Goal: Communication & Community: Answer question/provide support

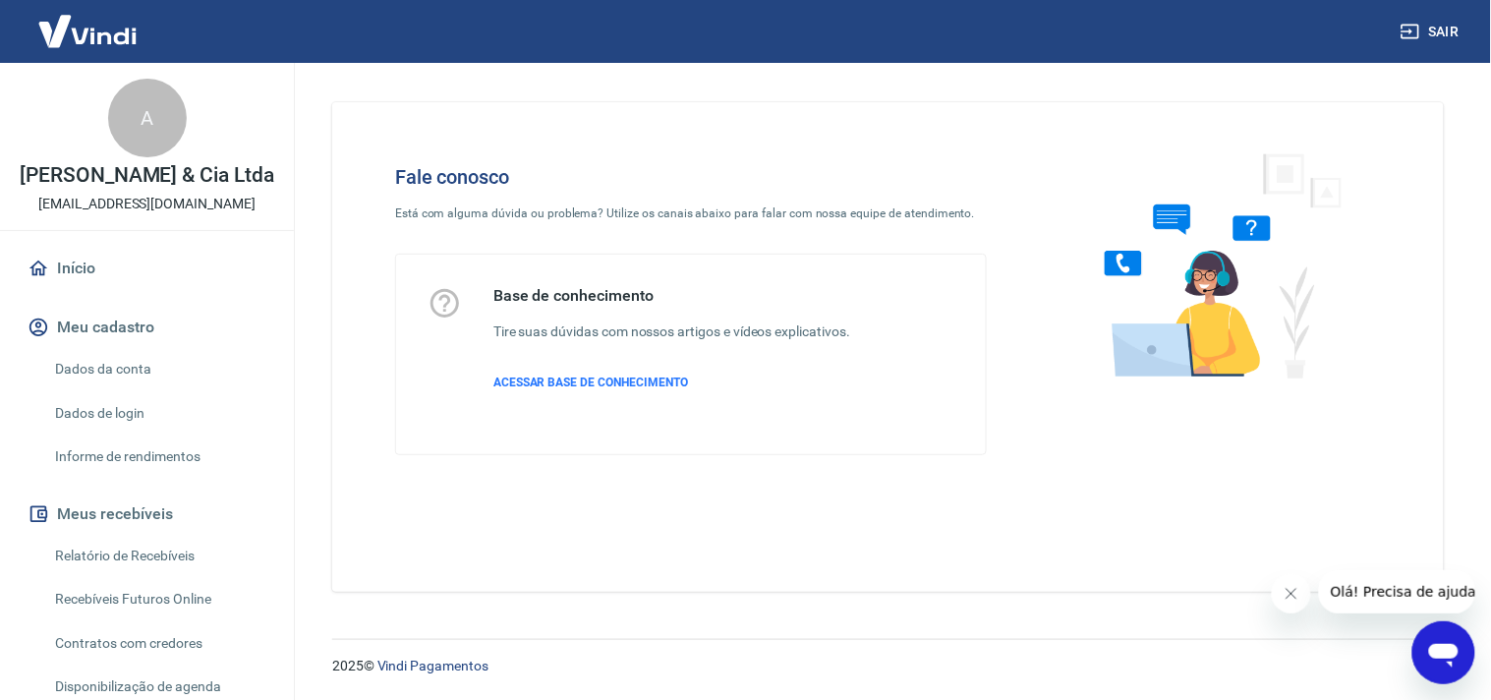
click at [1387, 591] on span "Olá! Precisa de ajuda?" at bounding box center [1405, 591] width 153 height 16
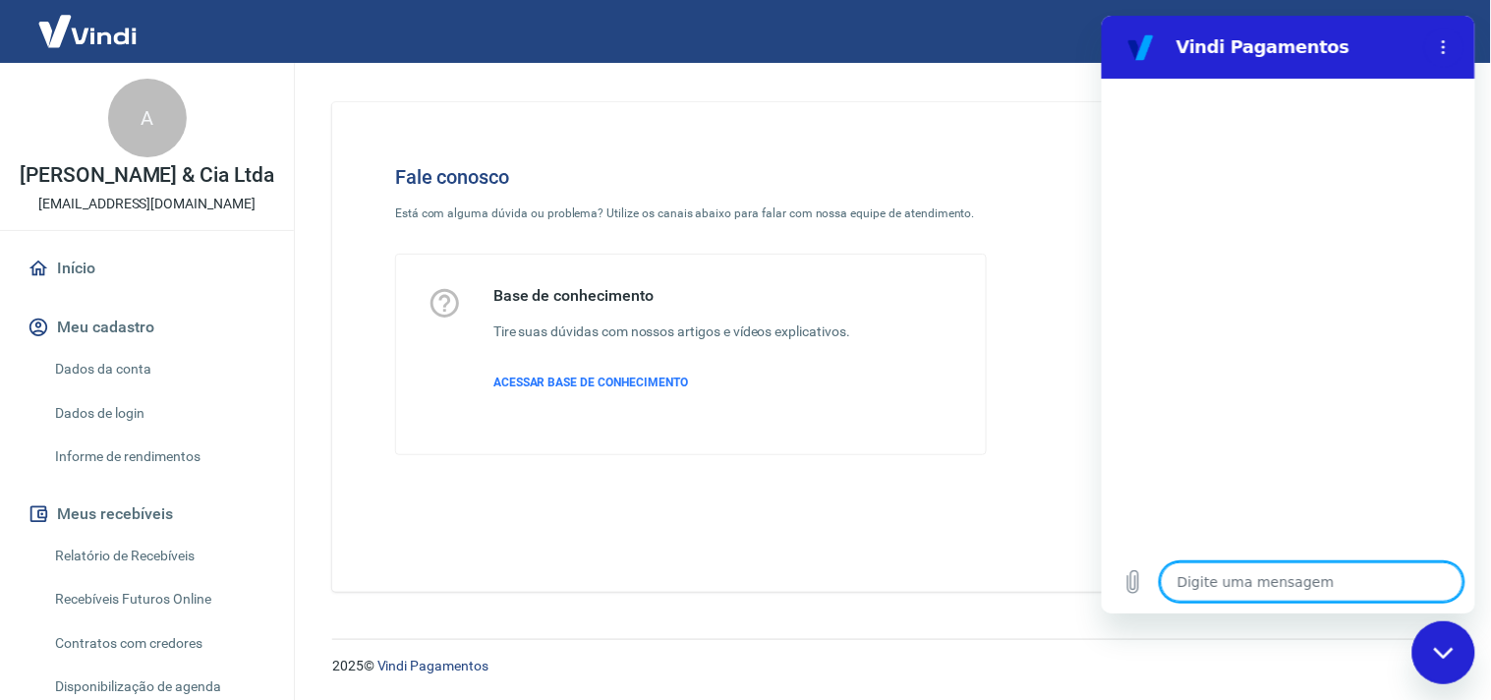
type textarea "x"
click at [1298, 581] on textarea at bounding box center [1310, 580] width 303 height 39
type textarea "B"
type textarea "x"
type textarea "Bo"
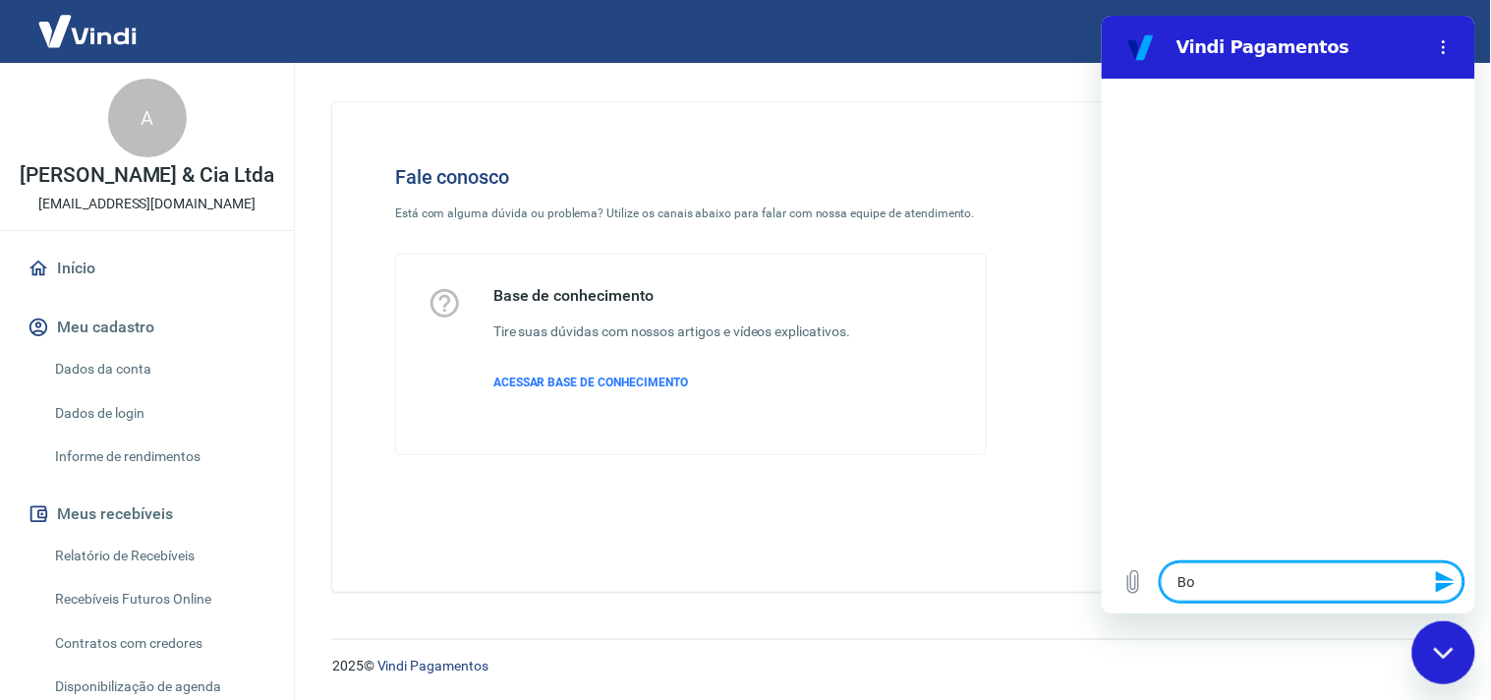
type textarea "x"
type textarea "Bom"
type textarea "x"
type textarea "Bom"
type textarea "x"
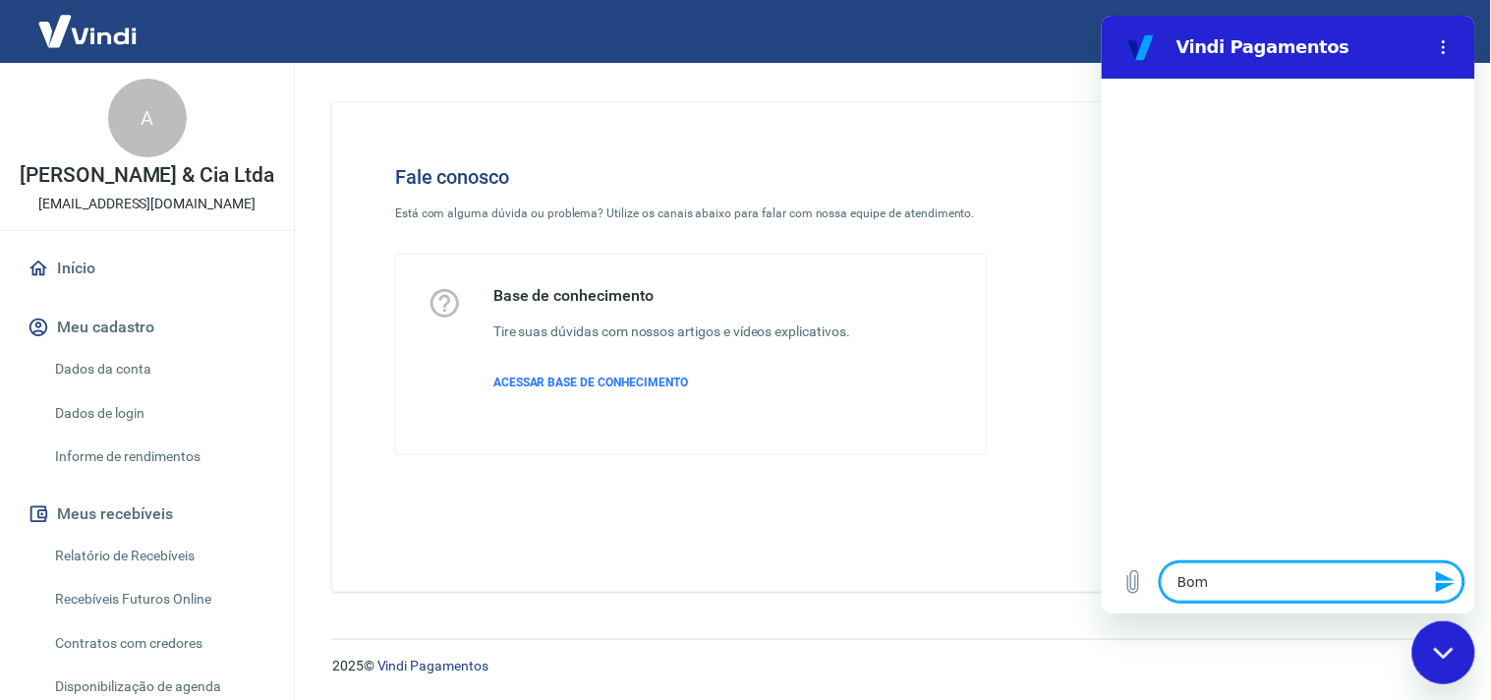
type textarea "Bom d"
type textarea "x"
type textarea "Bom di"
type textarea "x"
type textarea "Bom dia"
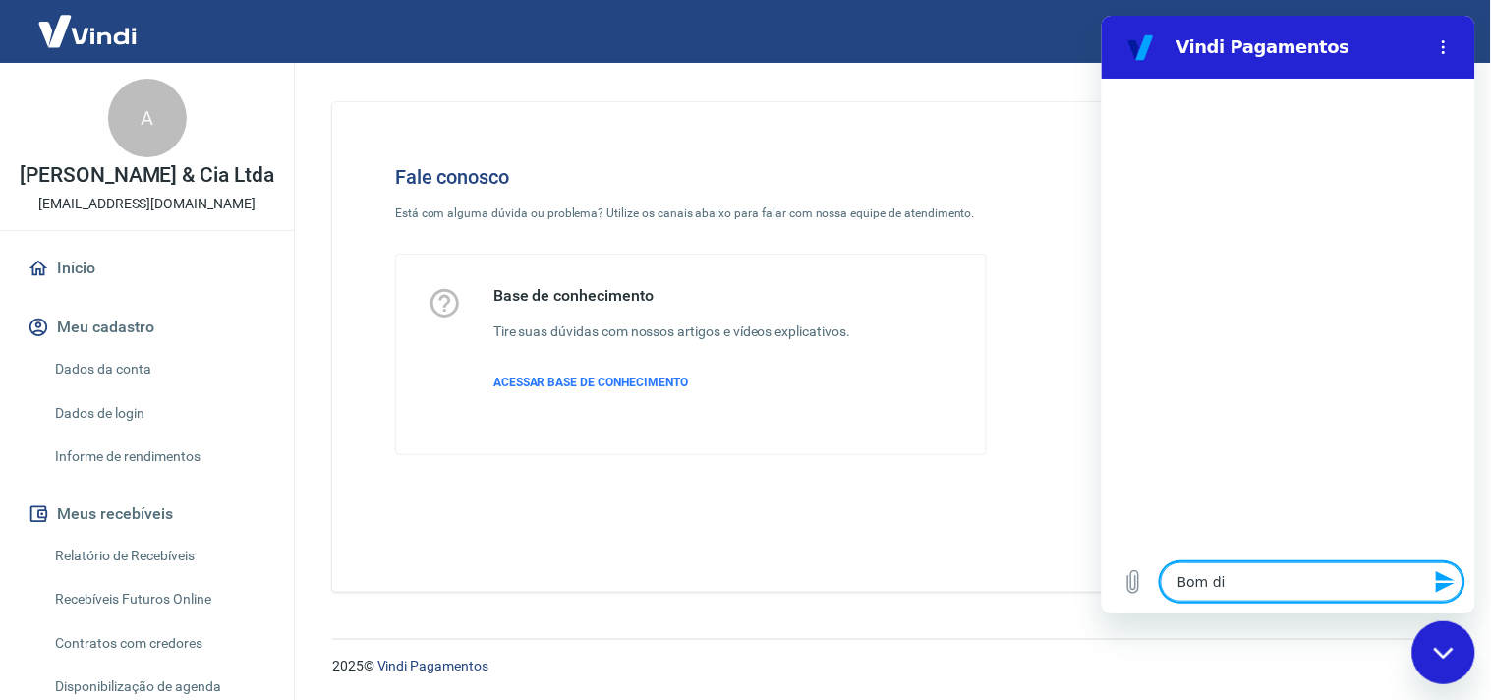
type textarea "x"
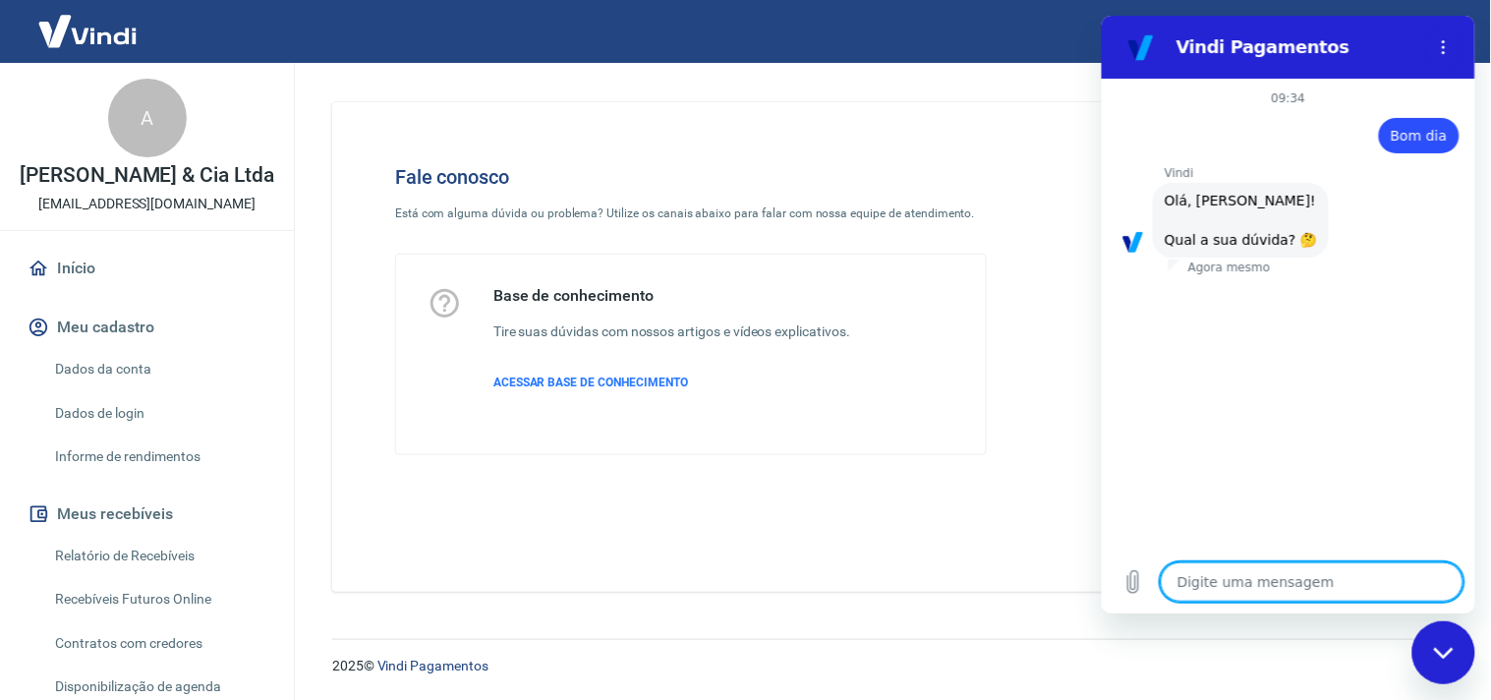
scroll to position [138, 0]
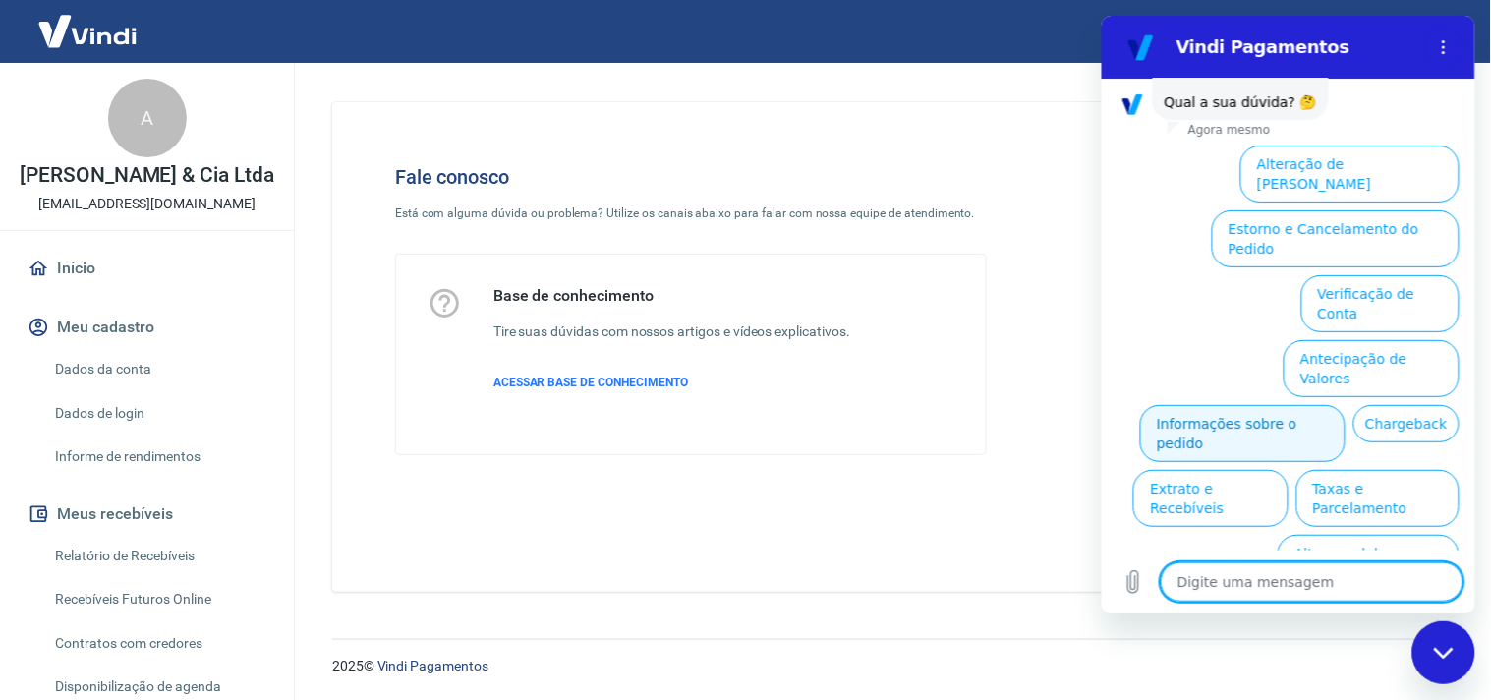
click at [1344, 404] on button "Informações sobre o pedido" at bounding box center [1241, 432] width 205 height 57
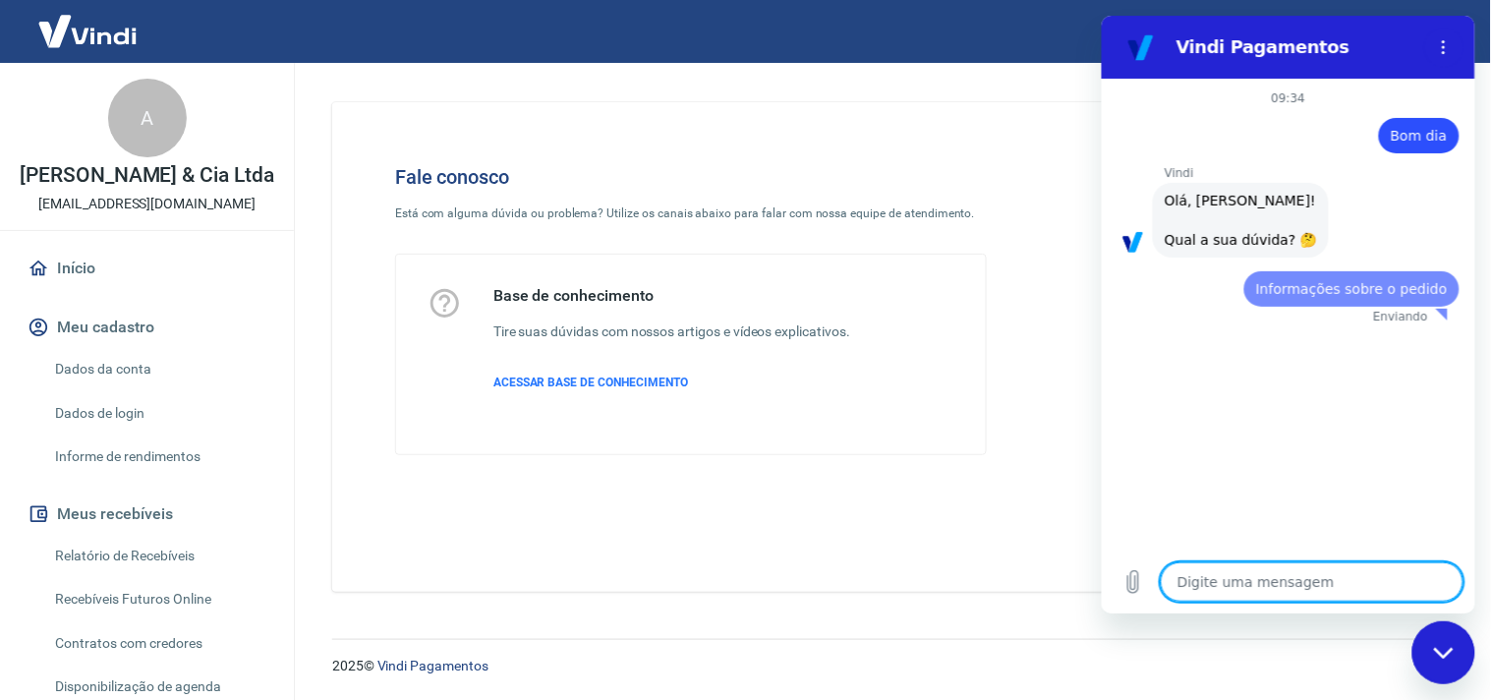
scroll to position [0, 0]
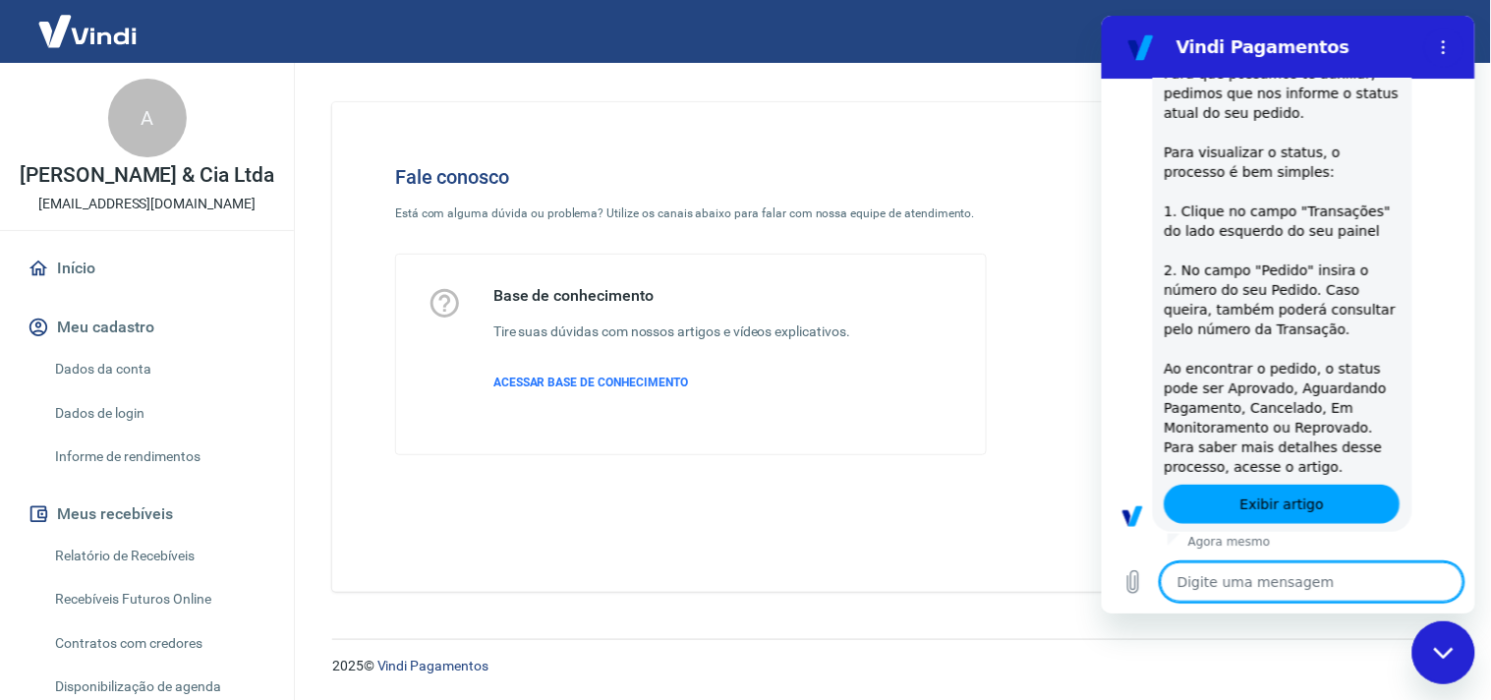
type textarea "x"
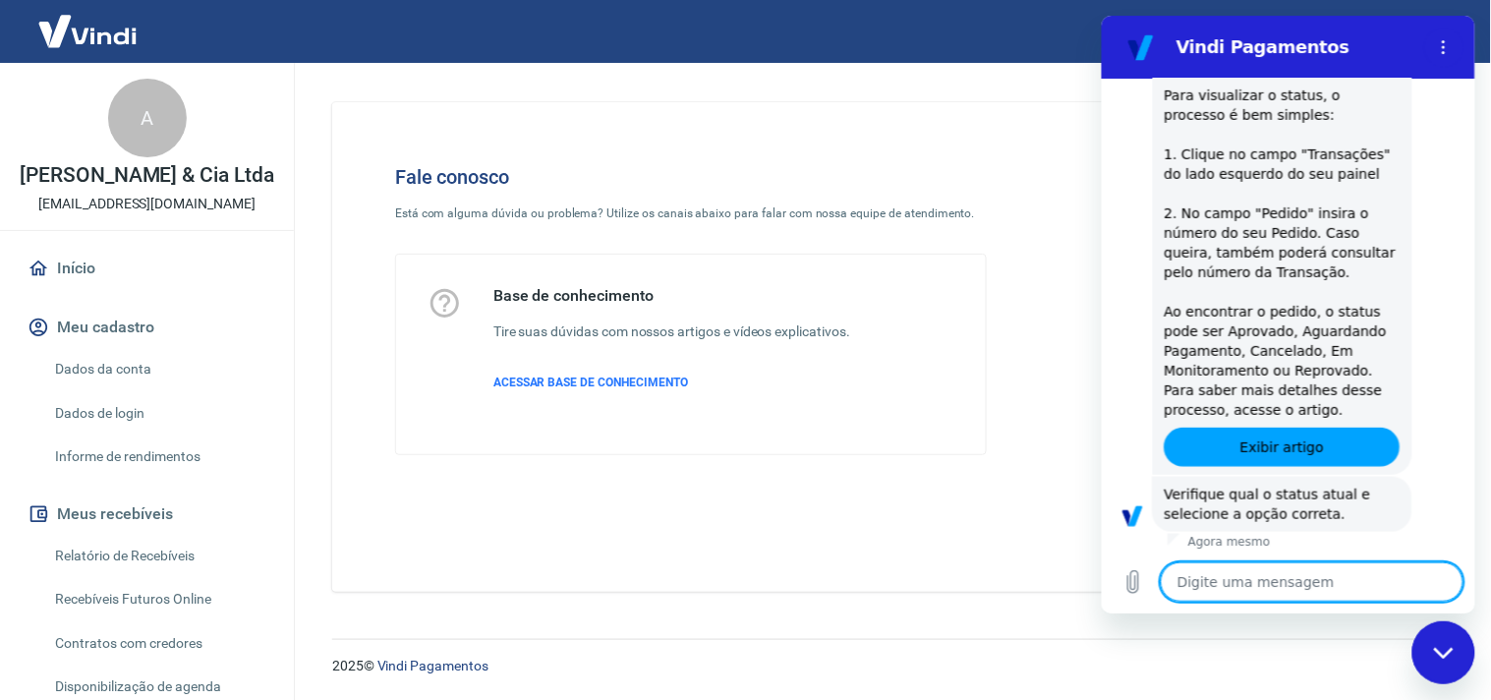
scroll to position [475, 0]
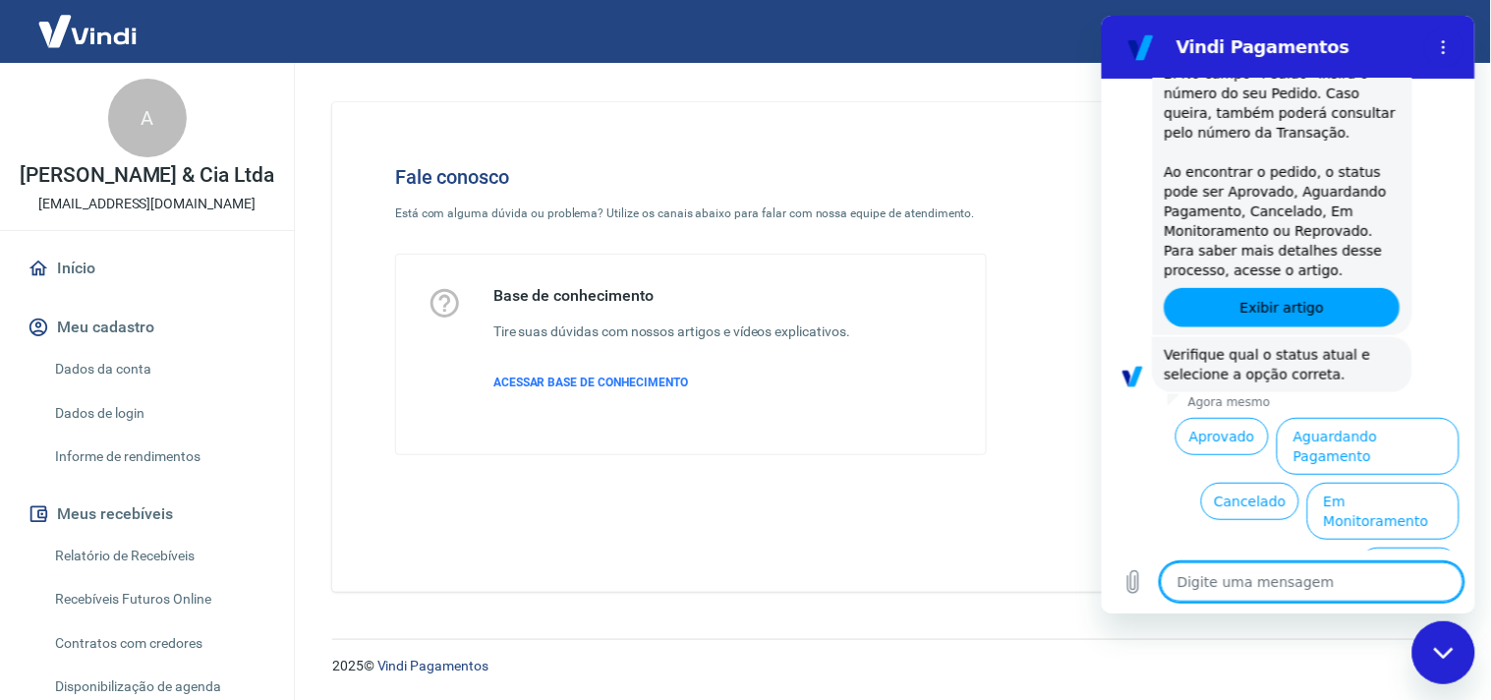
click at [1318, 583] on textarea at bounding box center [1310, 580] width 303 height 39
type textarea "F"
type textarea "x"
type textarea "Fa"
type textarea "x"
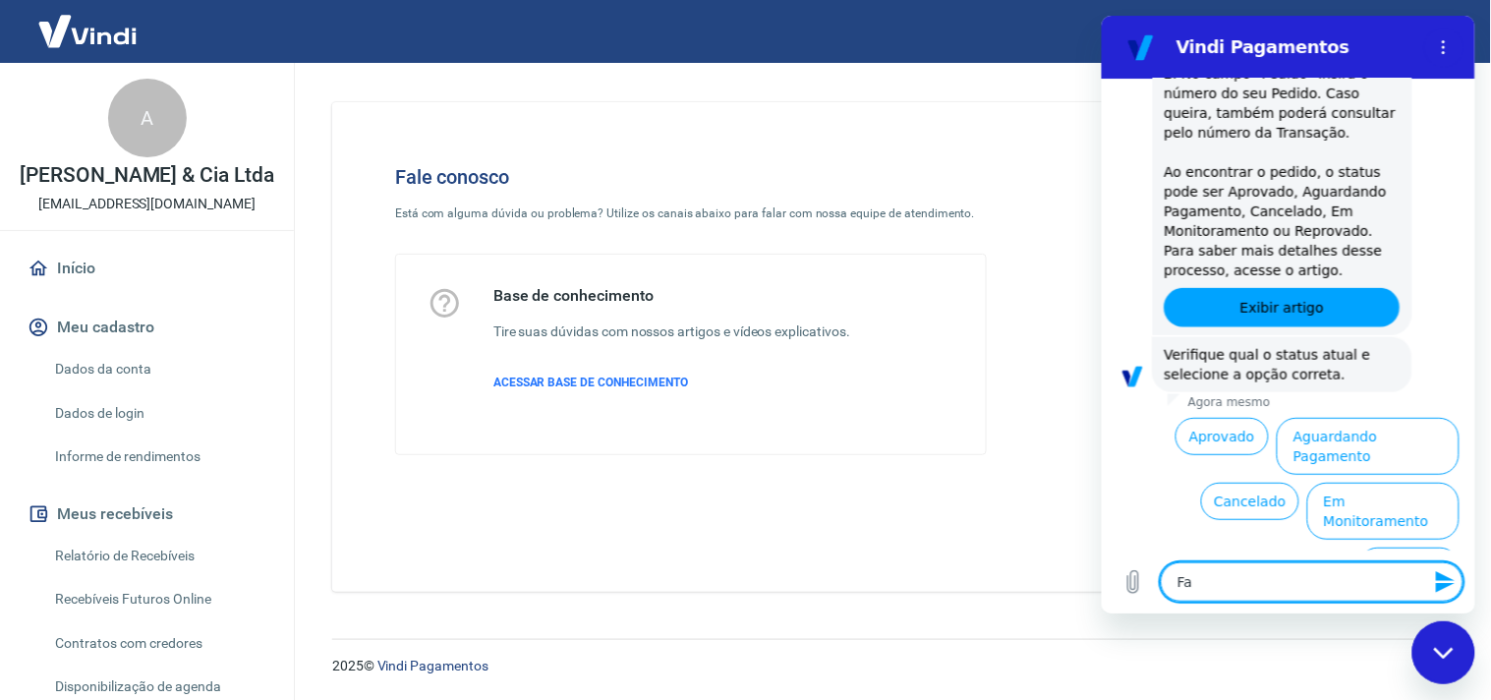
type textarea "Fal"
type textarea "x"
type textarea "Fala"
type textarea "x"
type textarea "Falar"
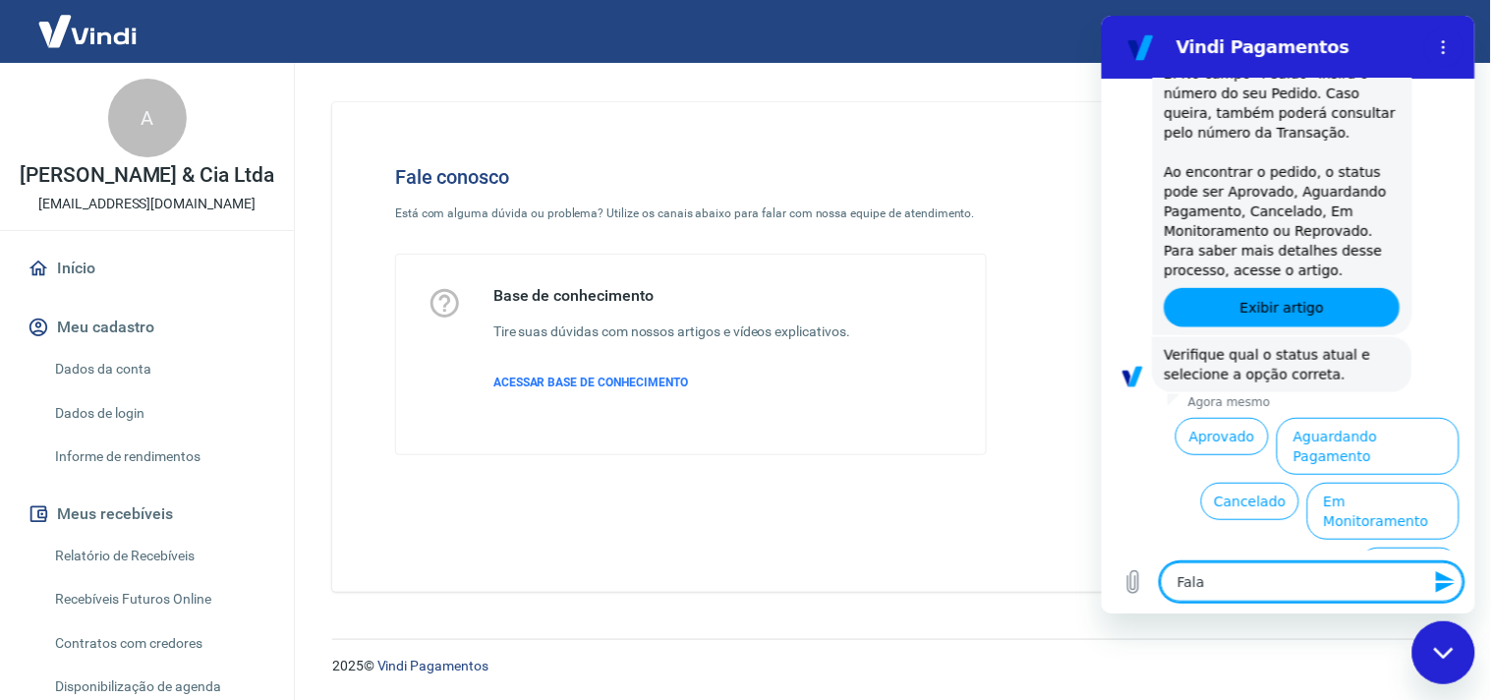
type textarea "x"
type textarea "Falar"
type textarea "x"
type textarea "Falar c"
type textarea "x"
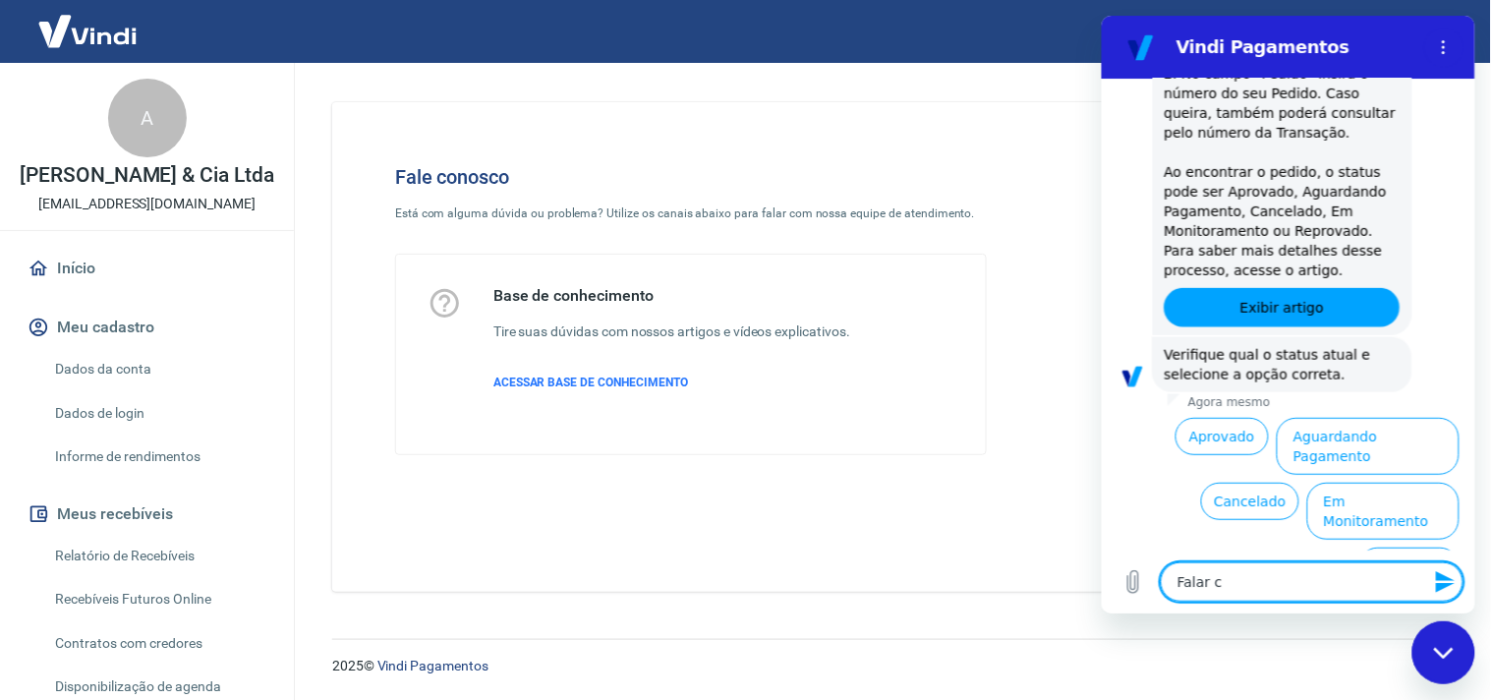
type textarea "Falar co"
type textarea "x"
type textarea "Falar com"
type textarea "x"
type textarea "Falar com"
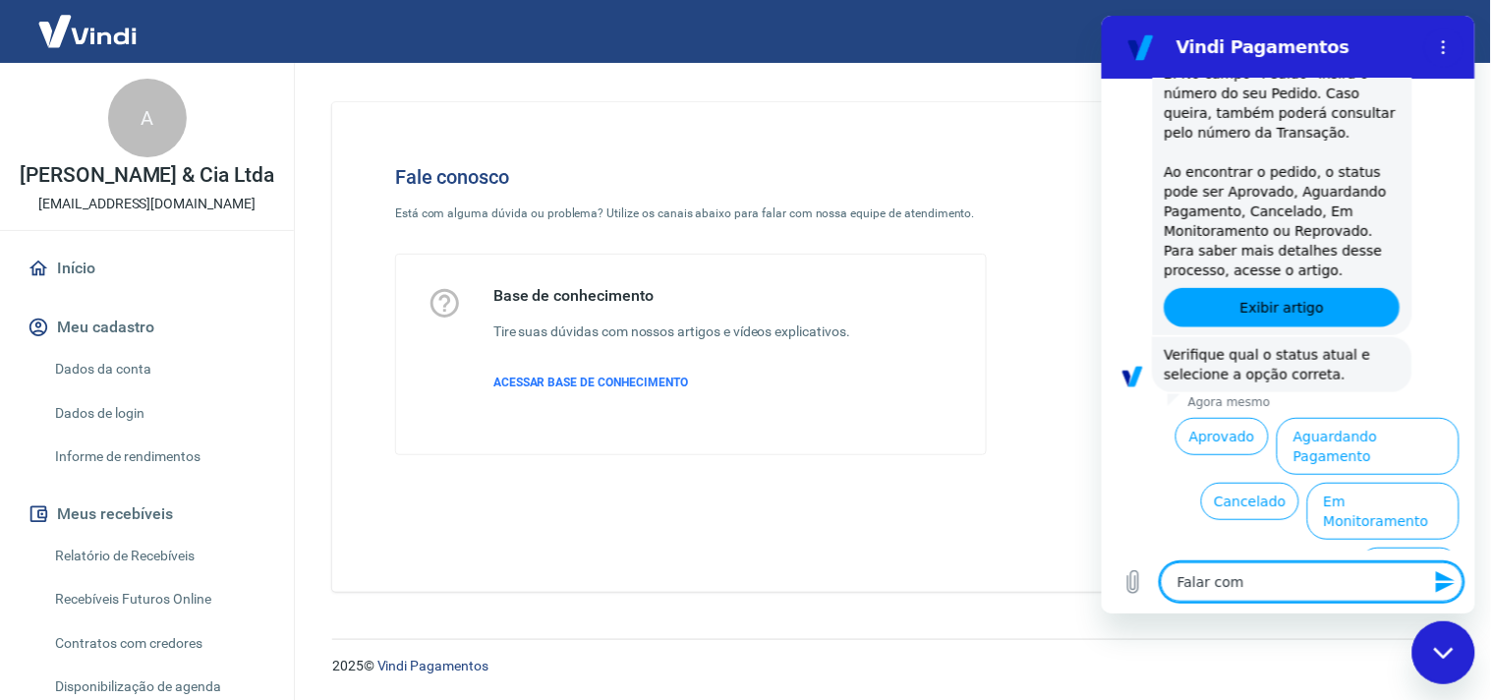
type textarea "x"
type textarea "Falar com a"
type textarea "x"
type textarea "Falar com at"
type textarea "x"
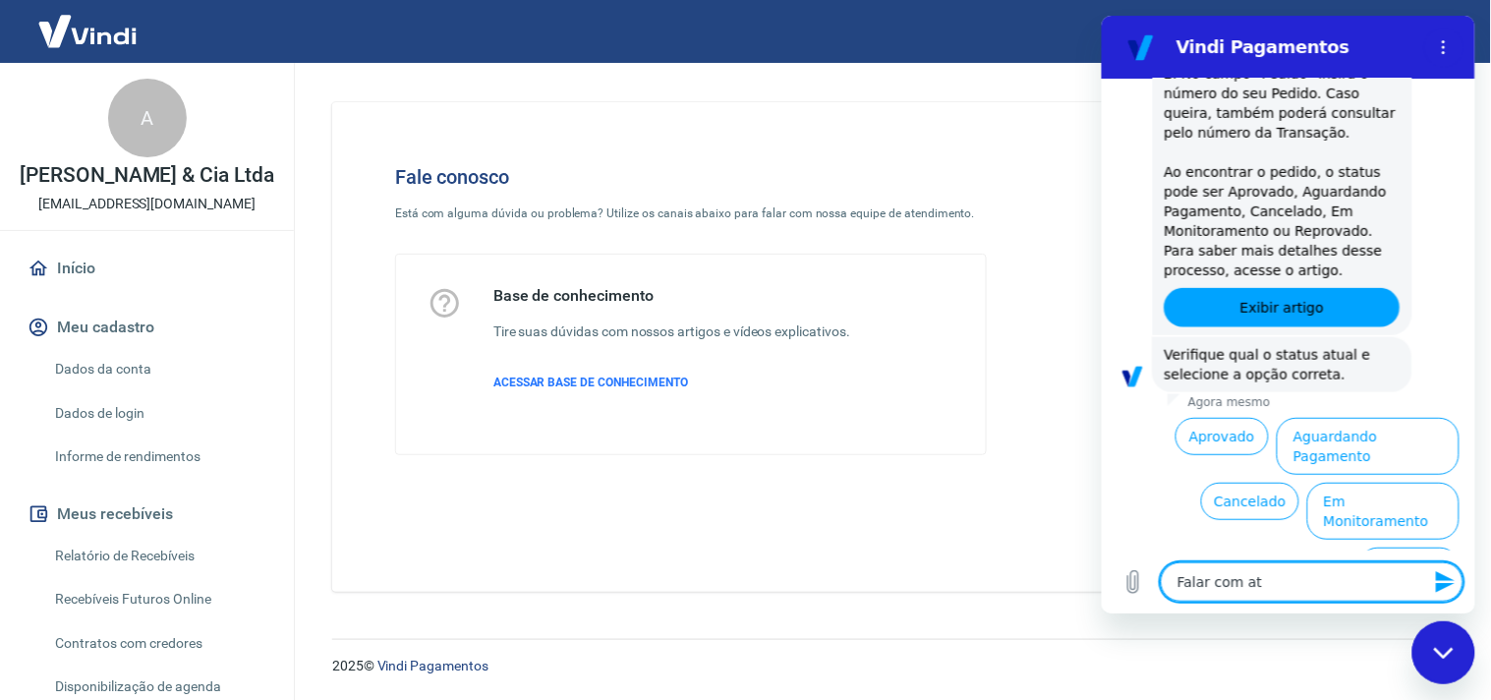
type textarea "Falar com ate"
type textarea "x"
type textarea "Falar com [GEOGRAPHIC_DATA]"
type textarea "x"
type textarea "Falar com atend"
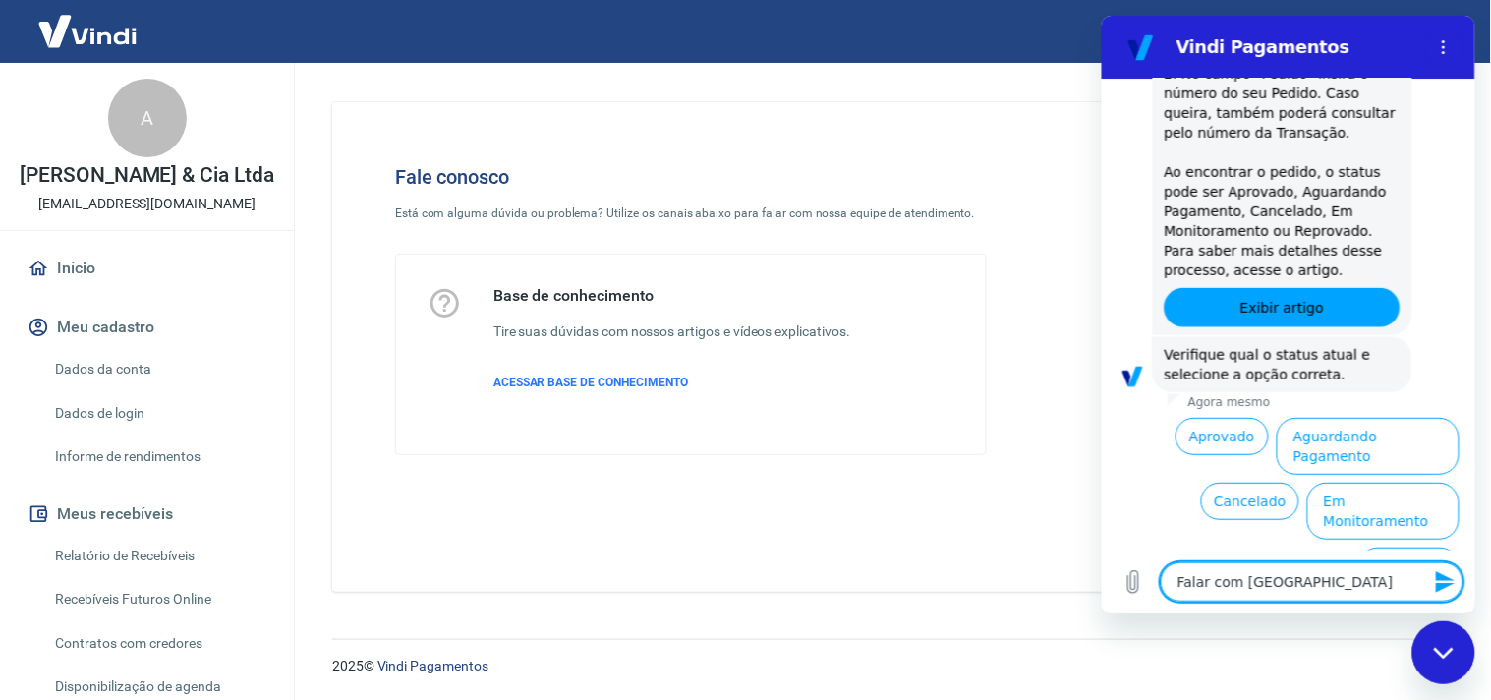
type textarea "x"
type textarea "Falar com atendi"
type textarea "x"
type textarea "Falar com atendim"
type textarea "x"
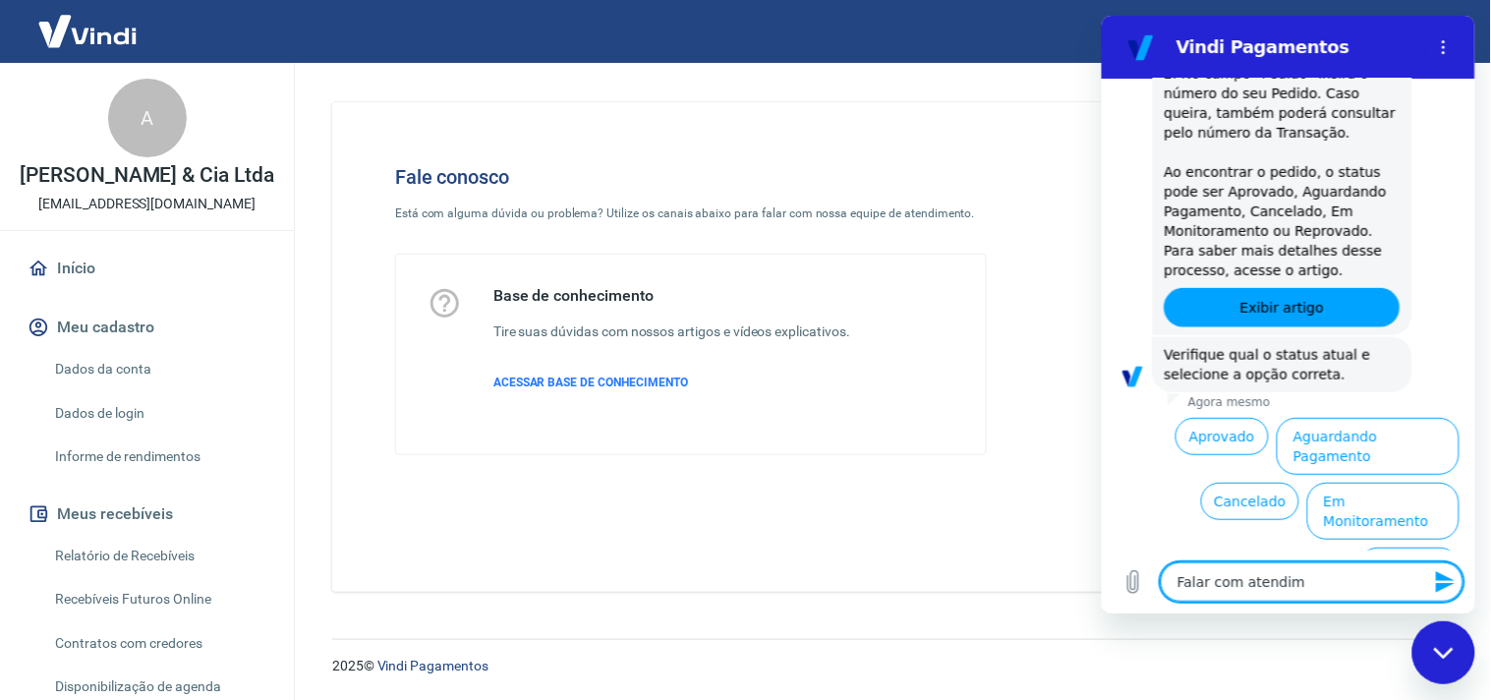
type textarea "Falar com atendime"
type textarea "x"
type textarea "Falar com atendimen"
type textarea "x"
type textarea "Falar com atendiment"
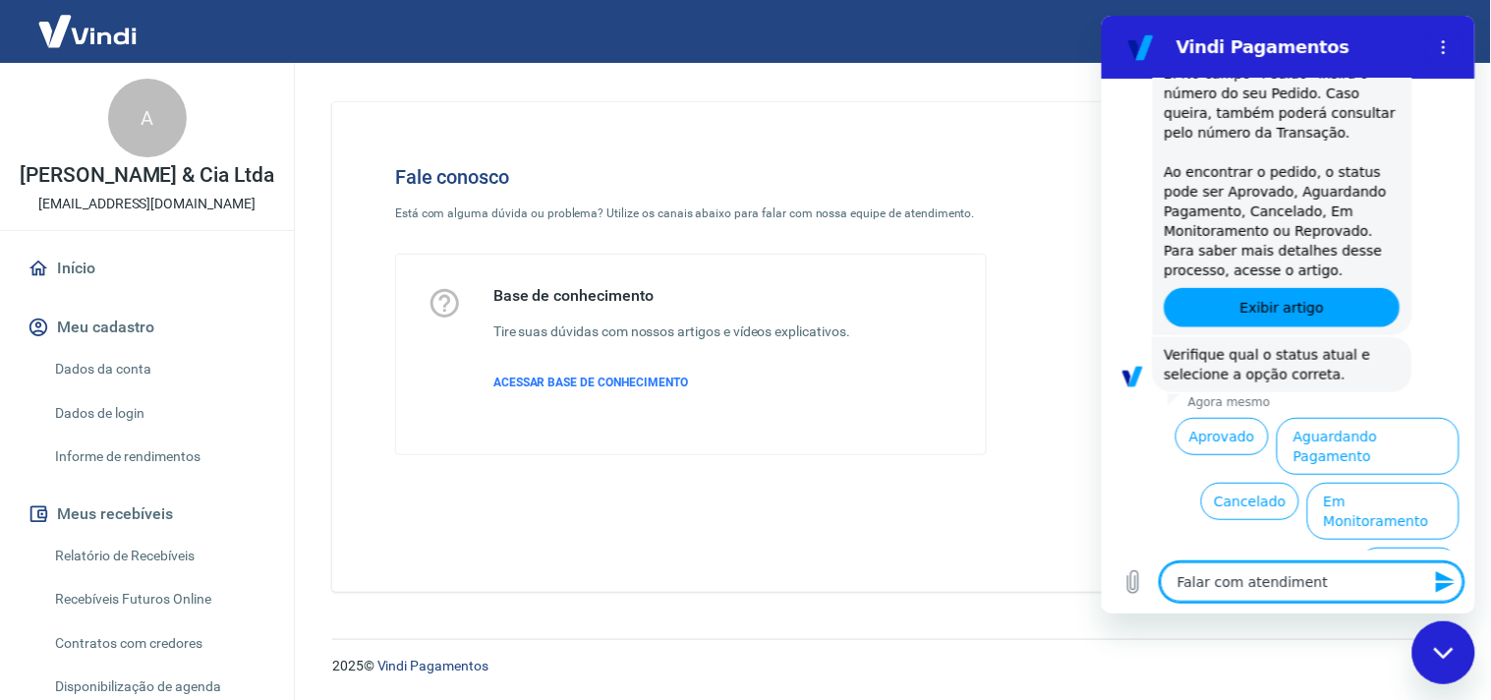
type textarea "x"
type textarea "Falar com atendimento"
type textarea "x"
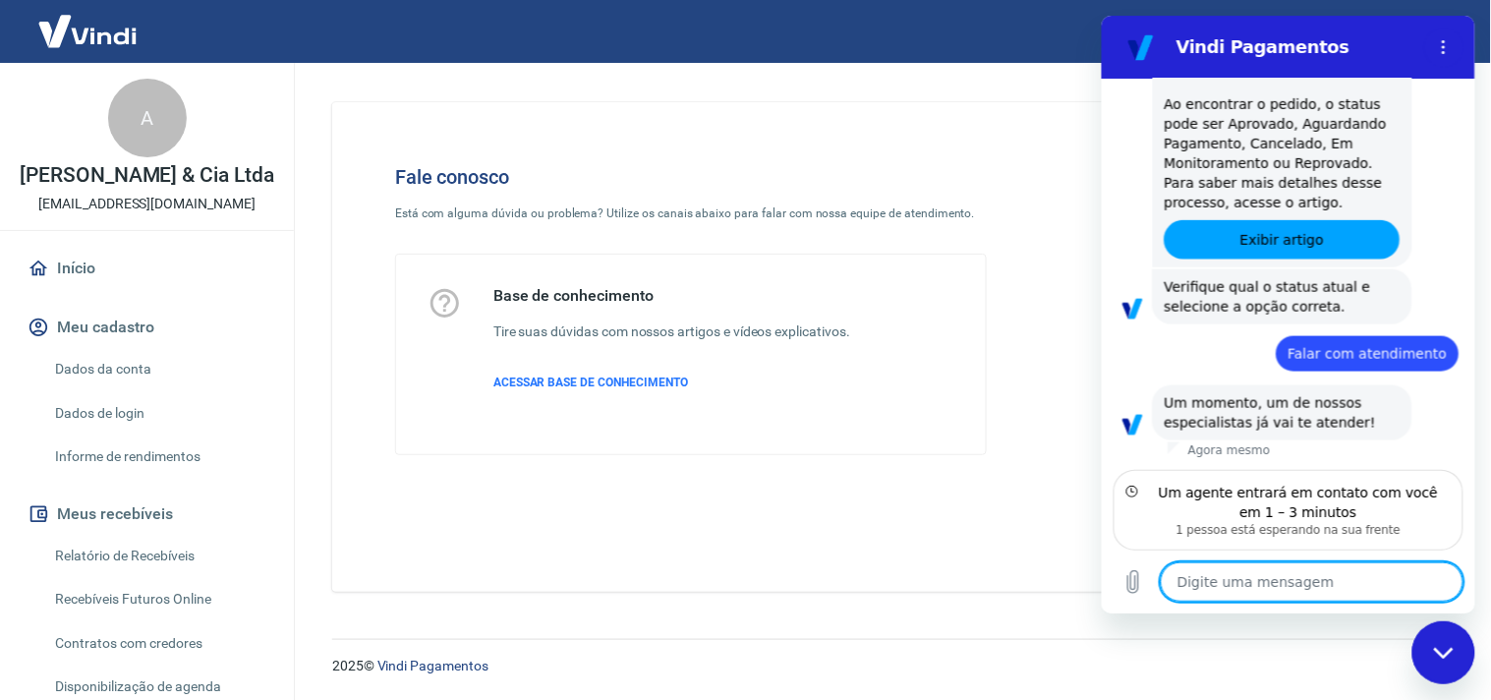
scroll to position [542, 0]
click at [1301, 576] on textarea at bounding box center [1310, 580] width 303 height 39
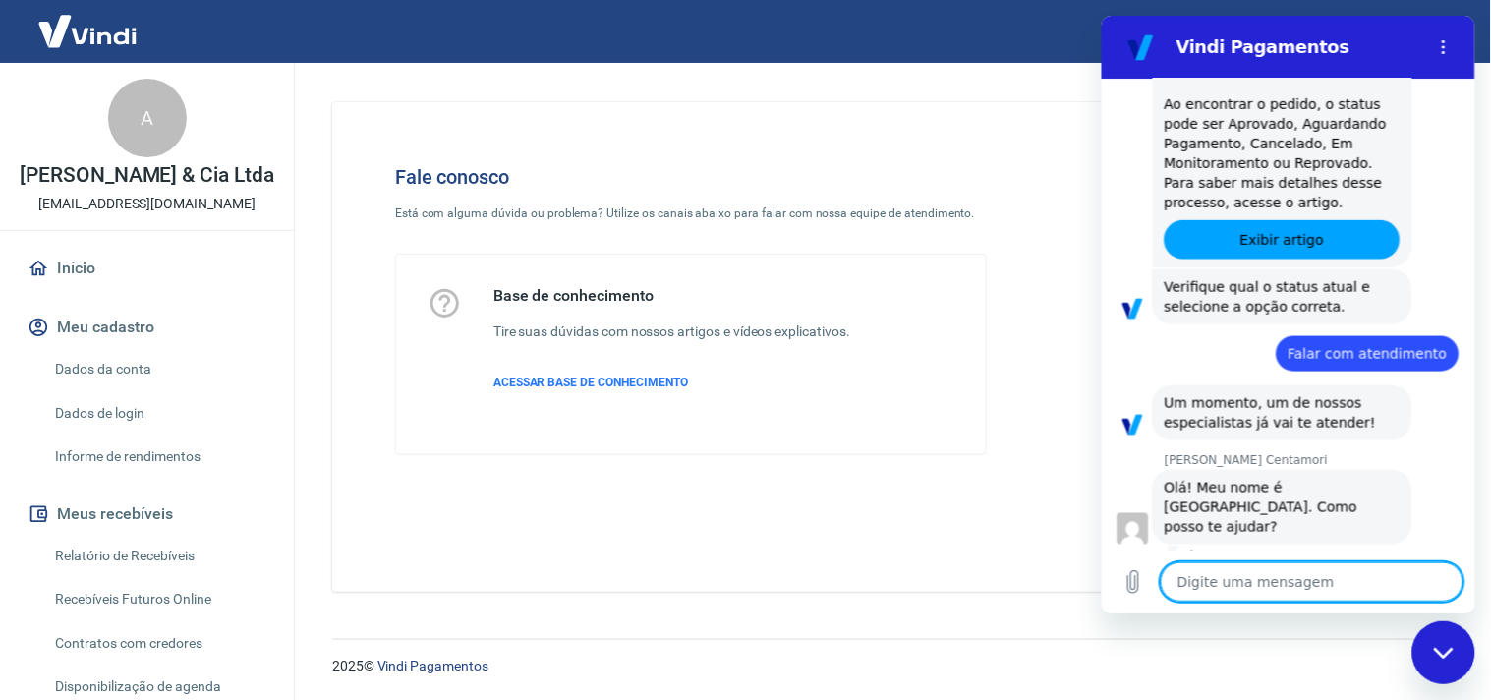
type textarea "x"
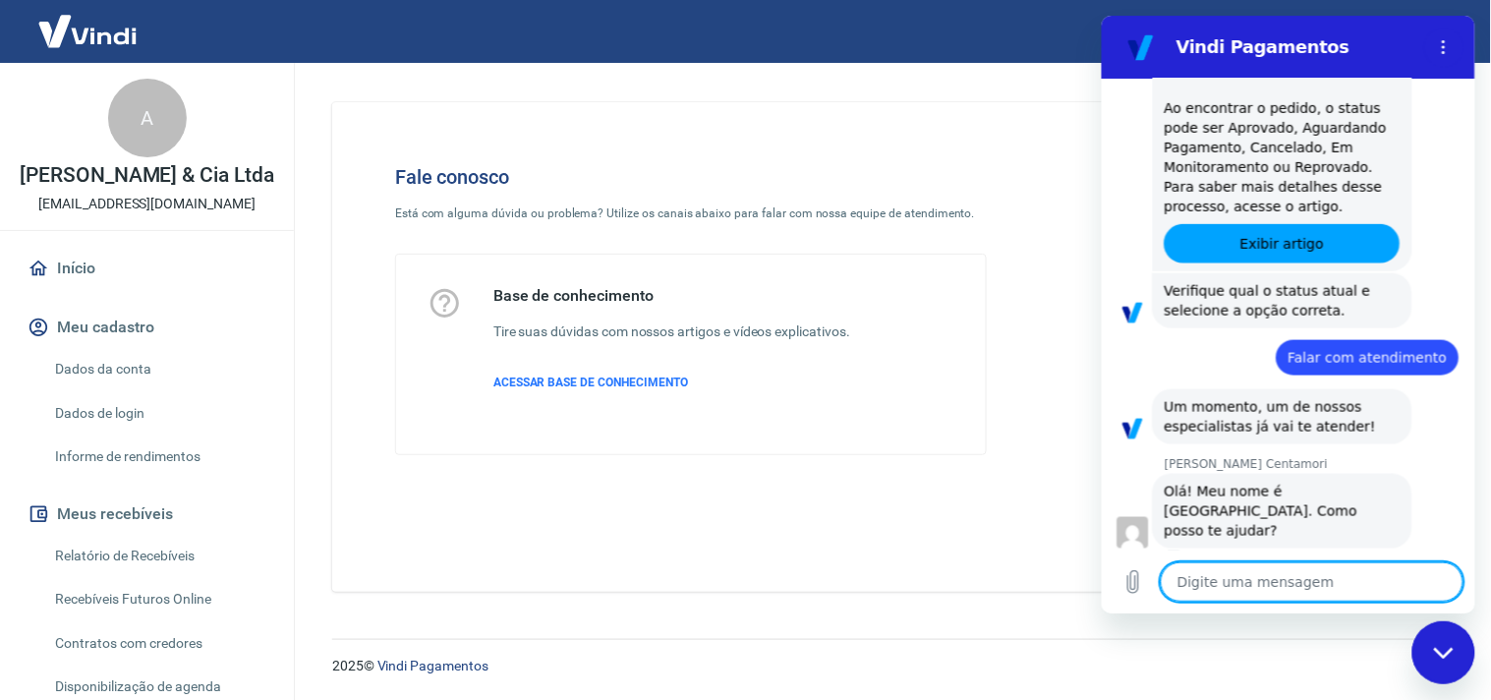
click at [1284, 561] on textarea at bounding box center [1310, 580] width 303 height 39
type textarea "B"
type textarea "x"
type textarea "Bo"
type textarea "x"
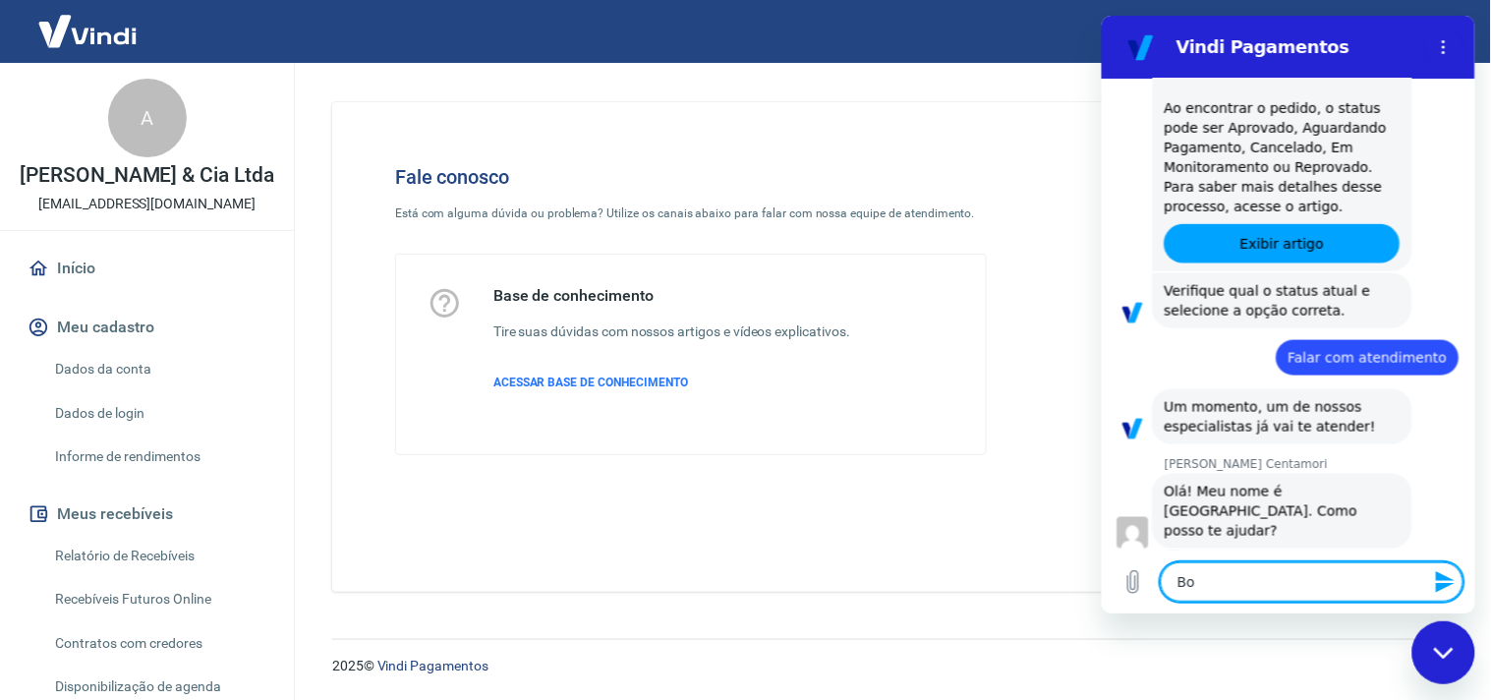
type textarea "Bom"
type textarea "x"
type textarea "Bom"
type textarea "x"
type textarea "Bom d"
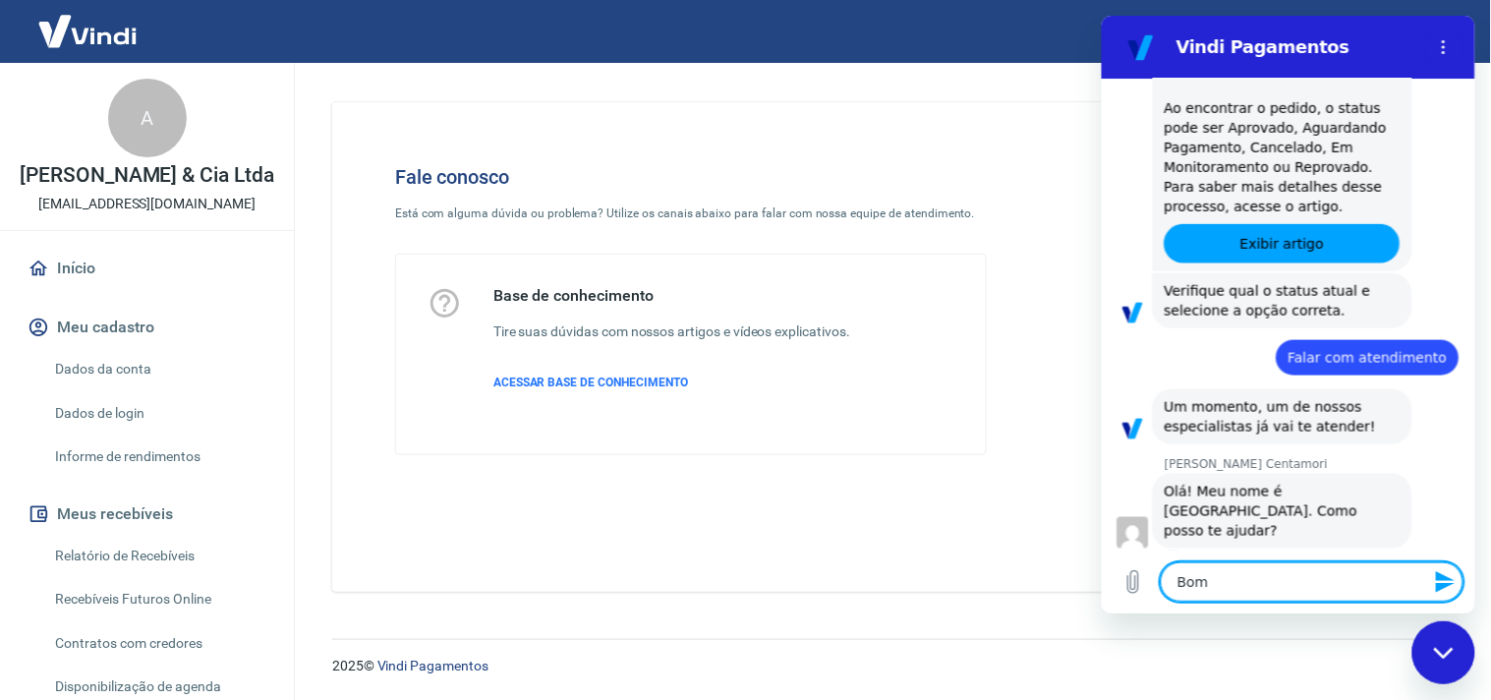
type textarea "x"
type textarea "Bom di"
type textarea "x"
type textarea "Bom dia"
type textarea "x"
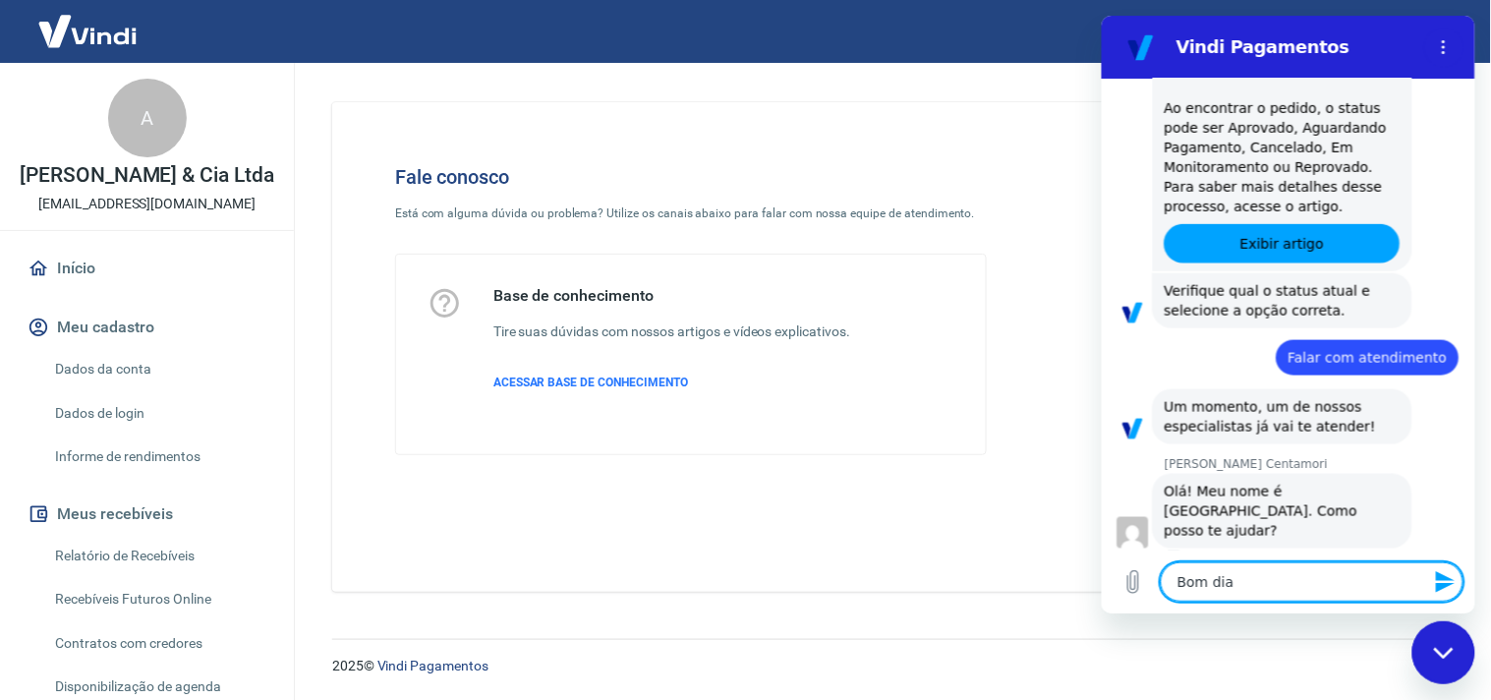
type textarea "Bom dia"
type textarea "x"
type textarea "Bom dia M"
type textarea "x"
type textarea "Bom dia MA"
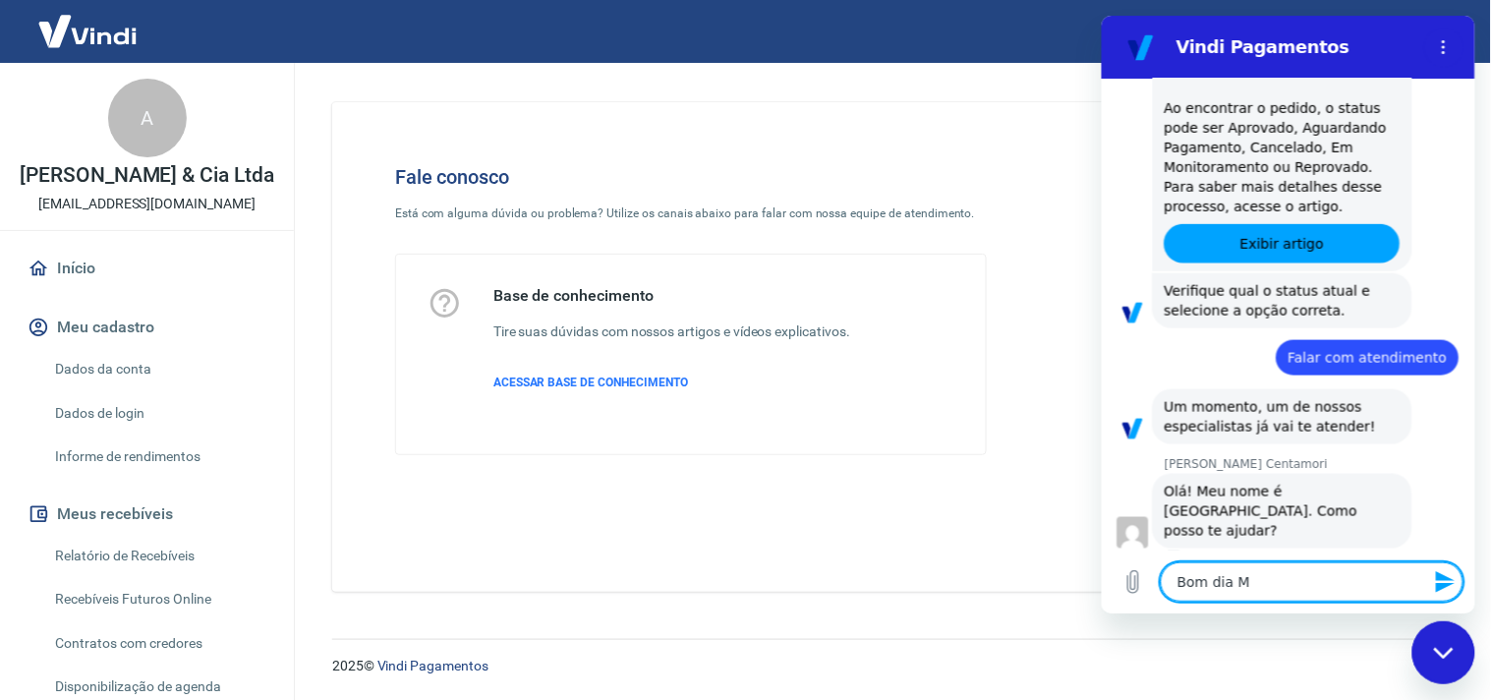
type textarea "x"
type textarea "Bom dia MAr"
type textarea "x"
type textarea "Bom dia MAri"
type textarea "x"
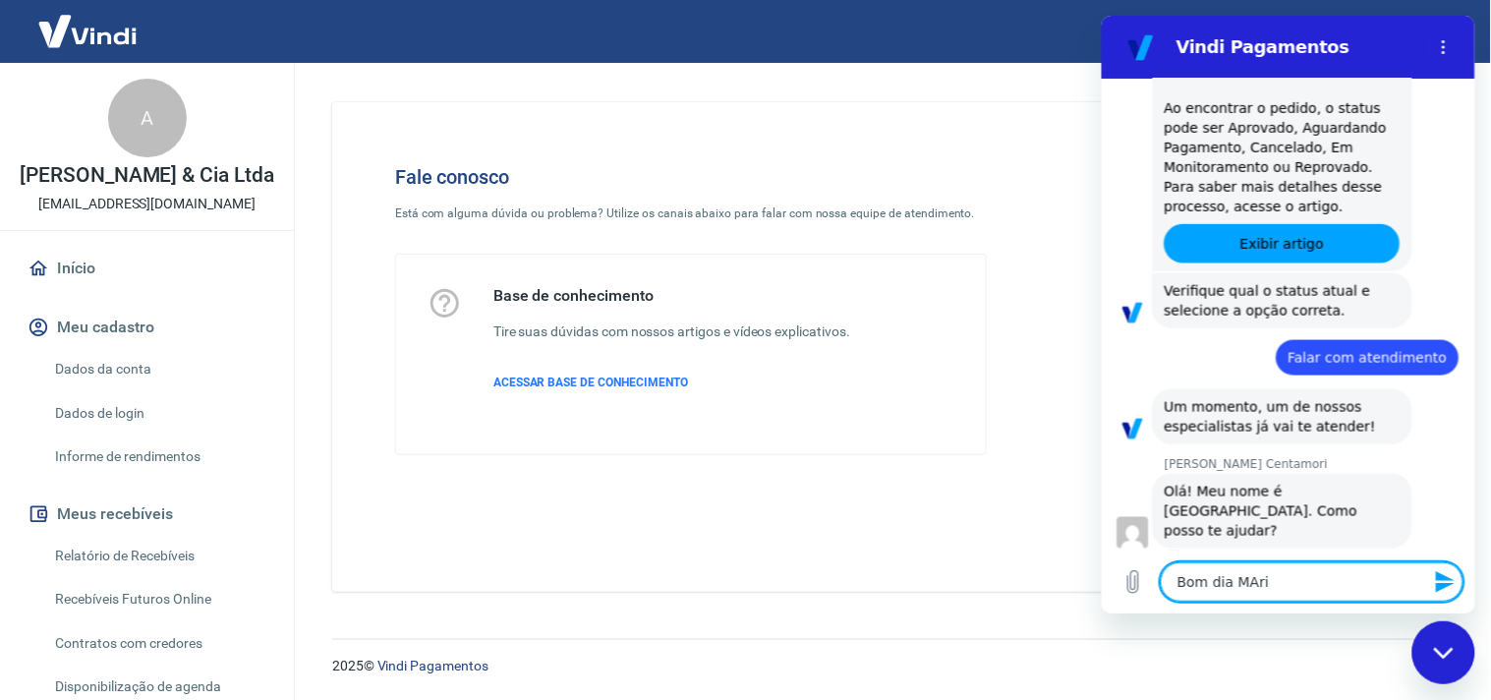
type textarea "Bom dia MAria"
type textarea "x"
type textarea "Bom dia MArian"
type textarea "x"
type textarea "Bom dia MAriana"
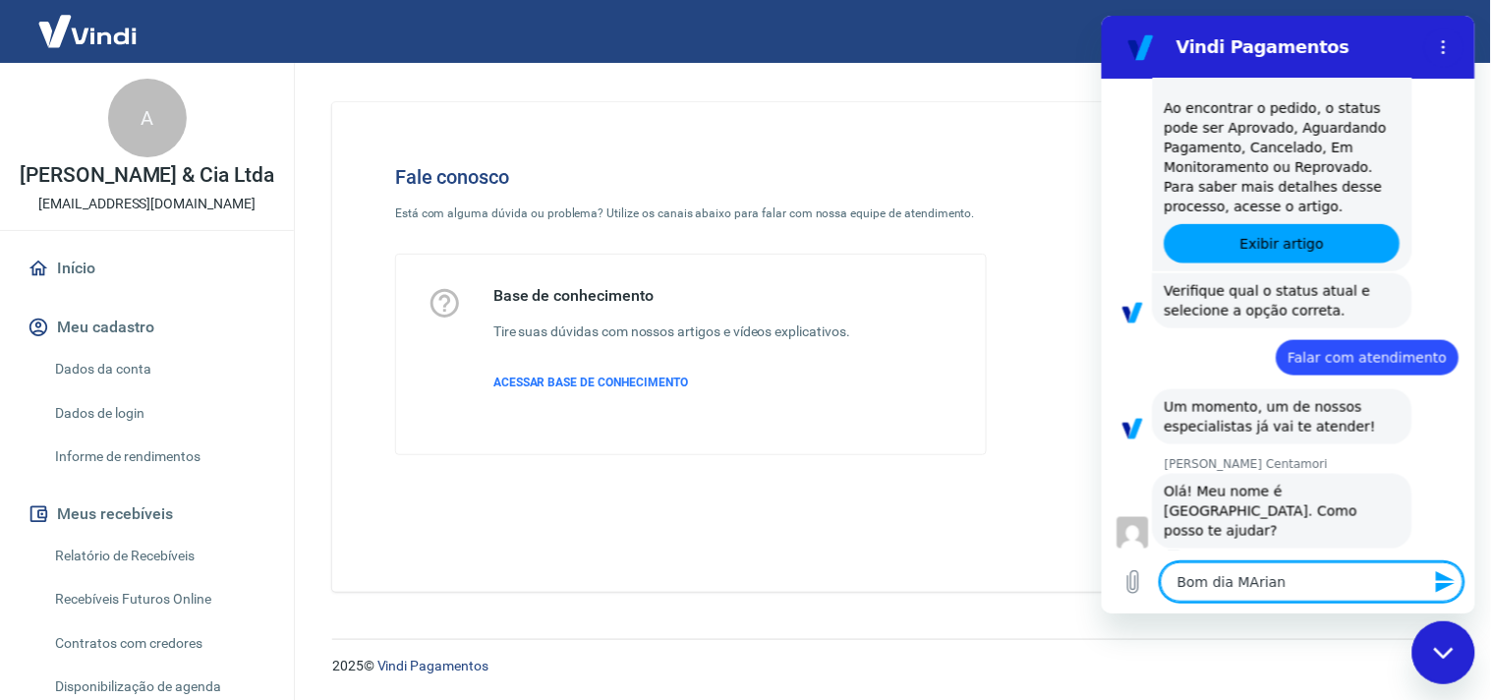
type textarea "x"
type textarea "Bom dia MArian"
type textarea "x"
type textarea "Bom dia MAria"
type textarea "x"
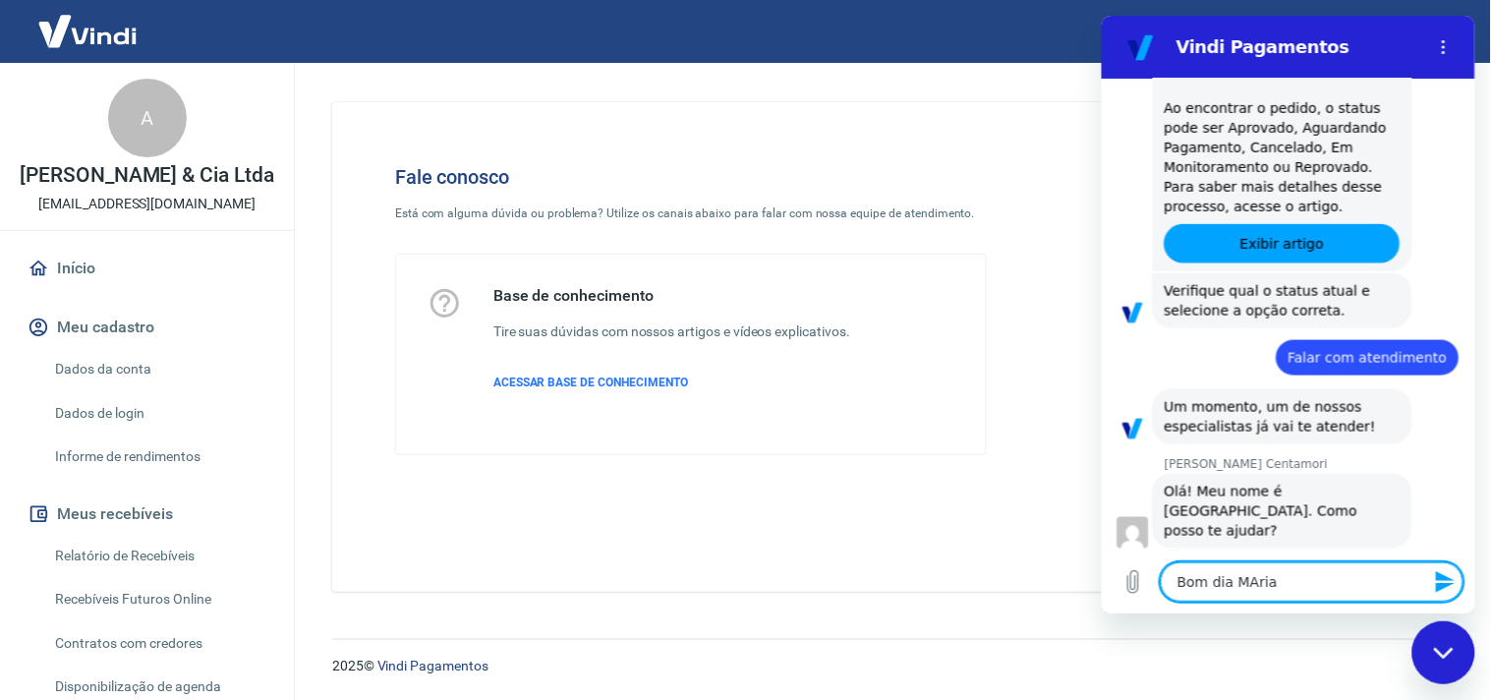
type textarea "Bom dia MAri"
type textarea "x"
type textarea "Bom dia MAr"
type textarea "x"
type textarea "Bom dia MA"
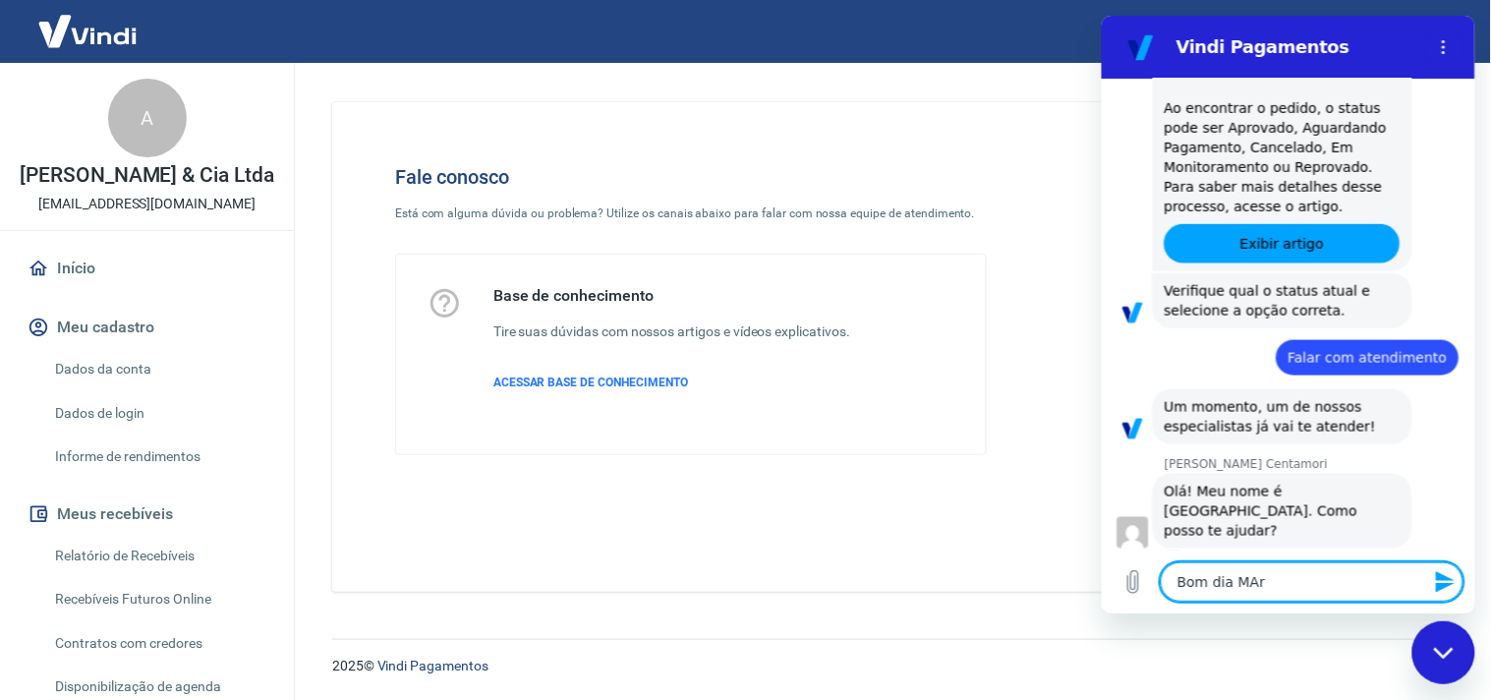
type textarea "x"
type textarea "Bom dia MAa"
type textarea "x"
type textarea "Bom dia MA"
type textarea "x"
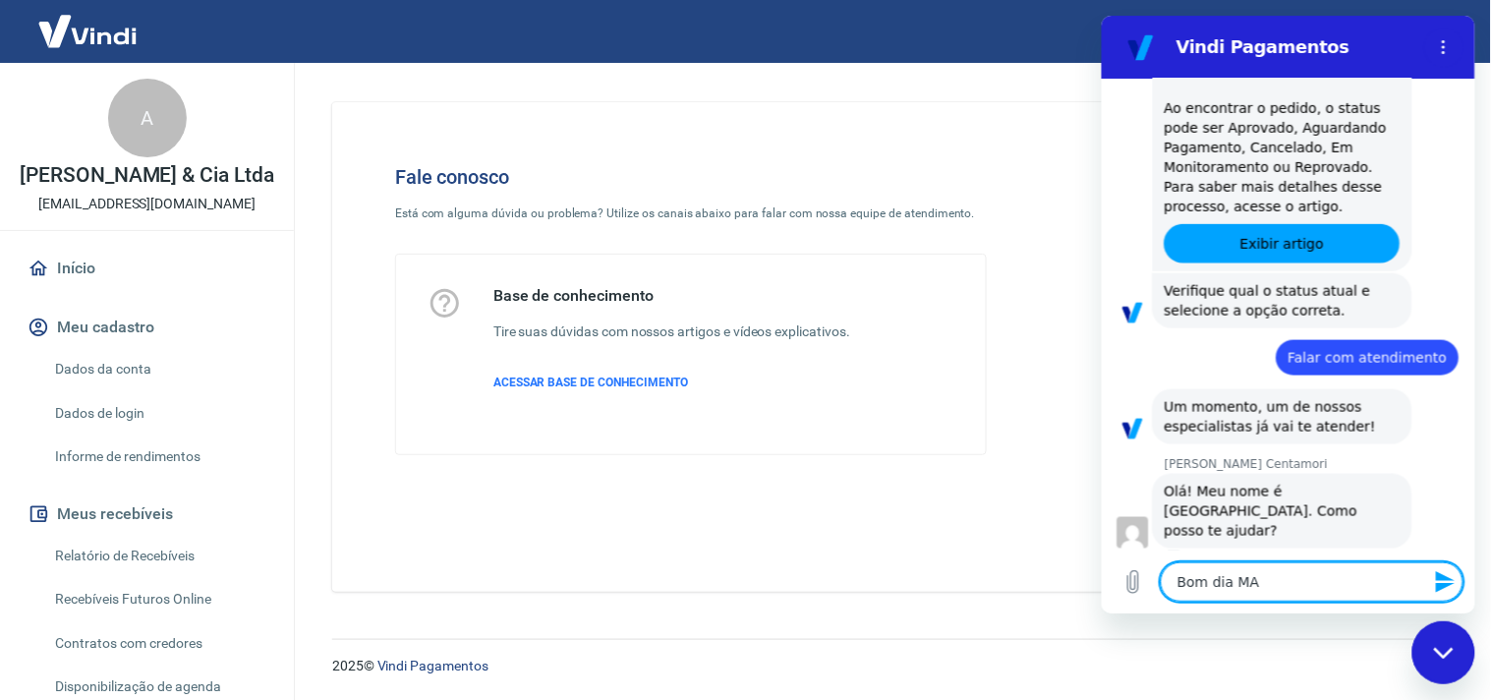
type textarea "Bom dia M"
type textarea "x"
type textarea "Bom dia Ma"
type textarea "x"
type textarea "Bom dia Mar"
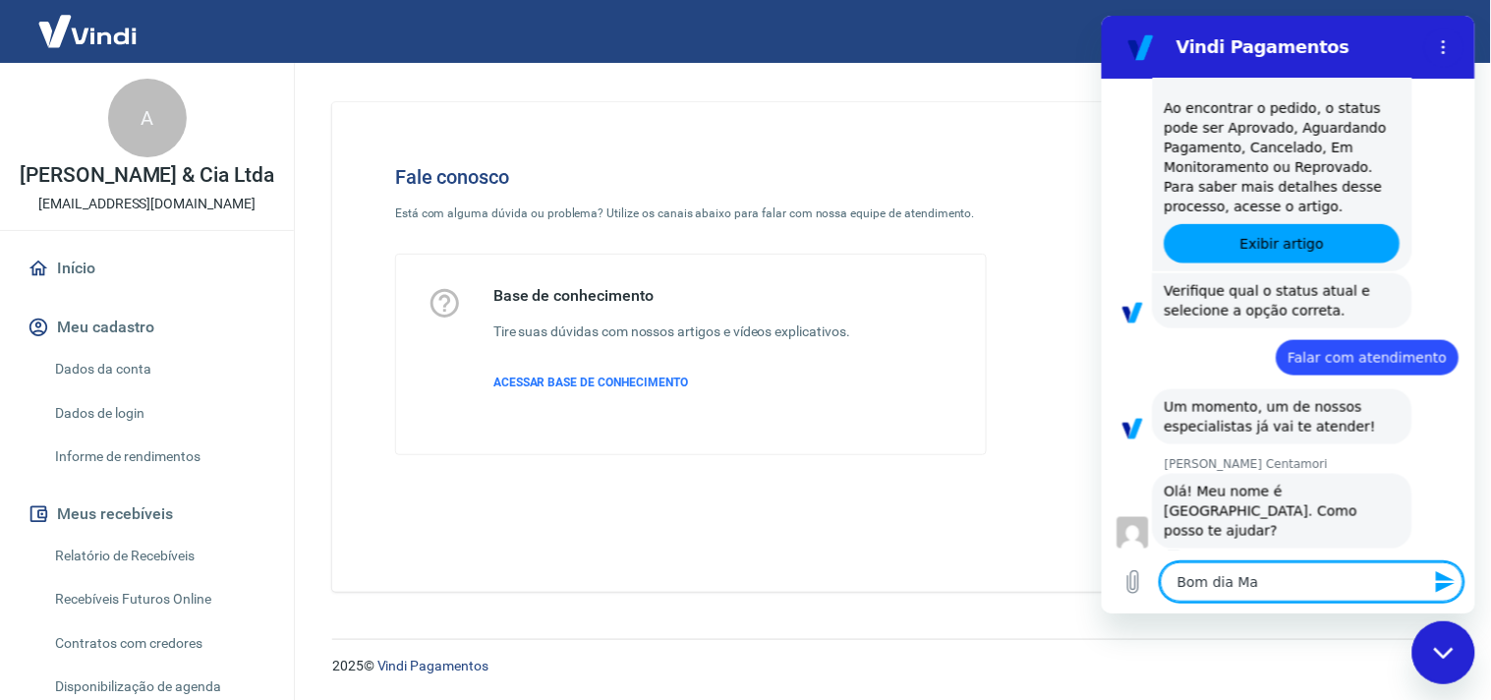
type textarea "x"
type textarea "Bom dia Mari"
type textarea "x"
type textarea "Bom dia Maria"
type textarea "x"
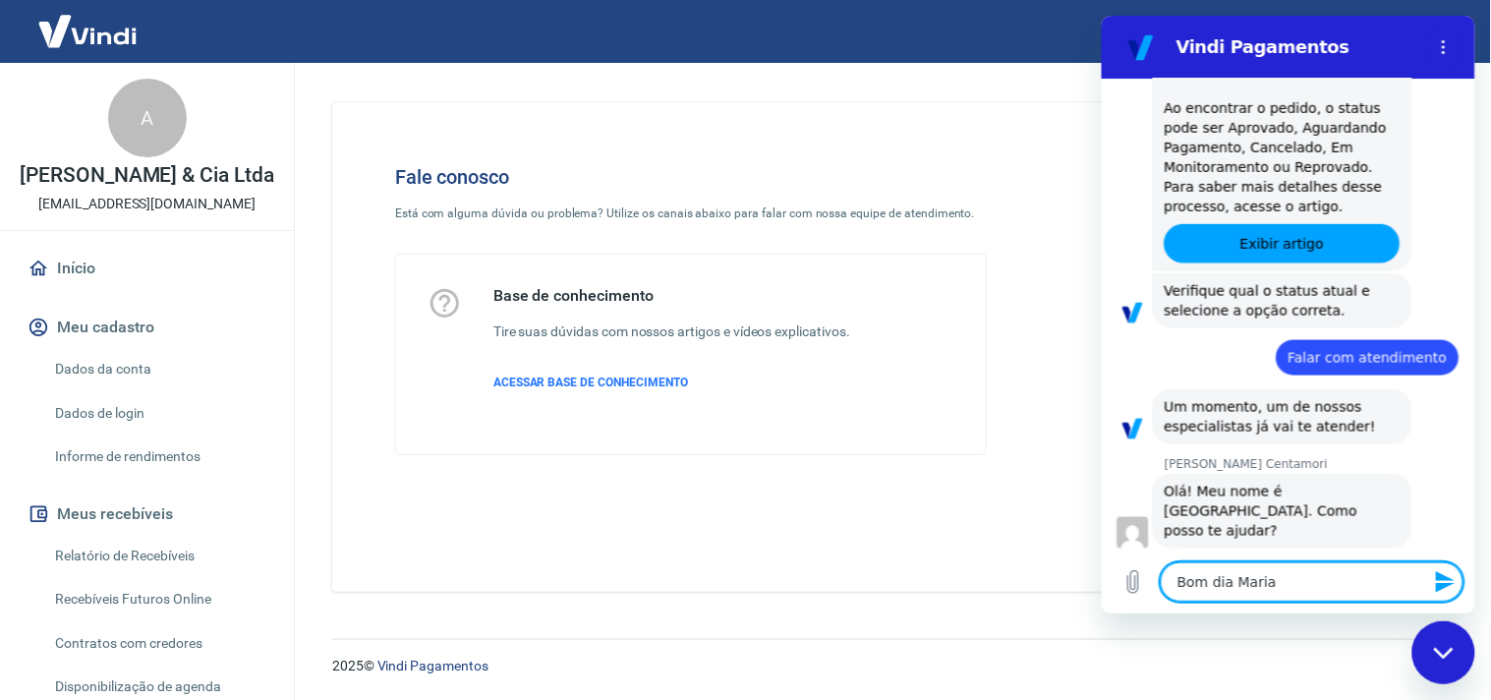
type textarea "Bom dia Marian"
type textarea "x"
type textarea "Bom dia Mariana"
type textarea "x"
type textarea "Bom dia Mariana,"
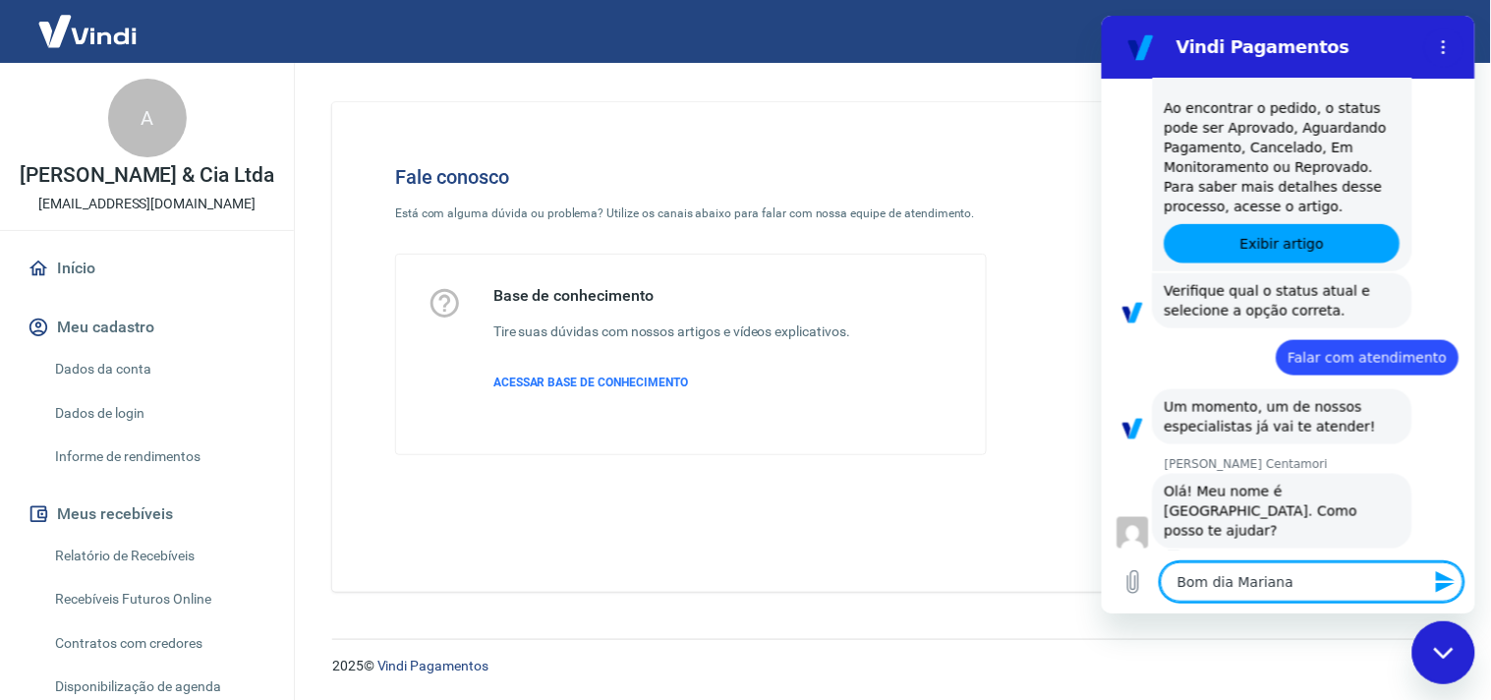
type textarea "x"
type textarea "Bom dia Mariana,"
type textarea "x"
type textarea "Bom dia Mariana, t"
type textarea "x"
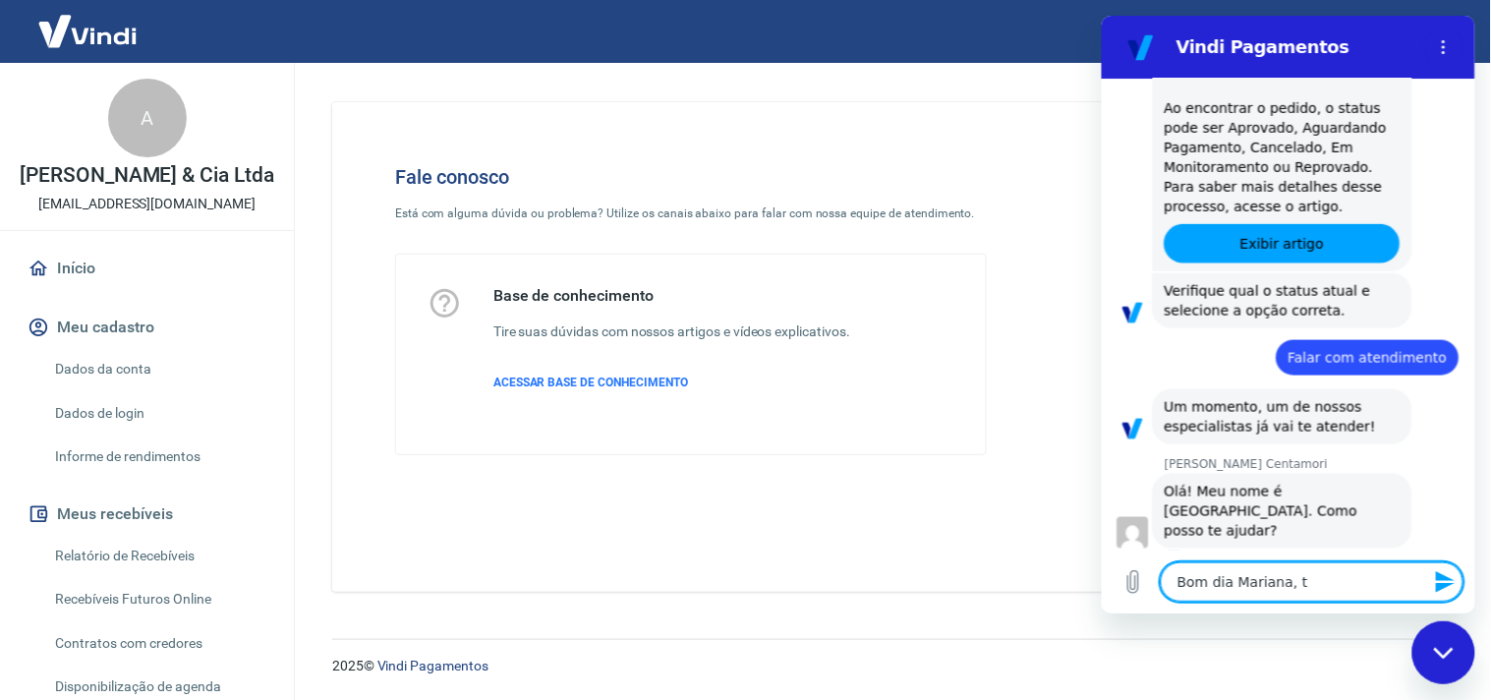
type textarea "Bom dia Mariana, tu"
type textarea "x"
type textarea "Bom dia Mariana, tud"
type textarea "x"
type textarea "Bom dia Mariana, tudo"
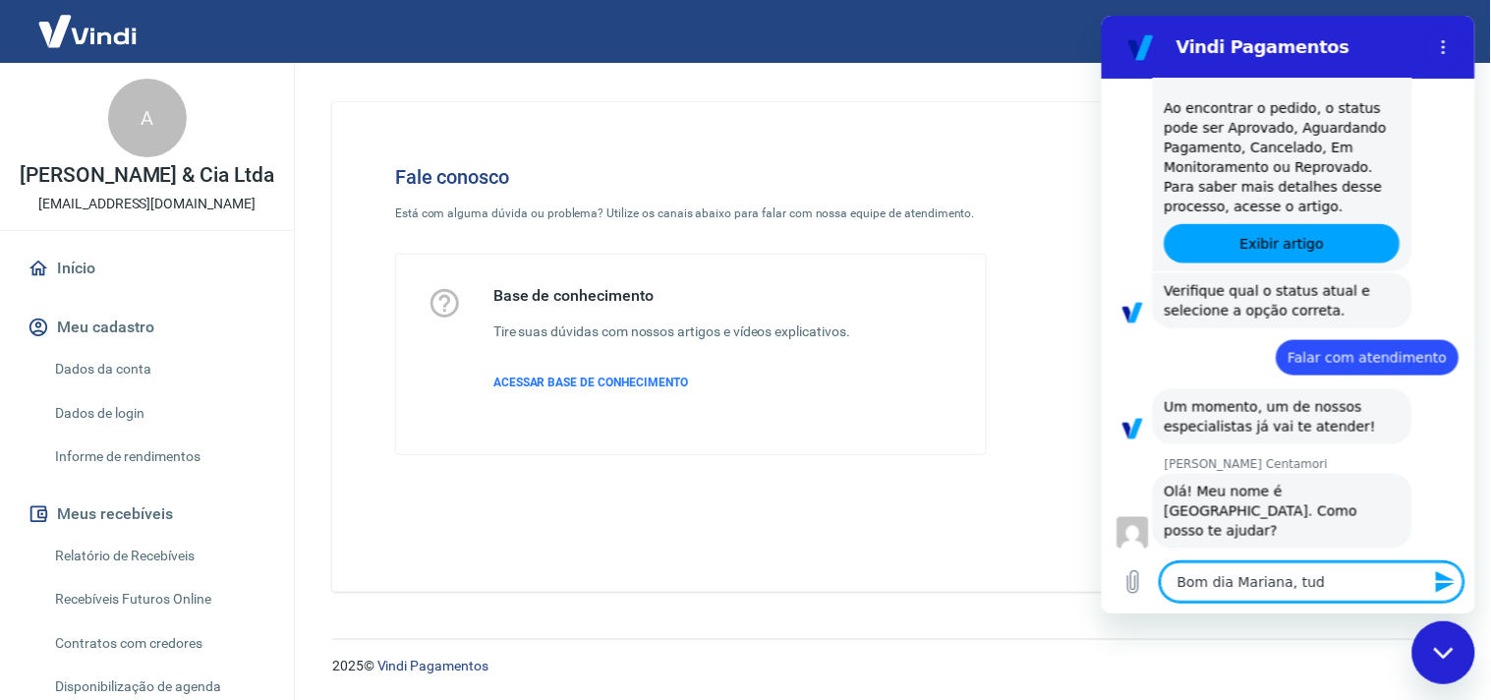
type textarea "x"
type textarea "Bom dia Mariana, tudo"
type textarea "x"
type textarea "Bom dia Mariana, tudo b"
type textarea "x"
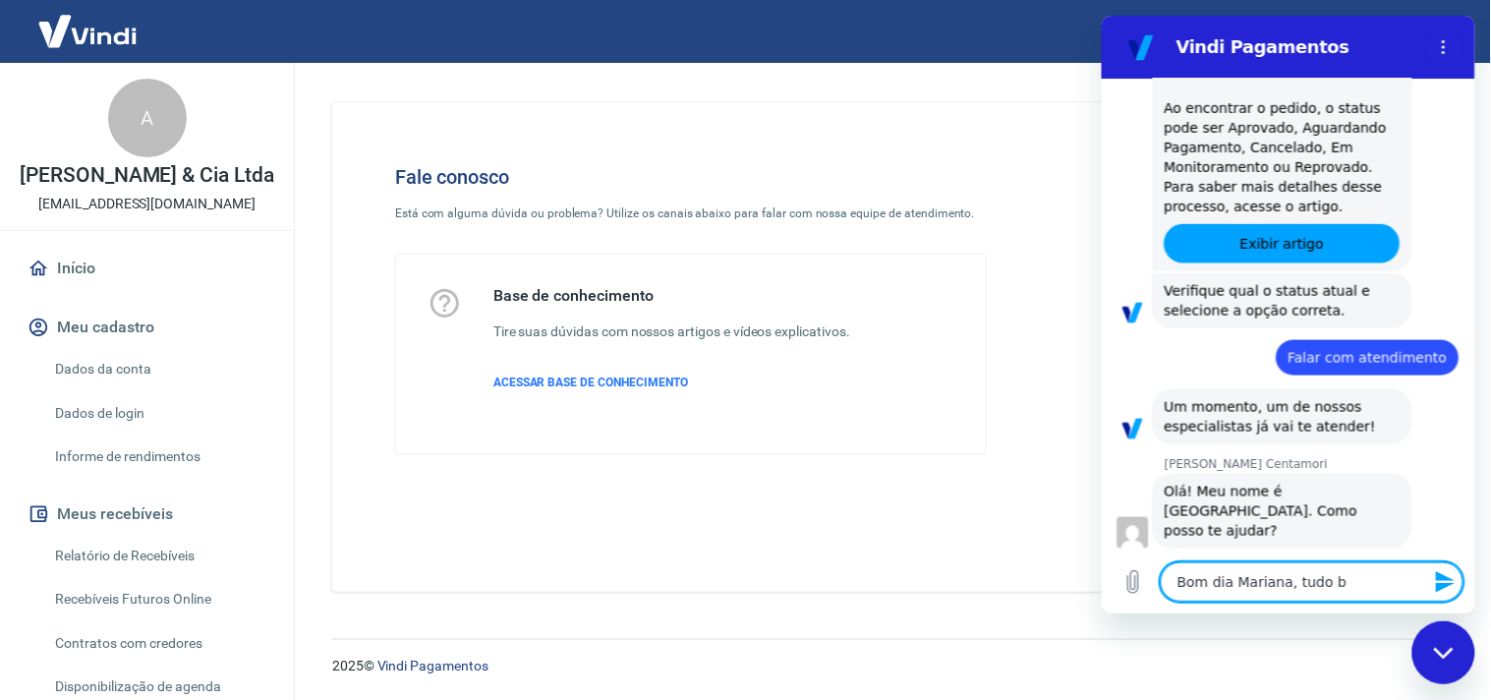
type textarea "Bom dia Mariana, tudo be"
type textarea "x"
type textarea "Bom dia Mariana, tudo bem"
type textarea "x"
type textarea "Bom dia Mariana, tudo bem?"
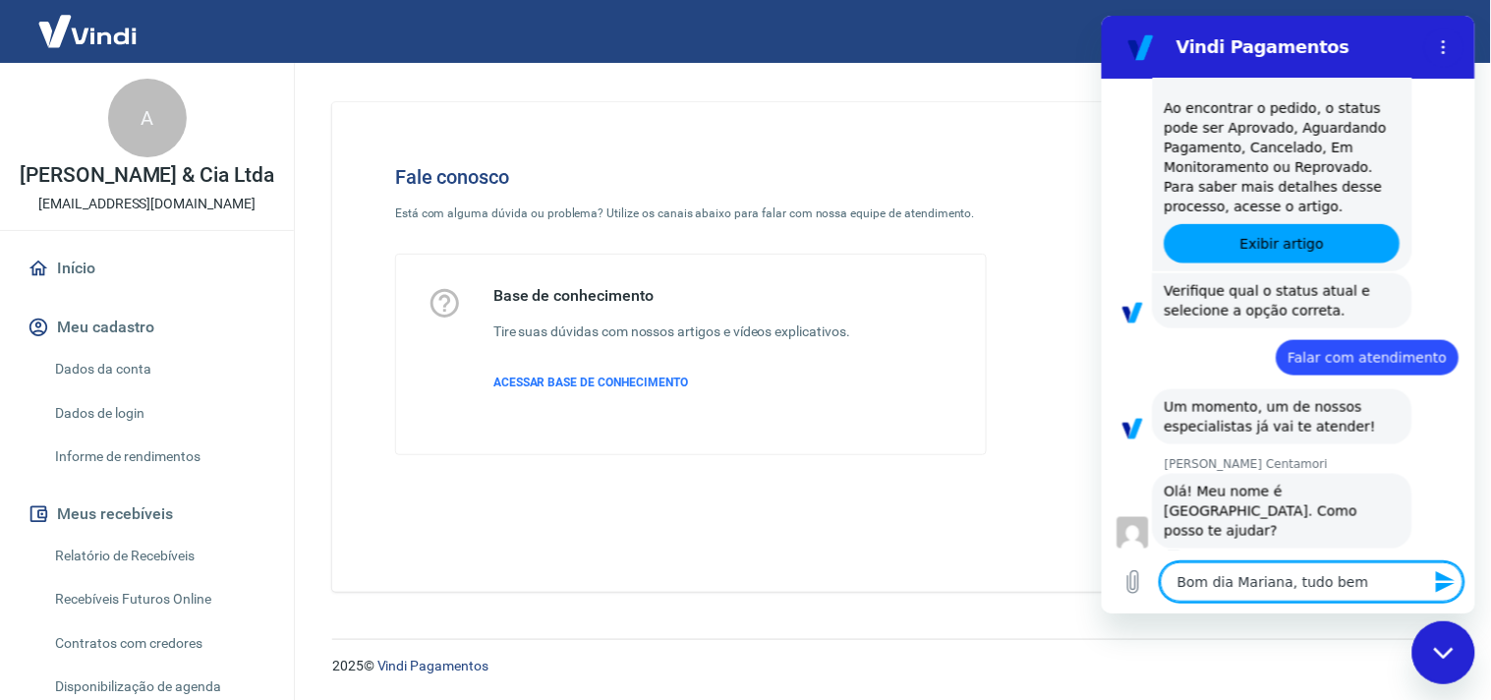
type textarea "x"
type textarea "Bom dia Mariana, tudo bem?"
type textarea "x"
type textarea "Bom dia Mariana, tudo bem?"
type textarea "x"
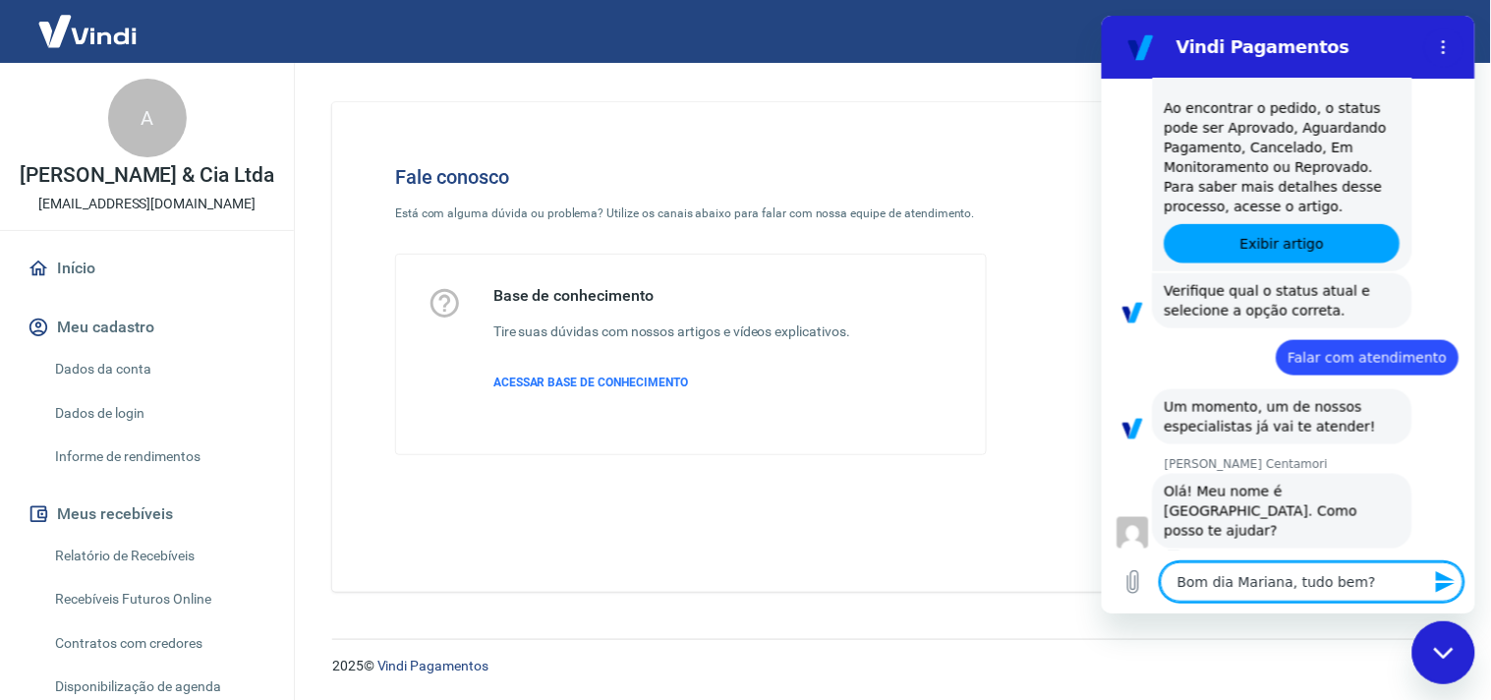
scroll to position [556, 0]
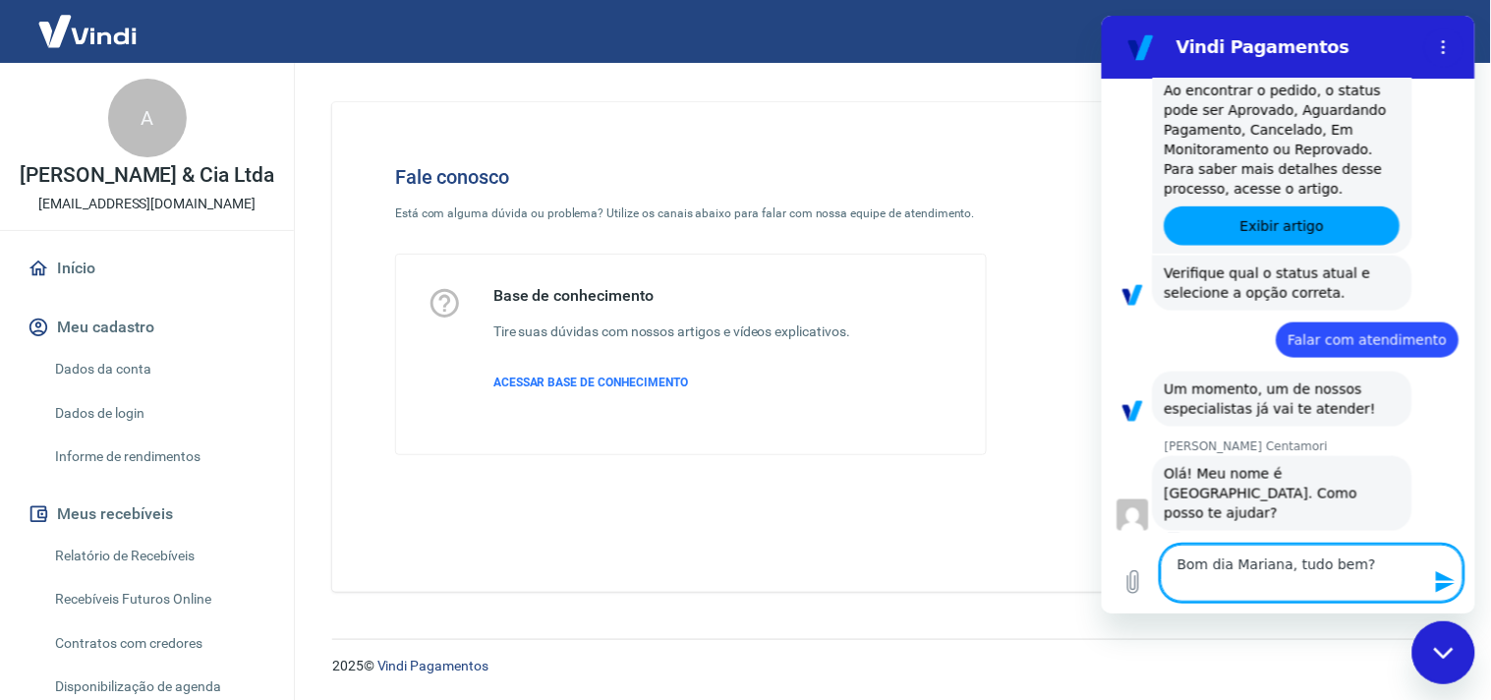
type textarea "Bom dia Mariana, tudo bem? E"
type textarea "x"
type textarea "Bom dia Mariana, tudo bem? Eu"
type textarea "x"
type textarea "Bom dia Mariana, tudo bem? Eu"
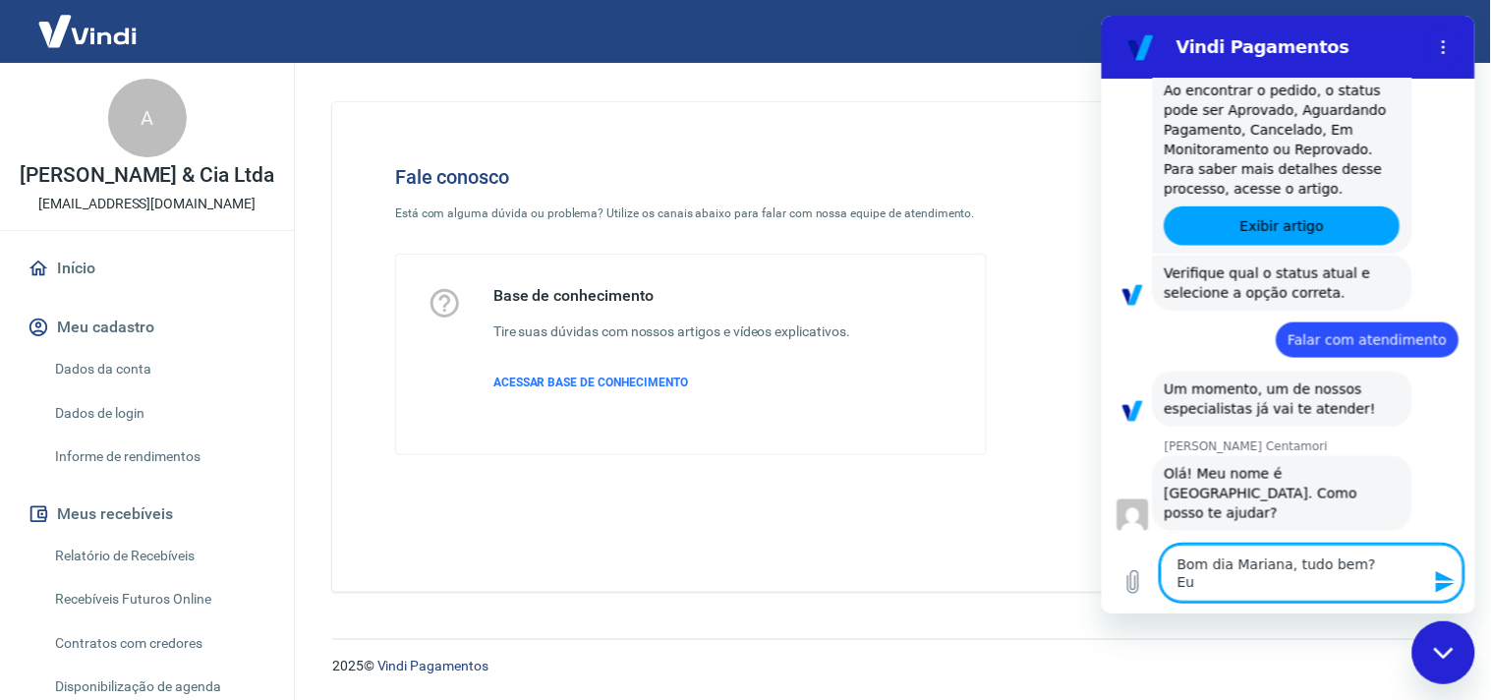
type textarea "x"
type textarea "Bom dia Mariana, tudo bem? Eu m"
type textarea "x"
type textarea "Bom dia Mariana, tudo bem? Eu me"
type textarea "x"
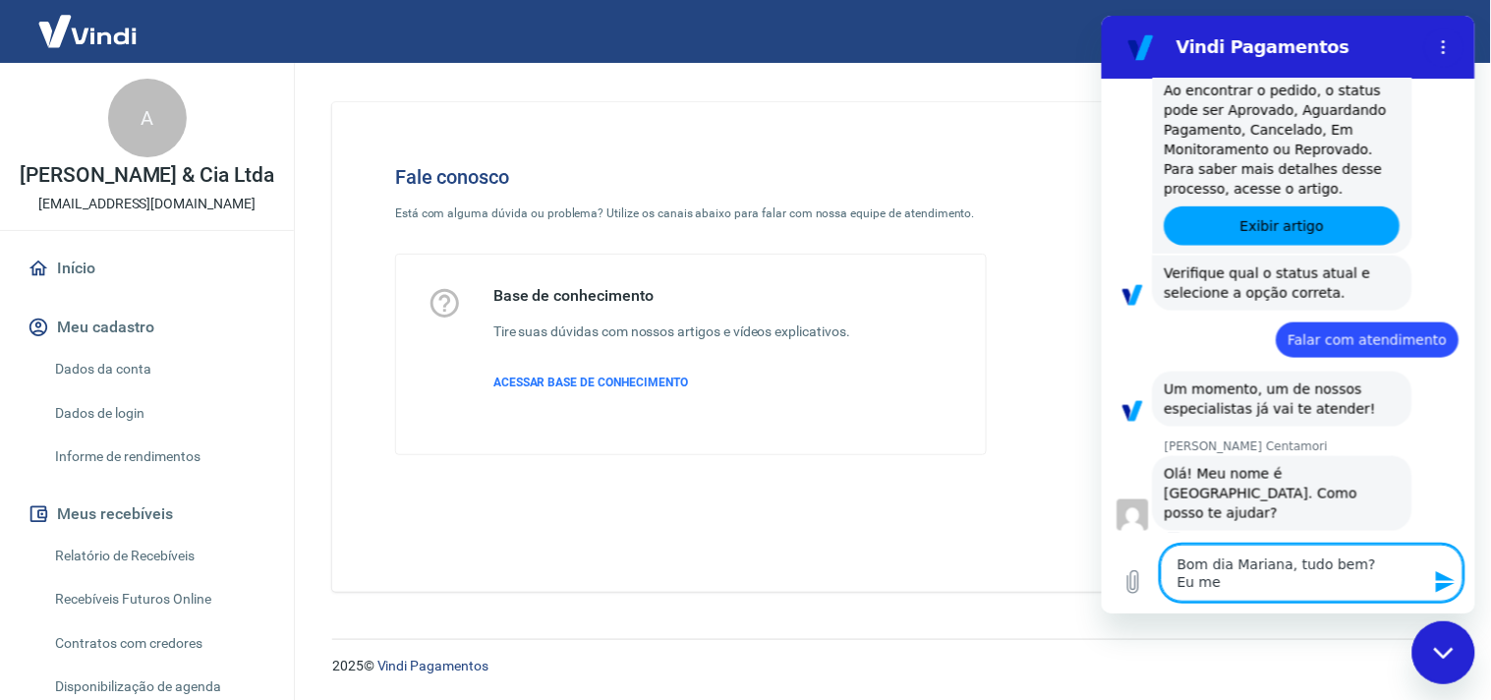
type textarea "Bom dia Mariana, tudo bem? Eu me"
type textarea "x"
type textarea "Bom dia Mariana, tudo bem? Eu me c"
type textarea "x"
type textarea "Bom dia Mariana, tudo bem? Eu me ch"
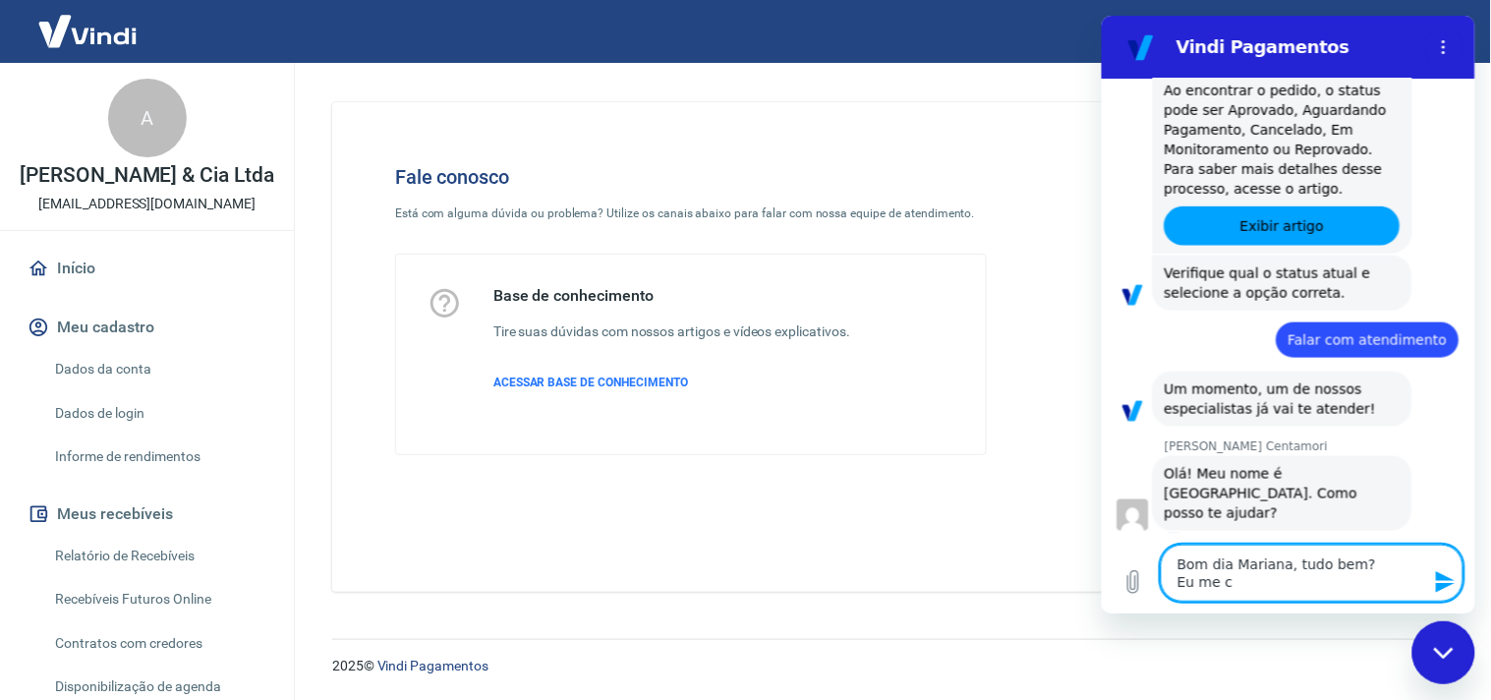
type textarea "x"
type textarea "Bom dia Mariana, tudo bem? Eu me cha"
type textarea "x"
type textarea "Bom dia Mariana, tudo bem? Eu me cham"
type textarea "x"
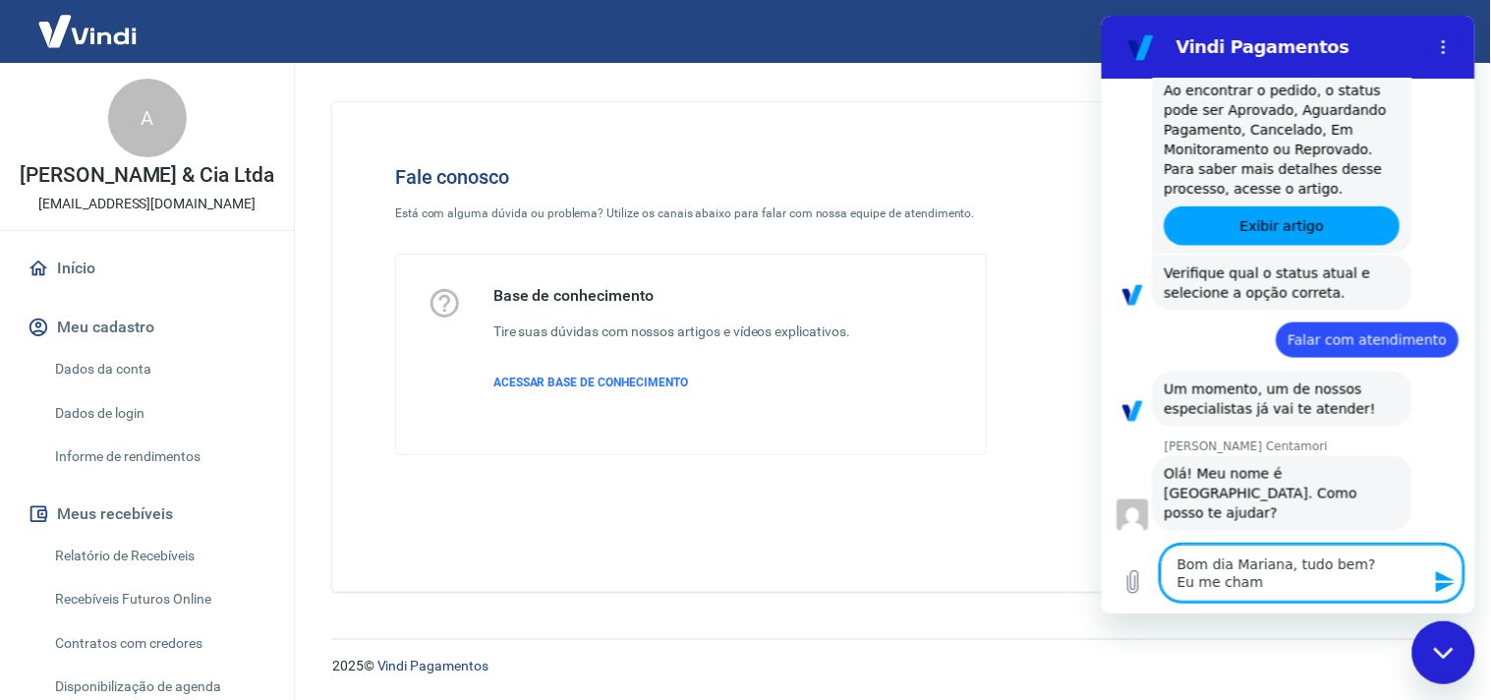
type textarea "Bom dia Mariana, tudo bem? Eu me chamo"
type textarea "x"
type textarea "Bom dia Mariana, tudo bem? Eu me chamo"
type textarea "x"
type textarea "Bom dia Mariana, tudo bem? Eu me chamo K"
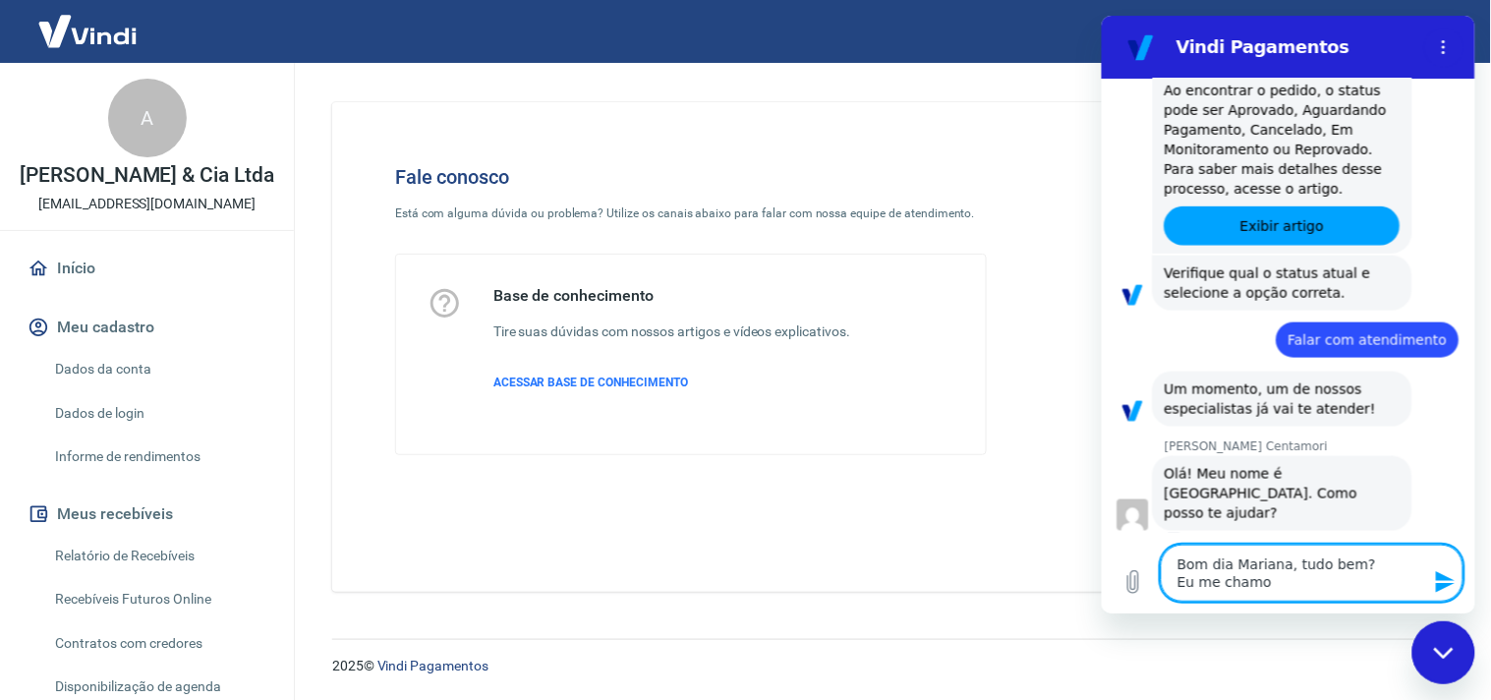
type textarea "x"
type textarea "Bom dia Mariana, tudo bem? Eu me chamo Ke"
type textarea "x"
type textarea "Bom dia Mariana, tudo bem? Eu me chamo Ken"
type textarea "x"
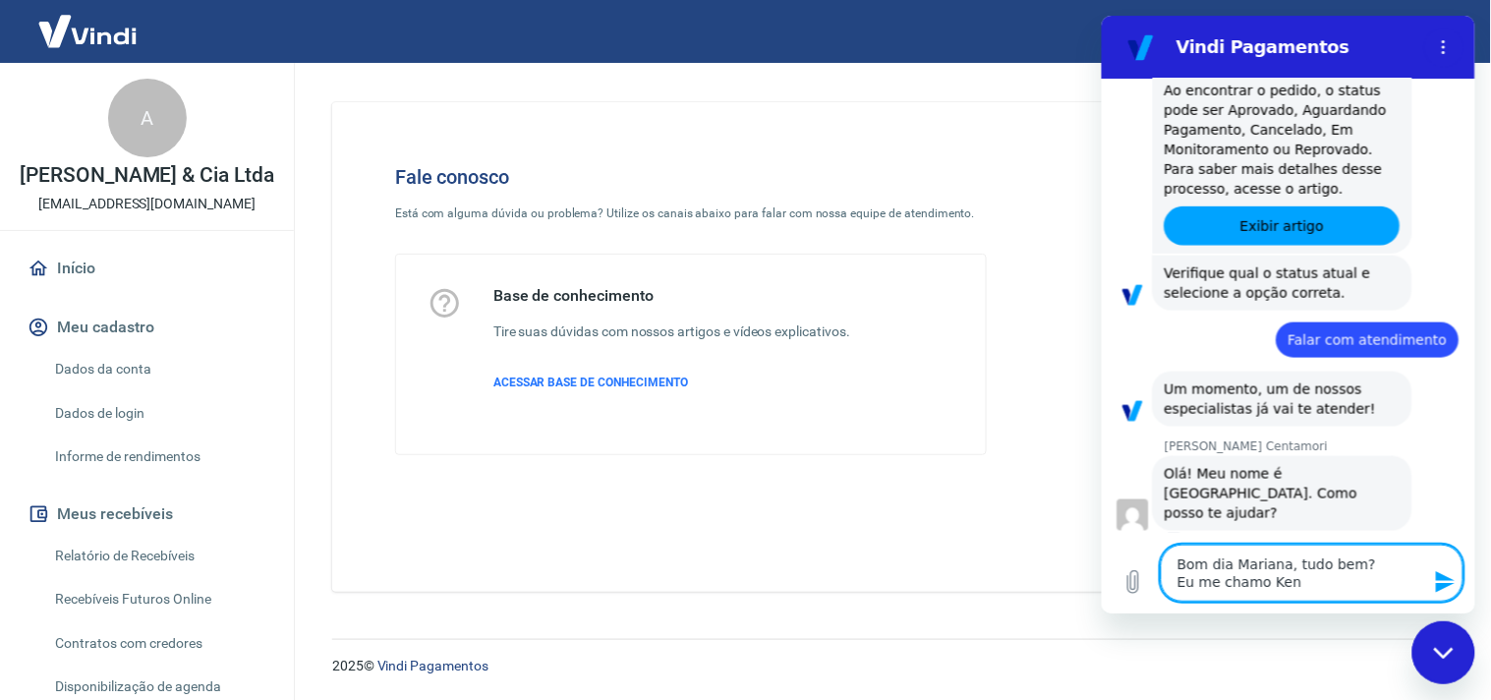
type textarea "Bom dia Mariana, tudo bem? Eu me chamo Keni"
type textarea "x"
type textarea "Bom dia Mariana, tudo bem? Eu me chamo [GEOGRAPHIC_DATA]"
type textarea "x"
type textarea "Bom dia Mariana, tudo bem? Eu me chamo [GEOGRAPHIC_DATA],"
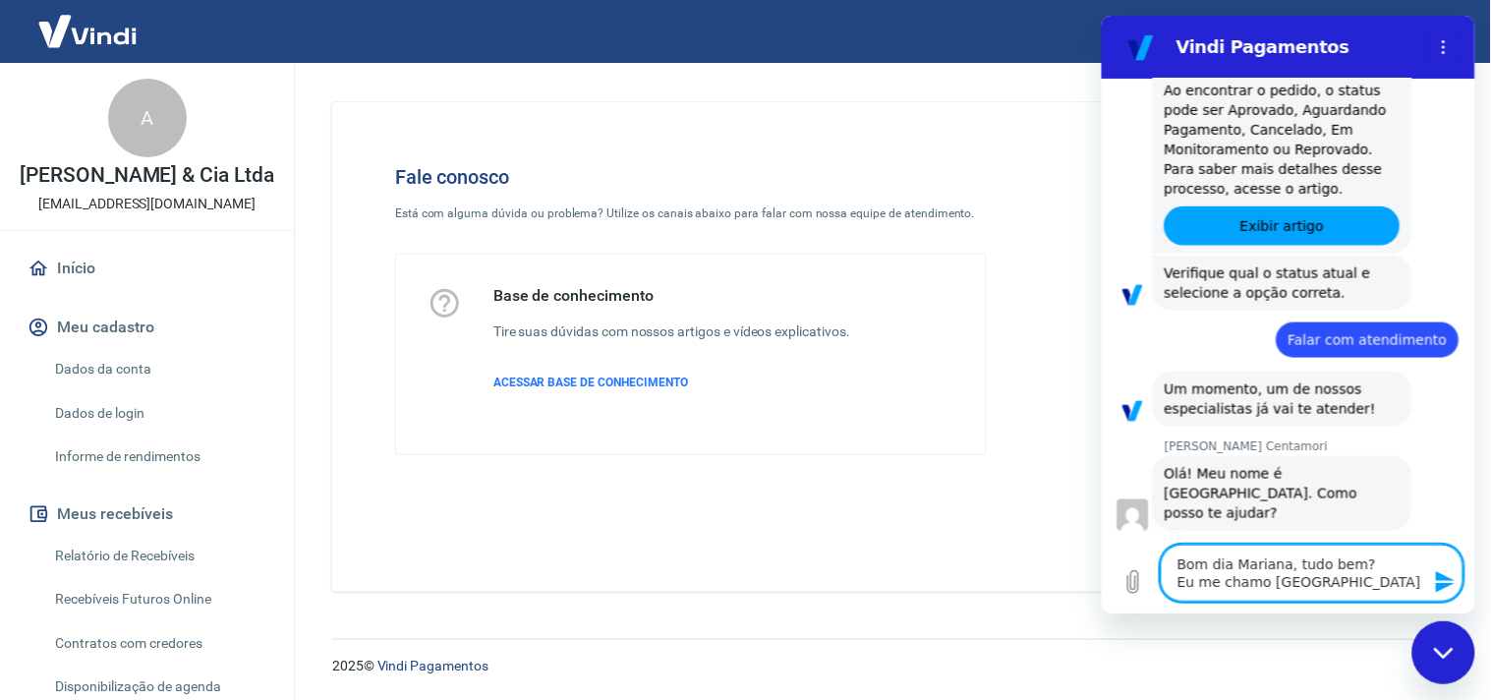
type textarea "x"
type textarea "Bom dia Mariana, tudo bem? Eu me chamo [GEOGRAPHIC_DATA],"
type textarea "x"
type textarea "Bom dia Mariana, tudo bem? Eu me chamo Kenia, o"
type textarea "x"
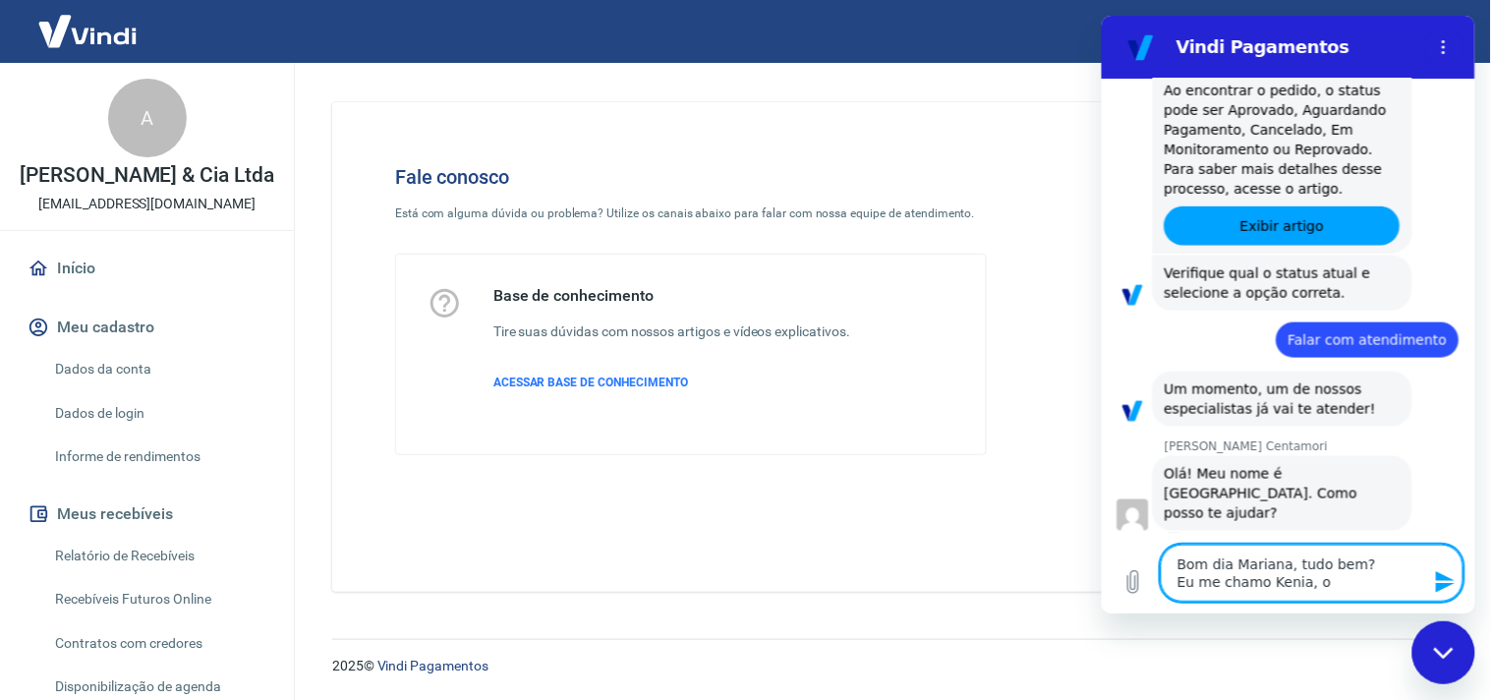
type textarea "Bom dia Mariana, tudo bem? Eu me chamo Kenia, on"
type textarea "x"
type textarea "Bom dia Mariana, tudo bem? Eu me chamo Kenia, ont"
type textarea "x"
type textarea "Bom dia Mariana, tudo bem? Eu me chamo Kenia, onte"
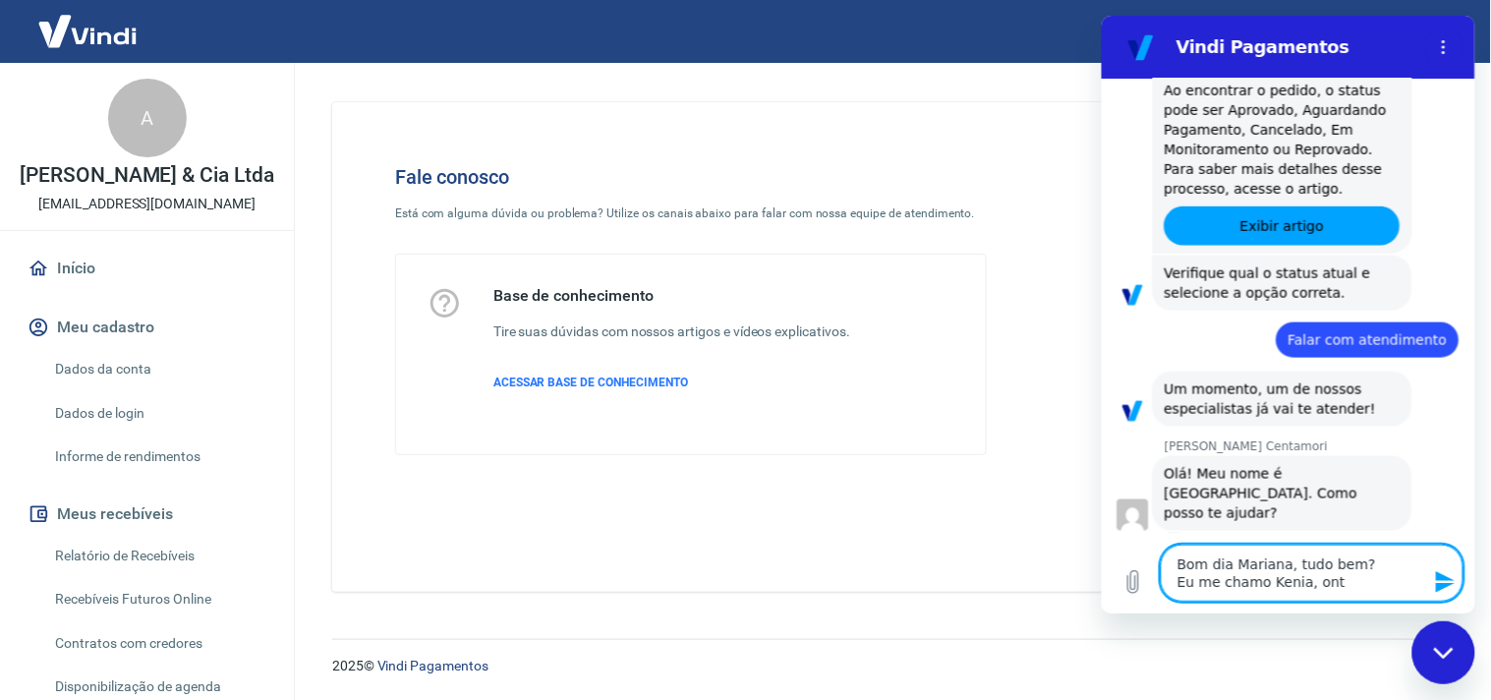
type textarea "x"
type textarea "Bom dia Mariana, tudo bem? Eu me chamo Kenia, ontem"
type textarea "x"
type textarea "Bom dia Mariana, tudo bem? Eu me chamo Kenia, ontem"
type textarea "x"
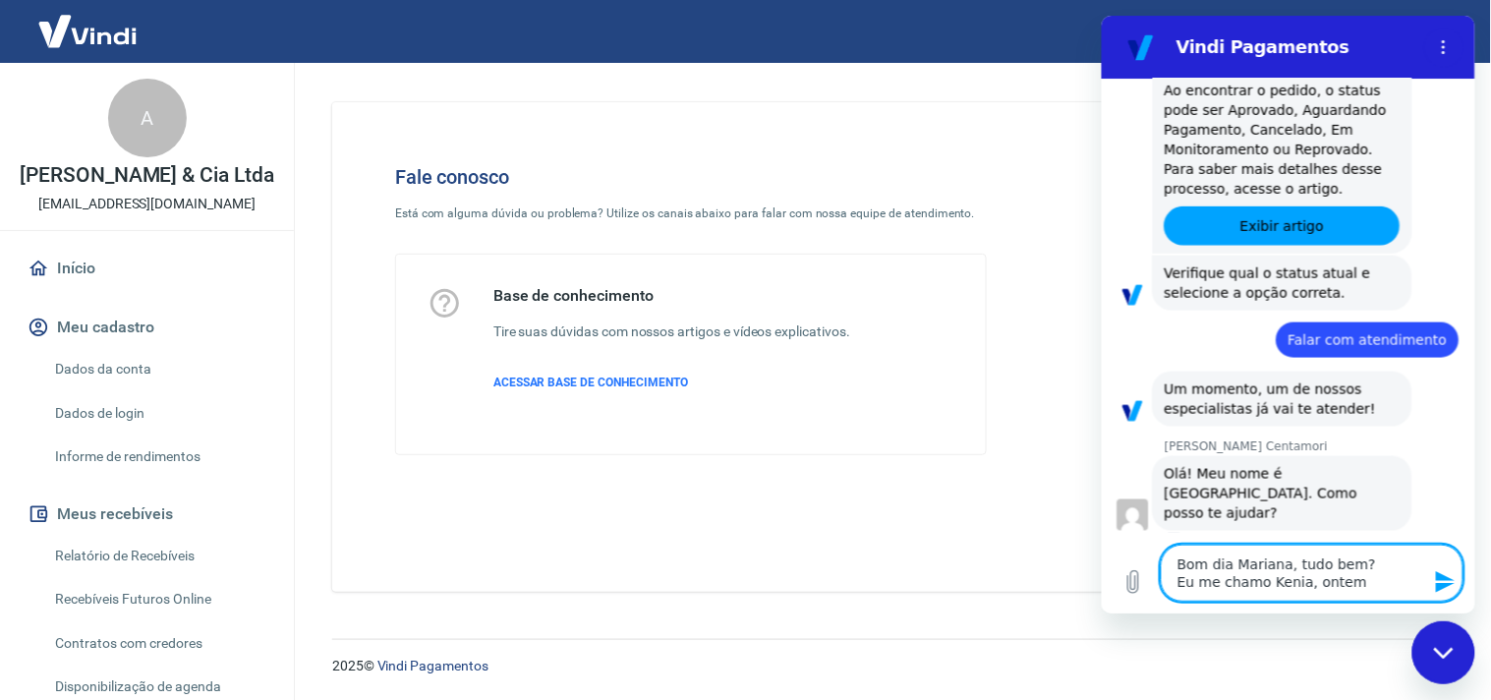
type textarea "Bom dia Mariana, tudo bem? Eu me chamo Kenia, ontem e"
type textarea "x"
type textarea "Bom dia Mariana, tudo bem? Eu me chamo Kenia, ontem es"
type textarea "x"
type textarea "Bom dia Mariana, tudo bem? Eu me chamo Kenia, ontem est"
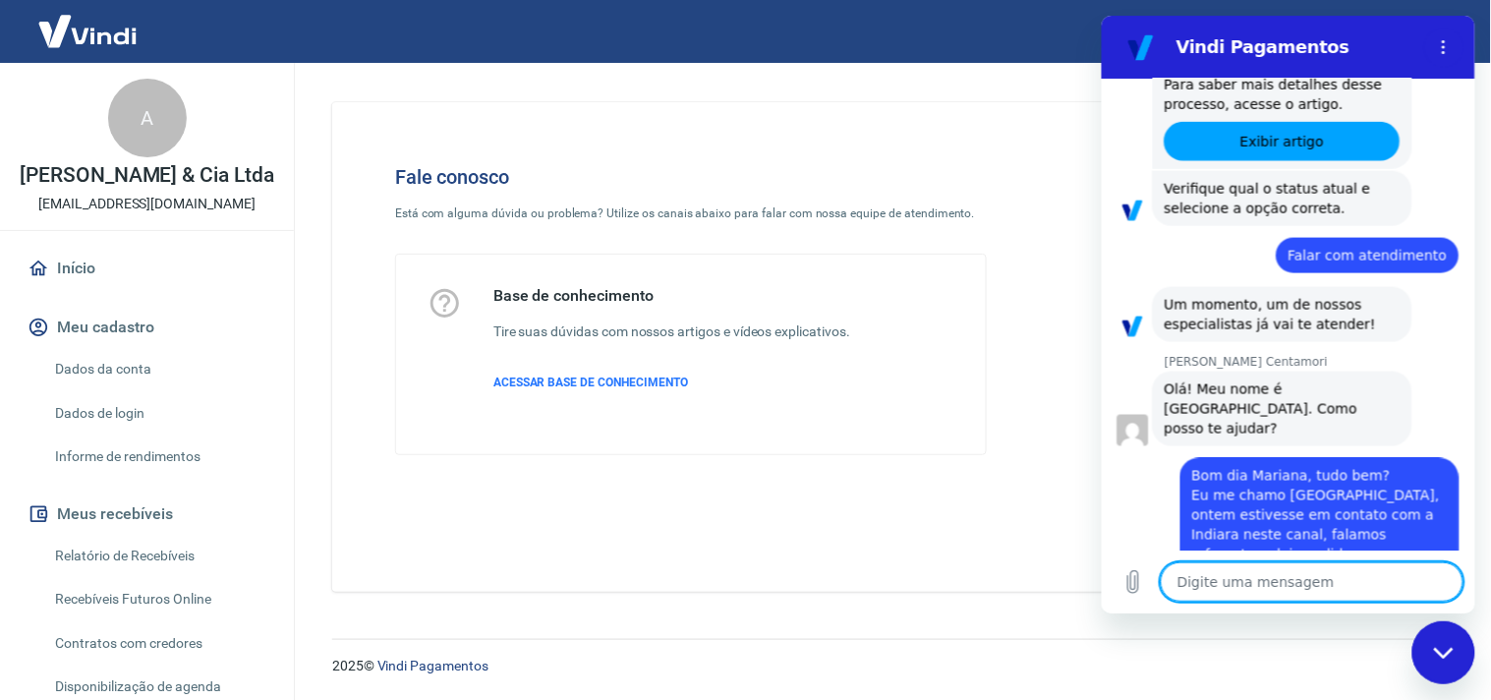
scroll to position [645, 0]
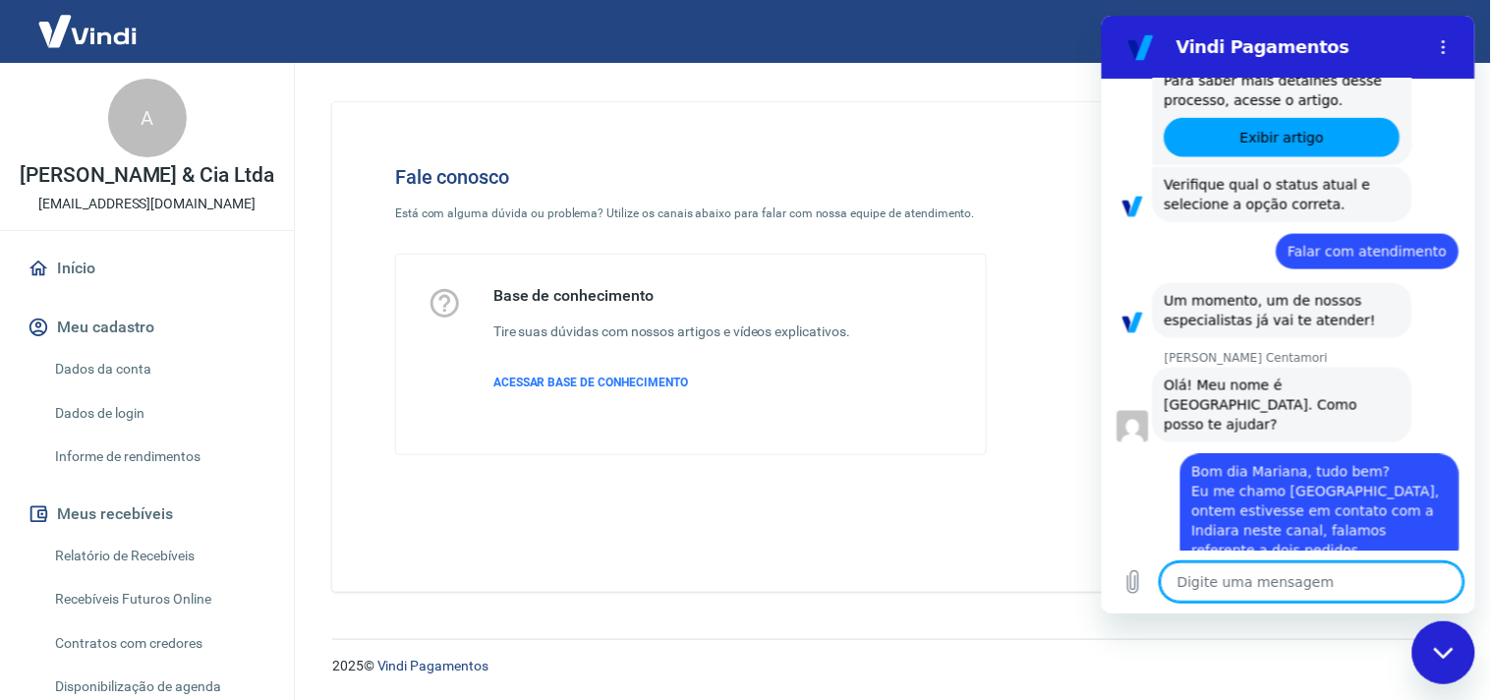
click at [1240, 557] on div "Digite uma mensagem x" at bounding box center [1286, 580] width 373 height 63
click at [1241, 577] on textarea at bounding box center [1310, 580] width 303 height 39
paste textarea "17557150554276"
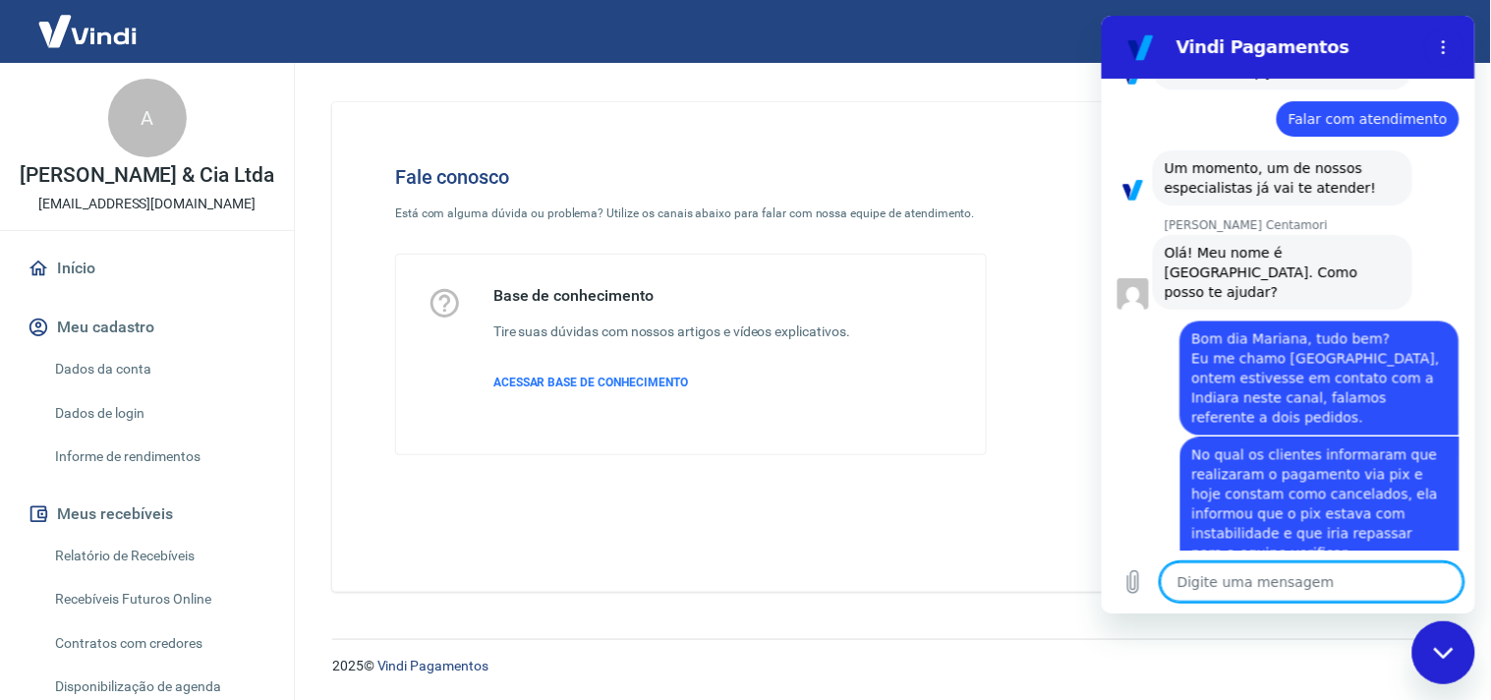
scroll to position [780, 0]
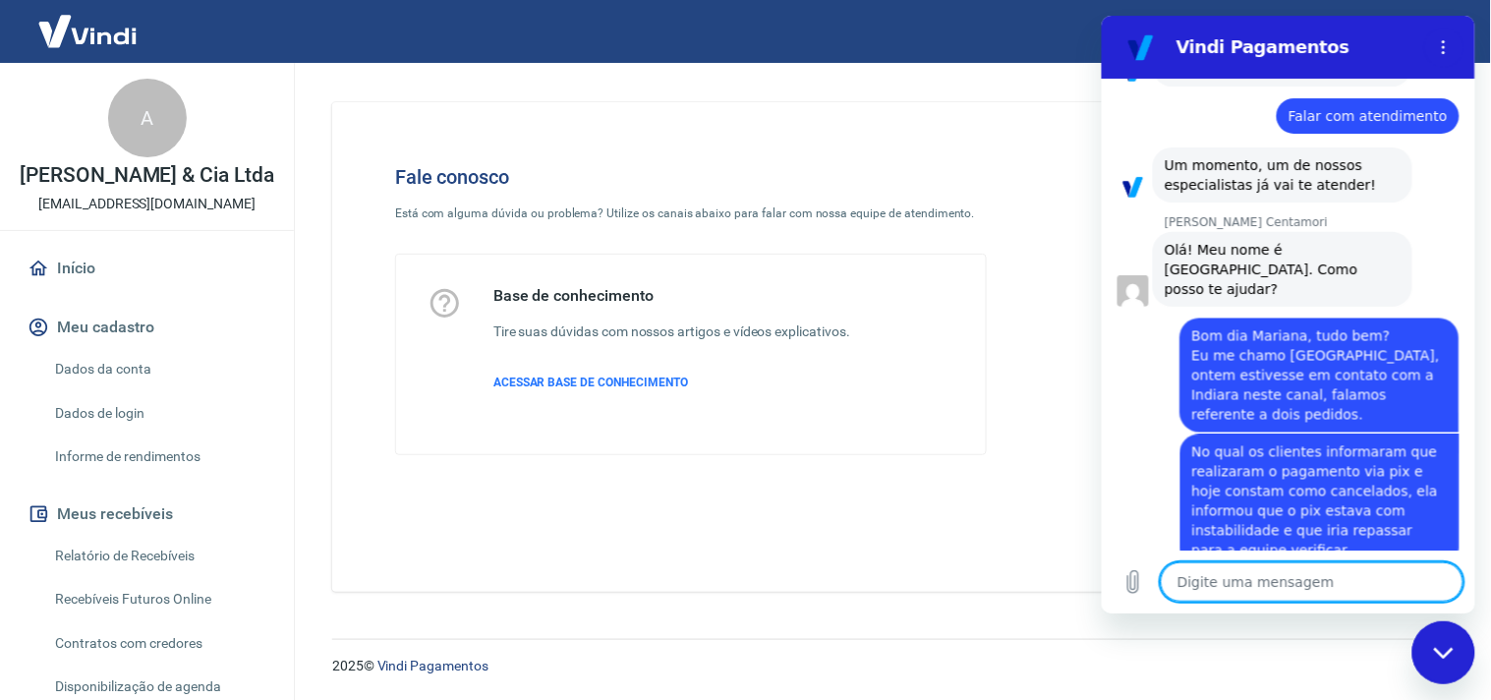
click at [1229, 570] on textarea at bounding box center [1310, 580] width 303 height 39
paste textarea "17557150554276"
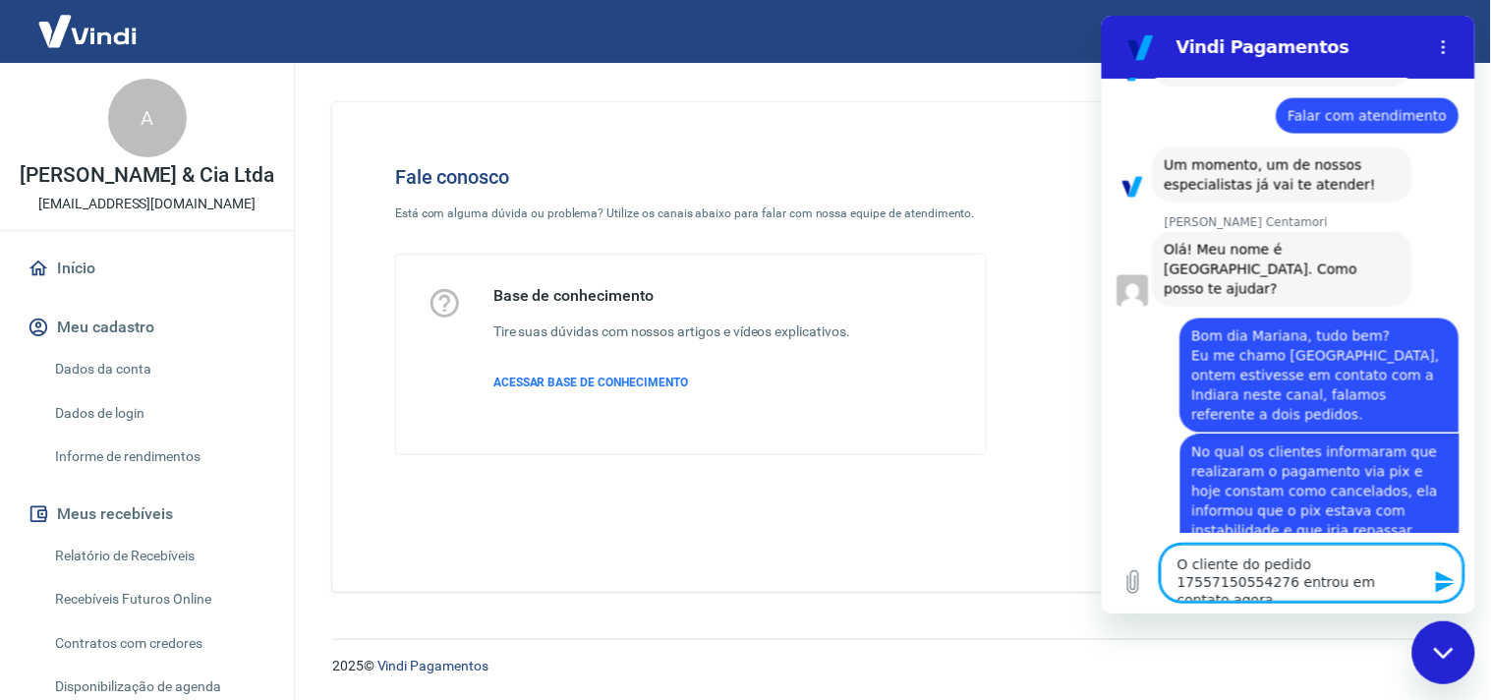
scroll to position [798, 0]
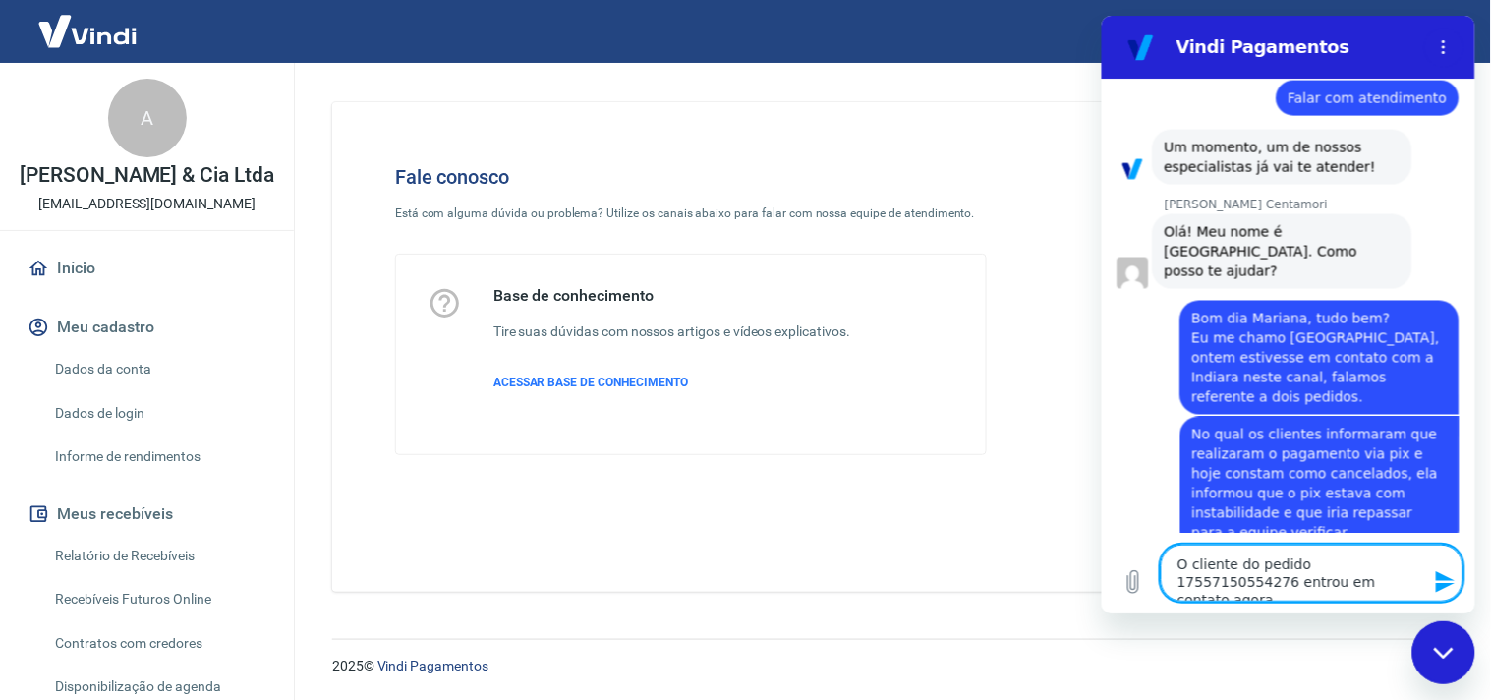
drag, startPoint x: 1340, startPoint y: 585, endPoint x: 1292, endPoint y: 575, distance: 49.1
click at [1292, 575] on textarea "O cliente do pedido 17557150554276 entrou em contato agora" at bounding box center [1310, 571] width 303 height 57
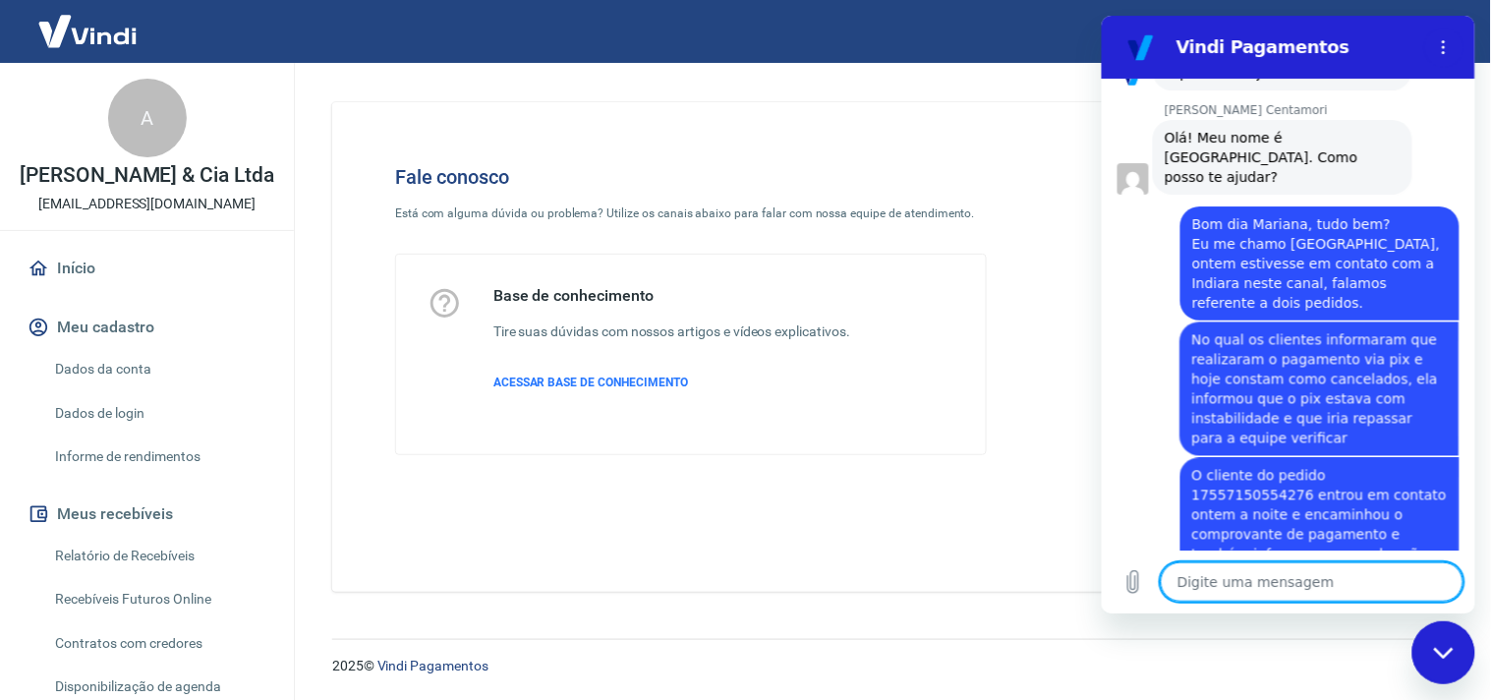
scroll to position [896, 0]
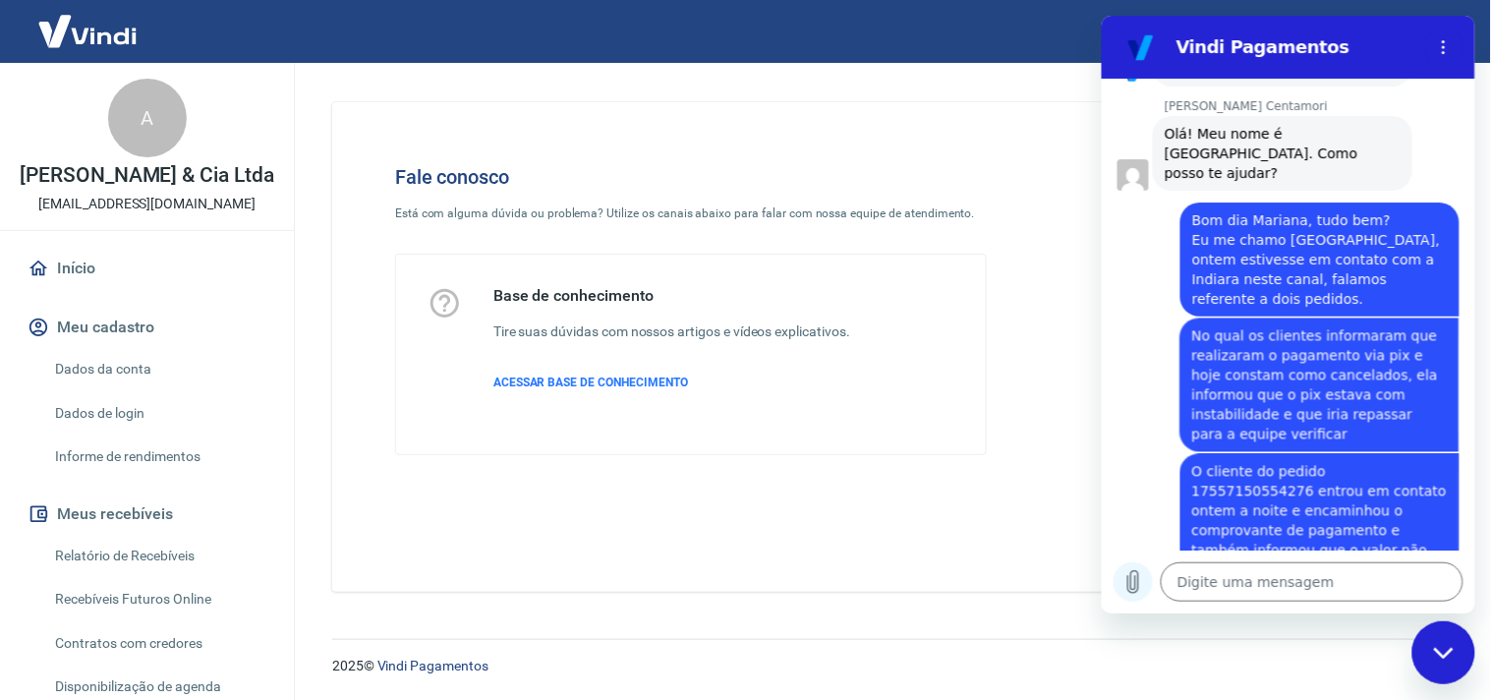
click at [1123, 581] on icon "Carregar arquivo" at bounding box center [1132, 581] width 24 height 24
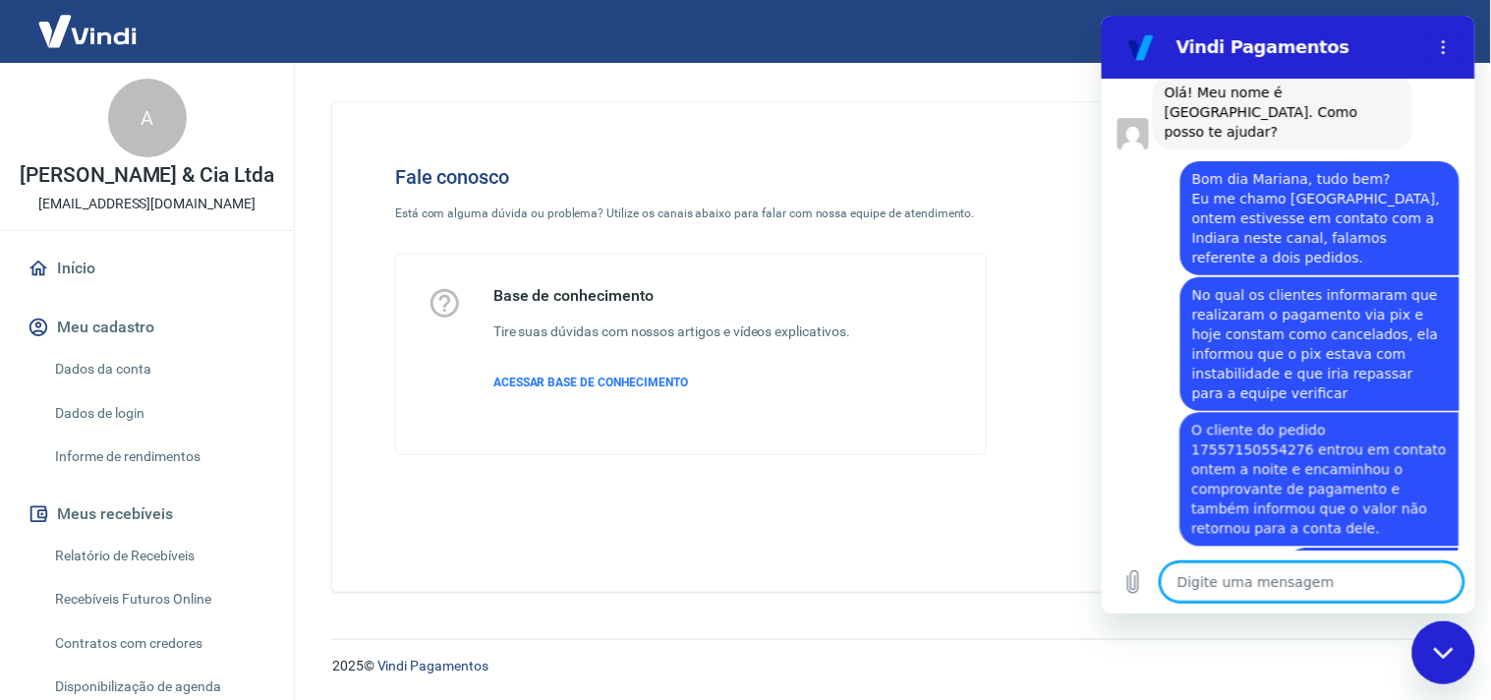
scroll to position [941, 0]
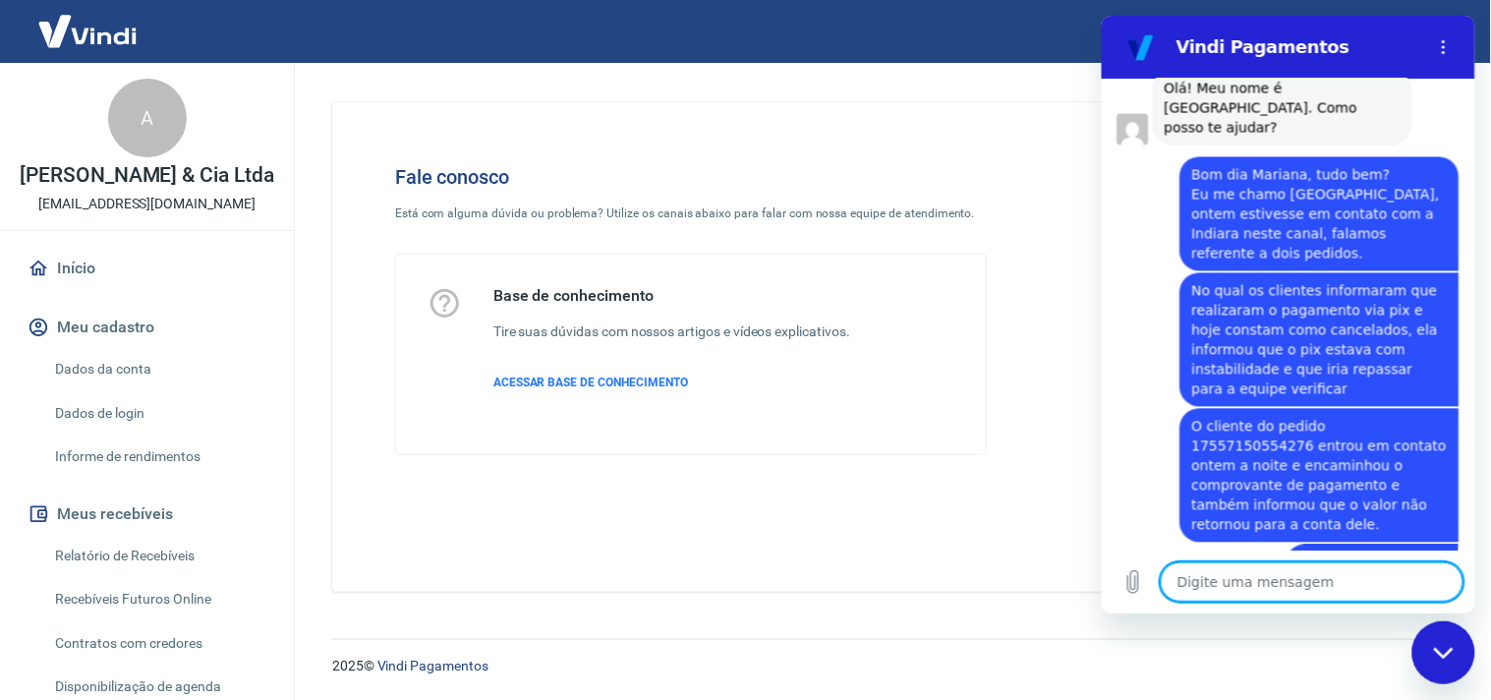
click at [1216, 576] on textarea at bounding box center [1310, 580] width 303 height 39
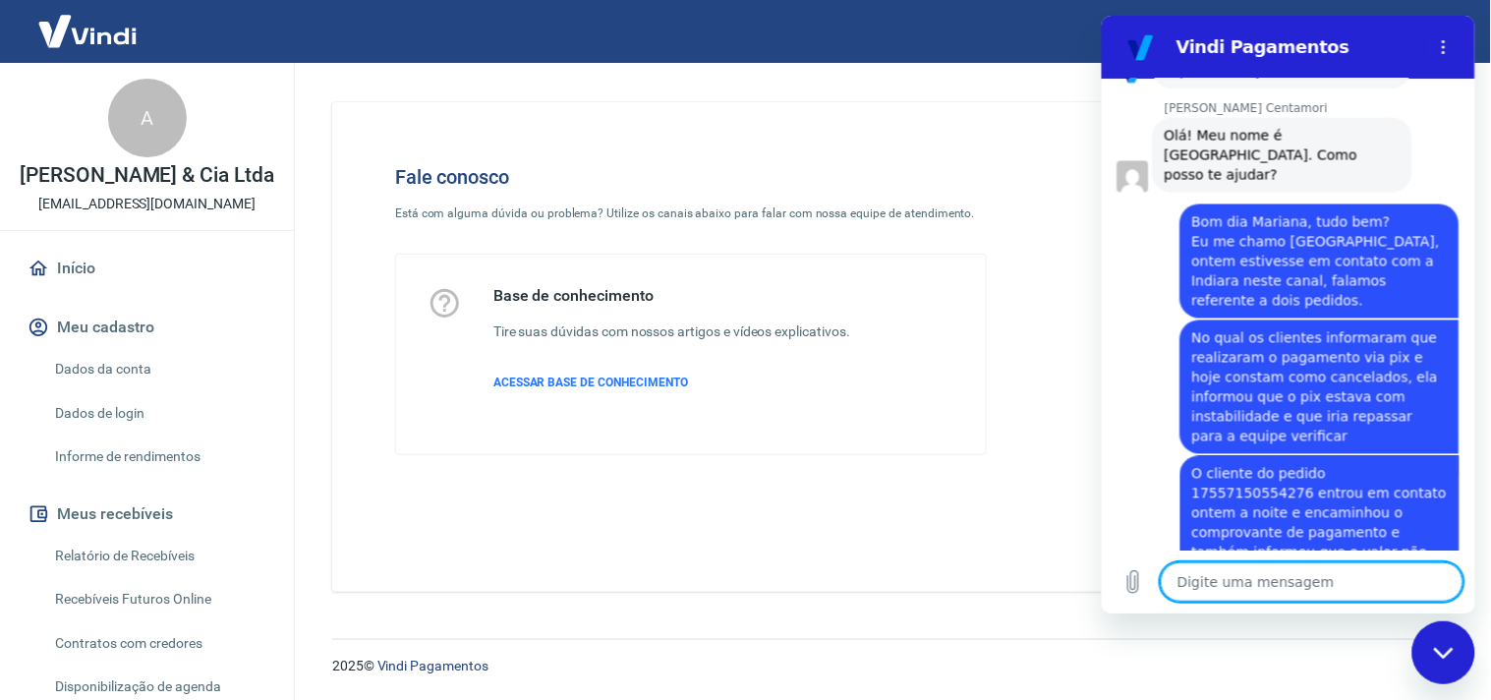
scroll to position [1003, 0]
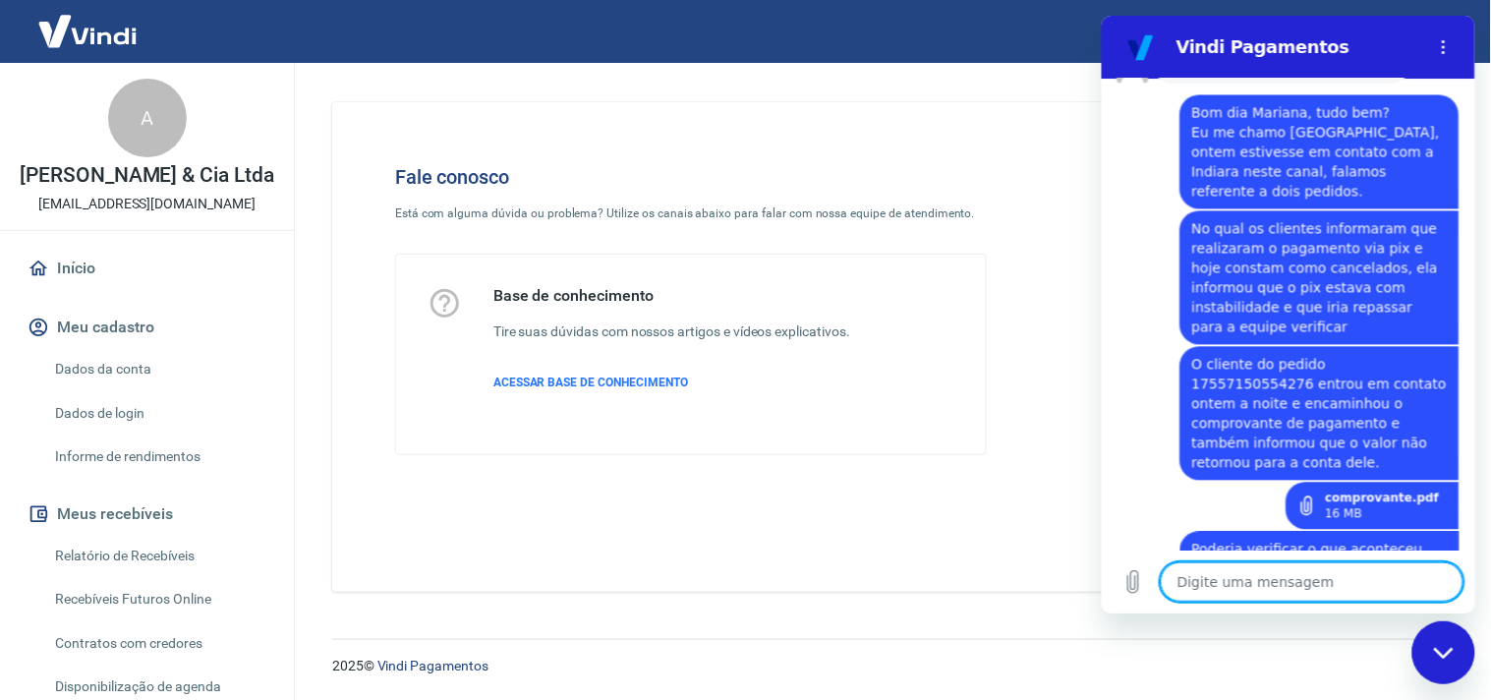
click at [1241, 592] on textarea at bounding box center [1310, 580] width 303 height 39
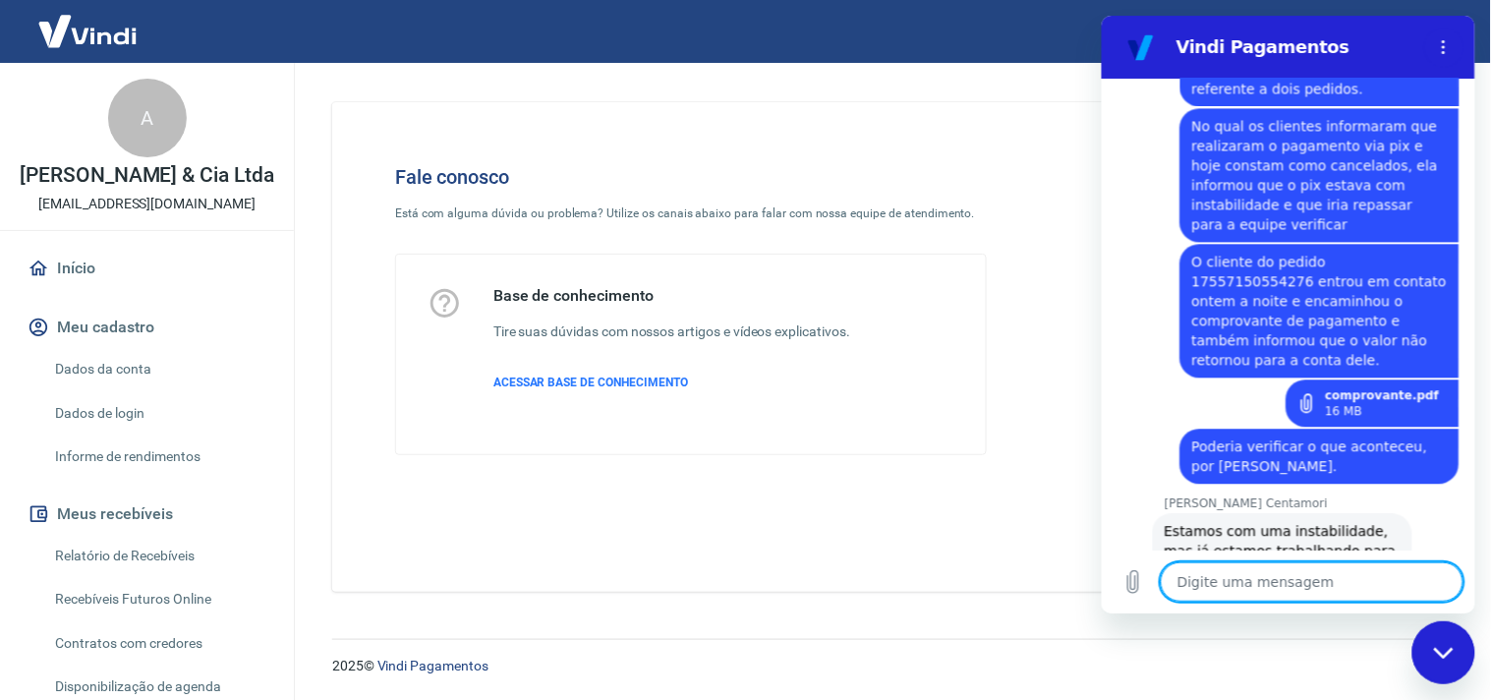
click at [1321, 586] on textarea at bounding box center [1310, 580] width 303 height 39
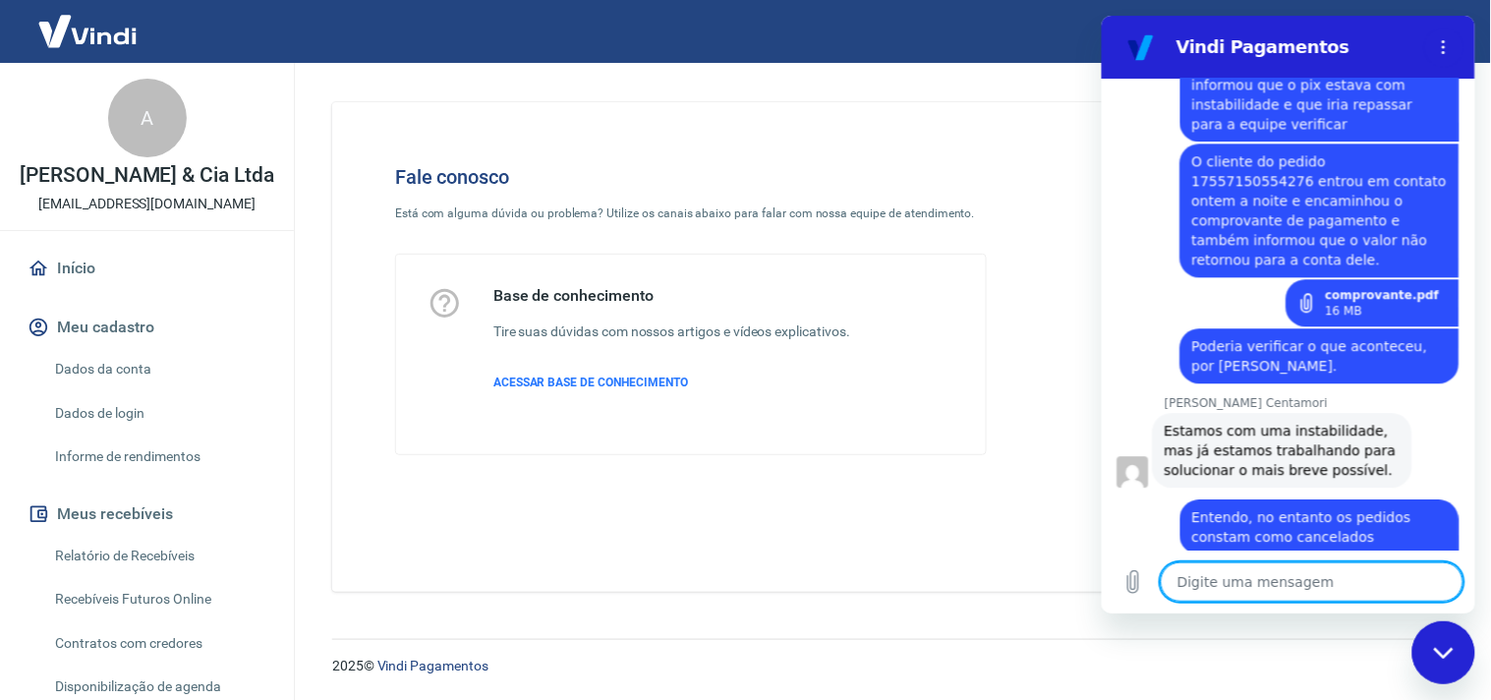
scroll to position [1211, 0]
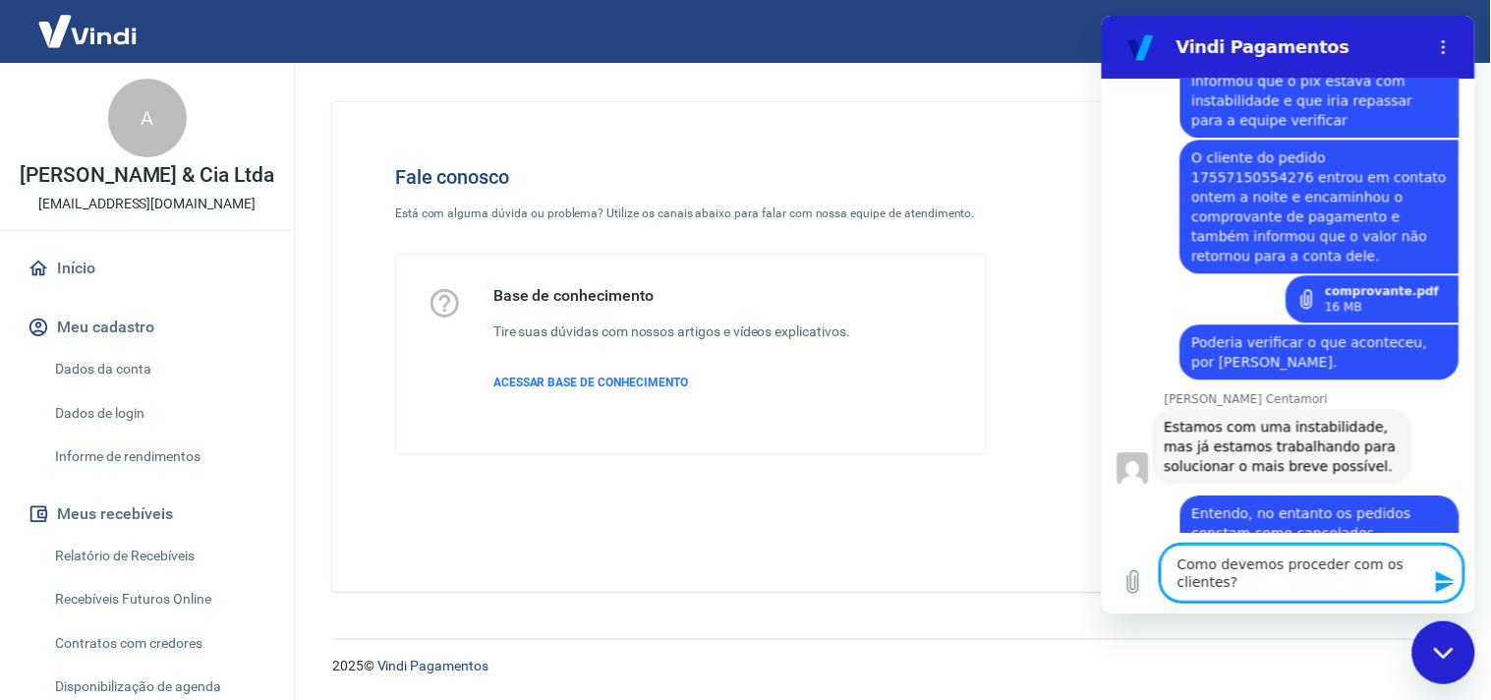
click at [1333, 560] on textarea "Como devemos proceder com os clientes?" at bounding box center [1310, 571] width 303 height 57
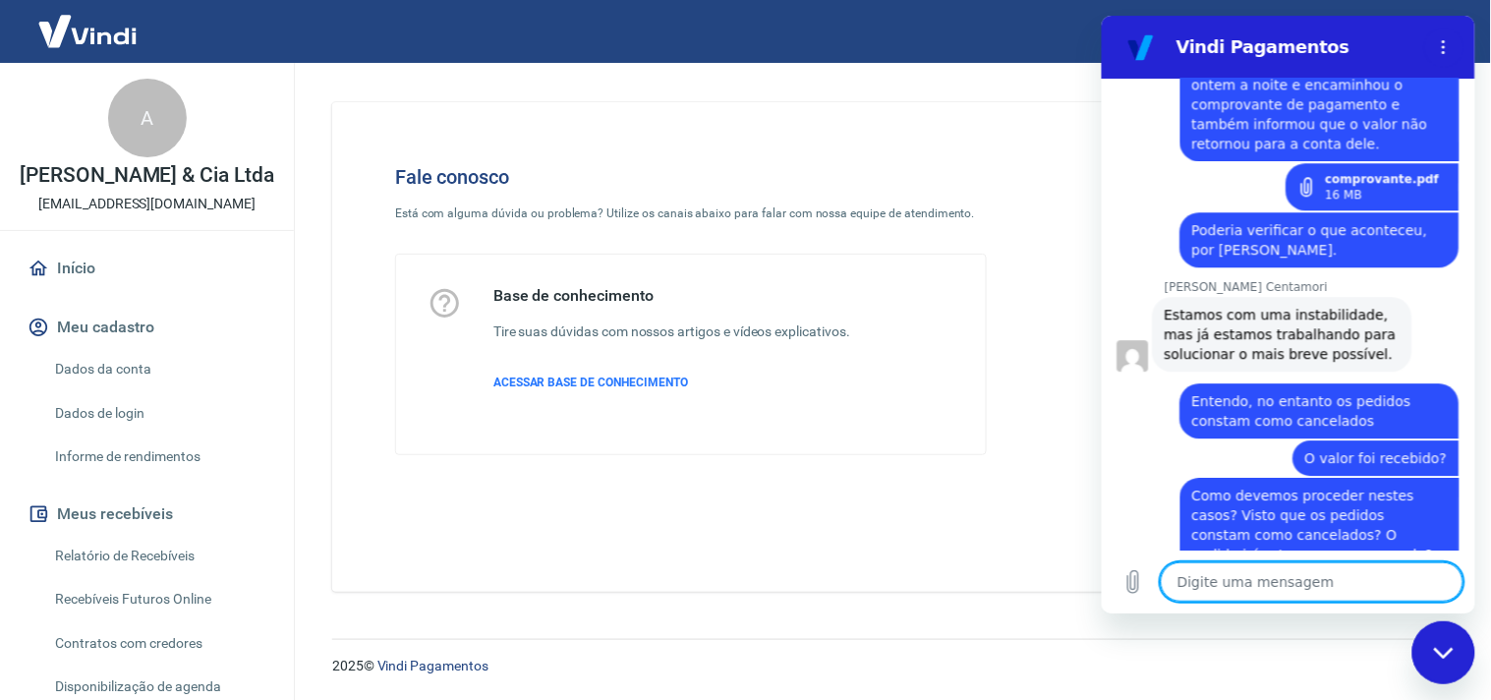
scroll to position [1326, 0]
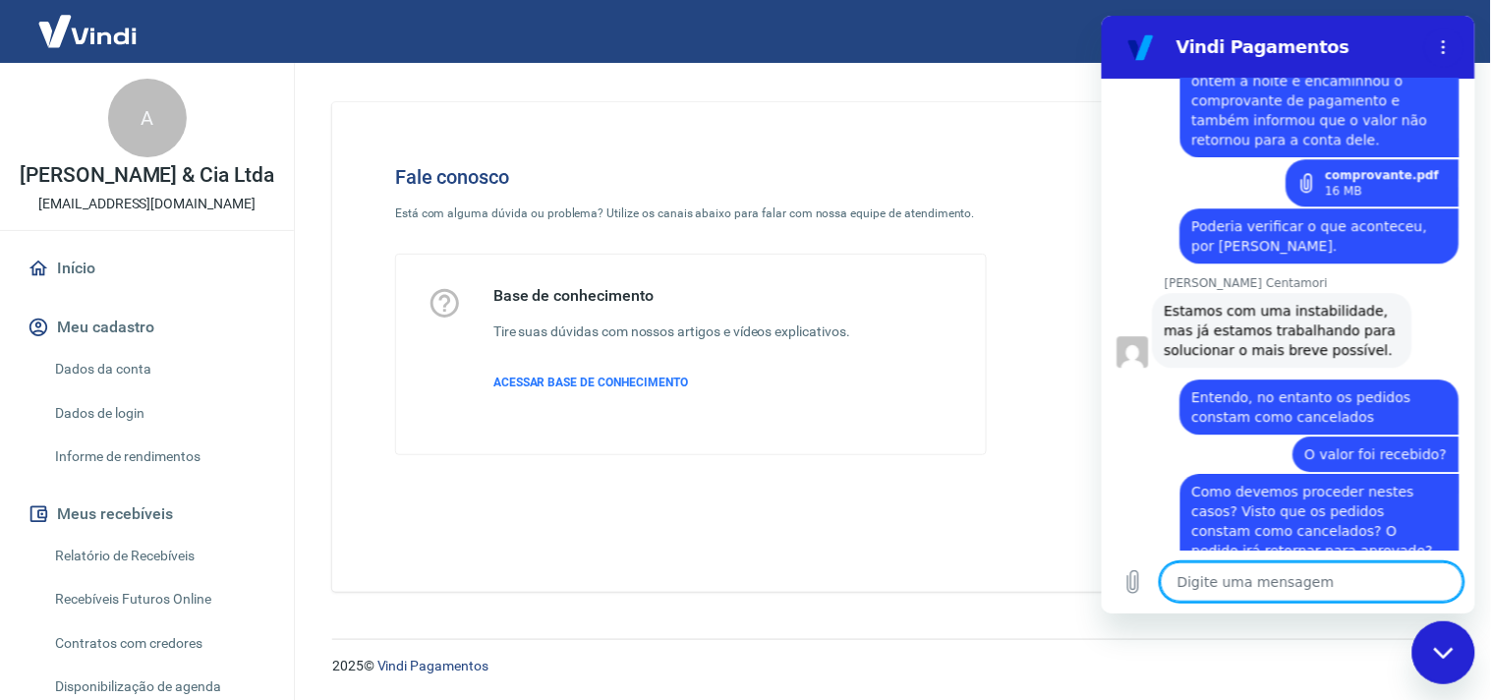
click at [1233, 577] on textarea at bounding box center [1310, 580] width 303 height 39
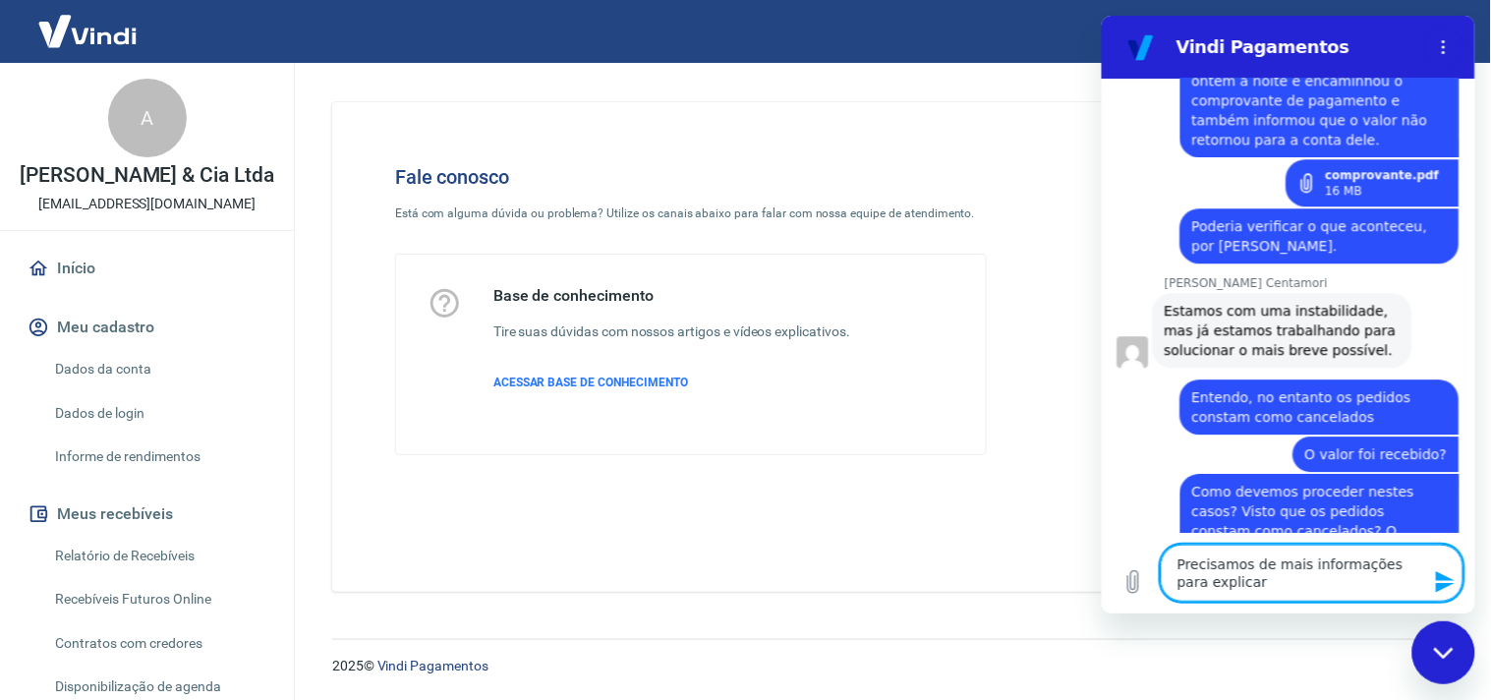
click at [1179, 581] on textarea "Precisamos de mais informações para explicar" at bounding box center [1310, 571] width 303 height 57
click at [1265, 576] on textarea "Precisamos de mais informações para poder explicar" at bounding box center [1310, 571] width 303 height 57
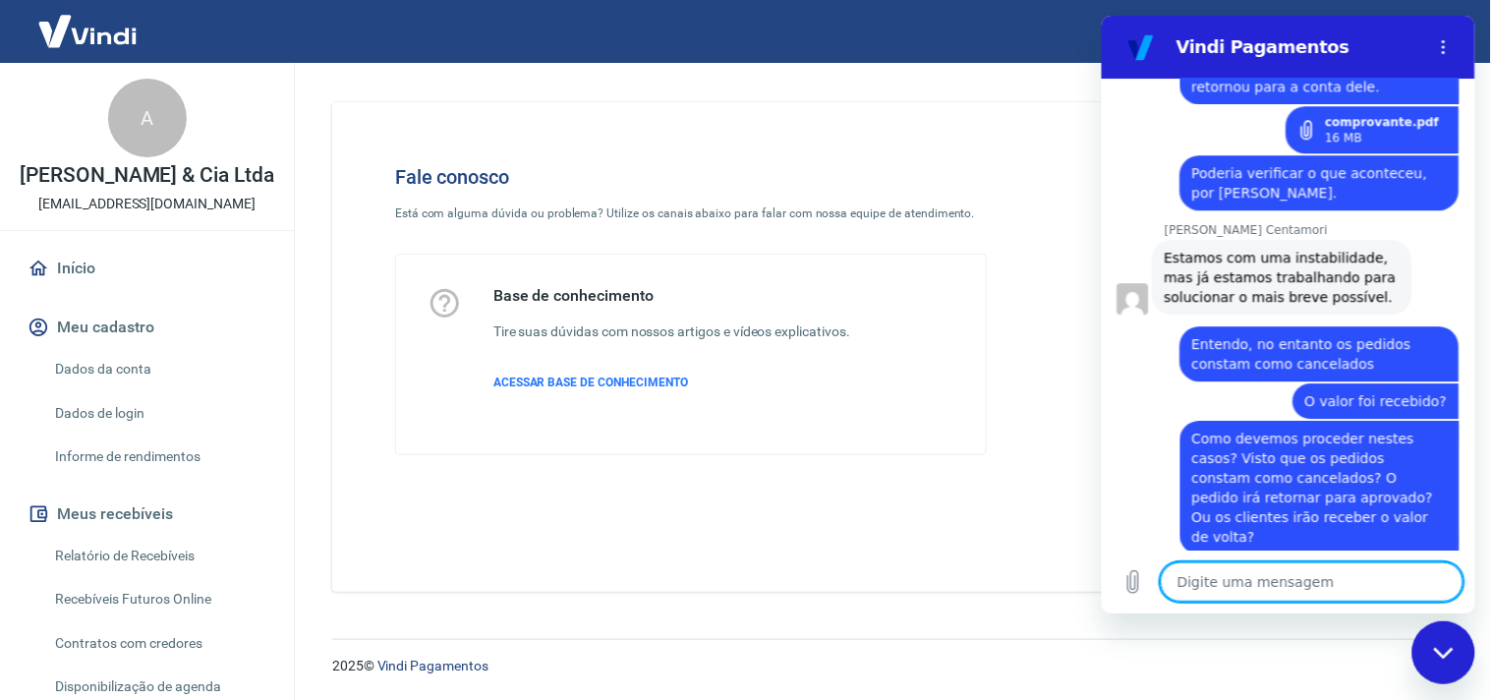
scroll to position [1383, 0]
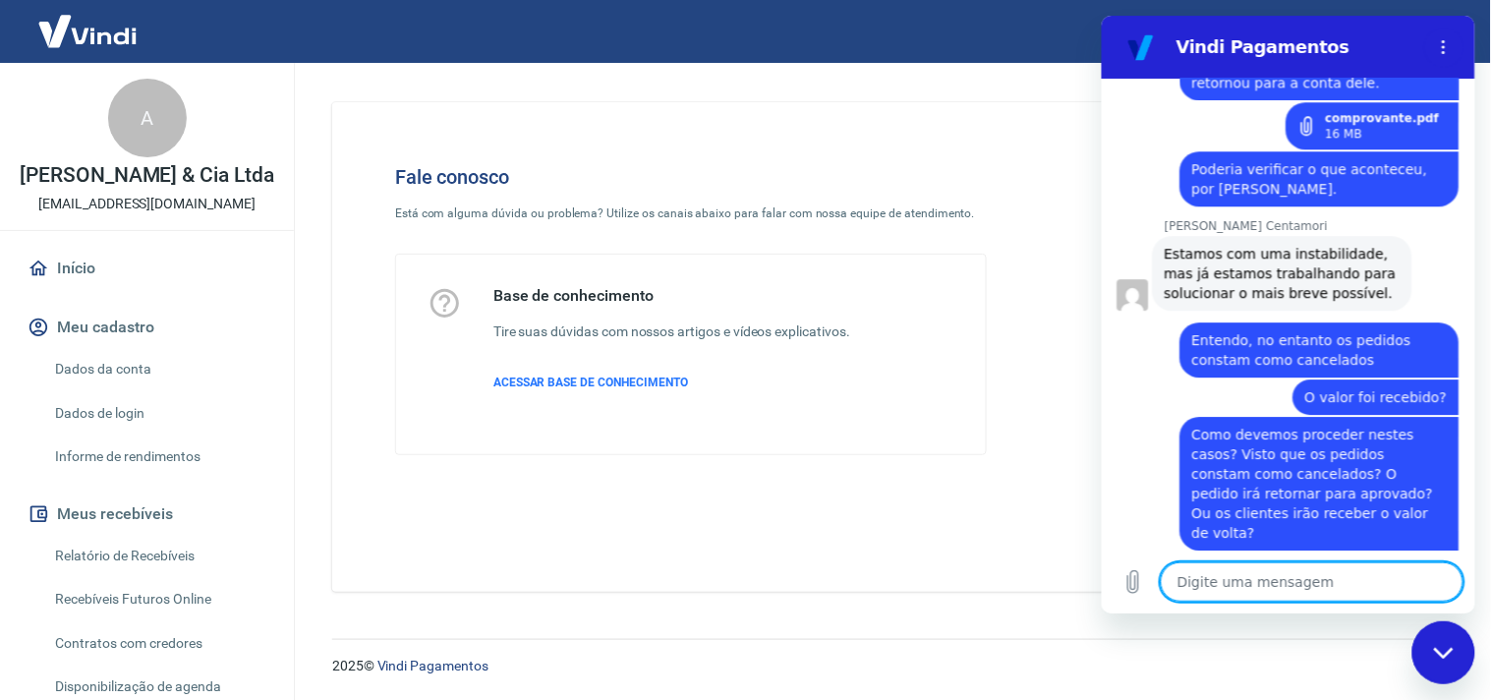
click at [1306, 580] on textarea at bounding box center [1310, 580] width 303 height 39
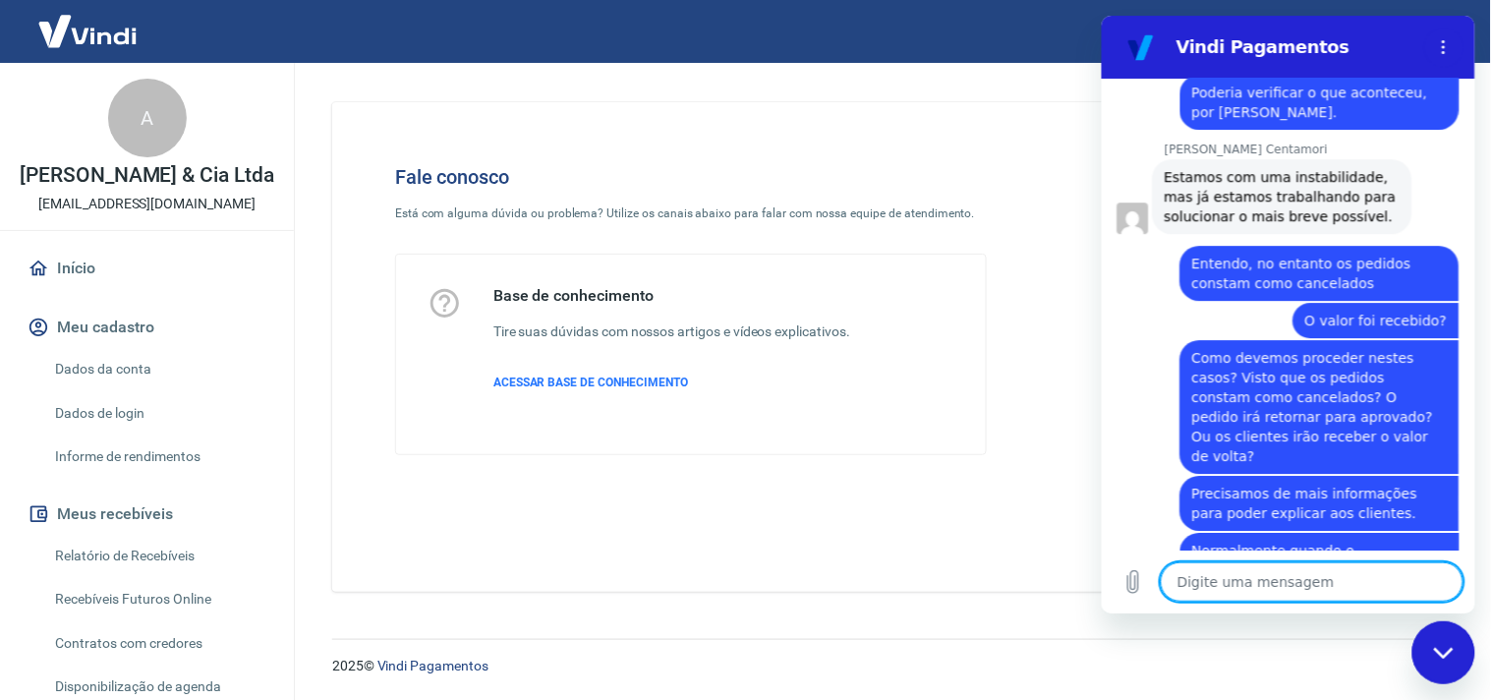
scroll to position [1584, 0]
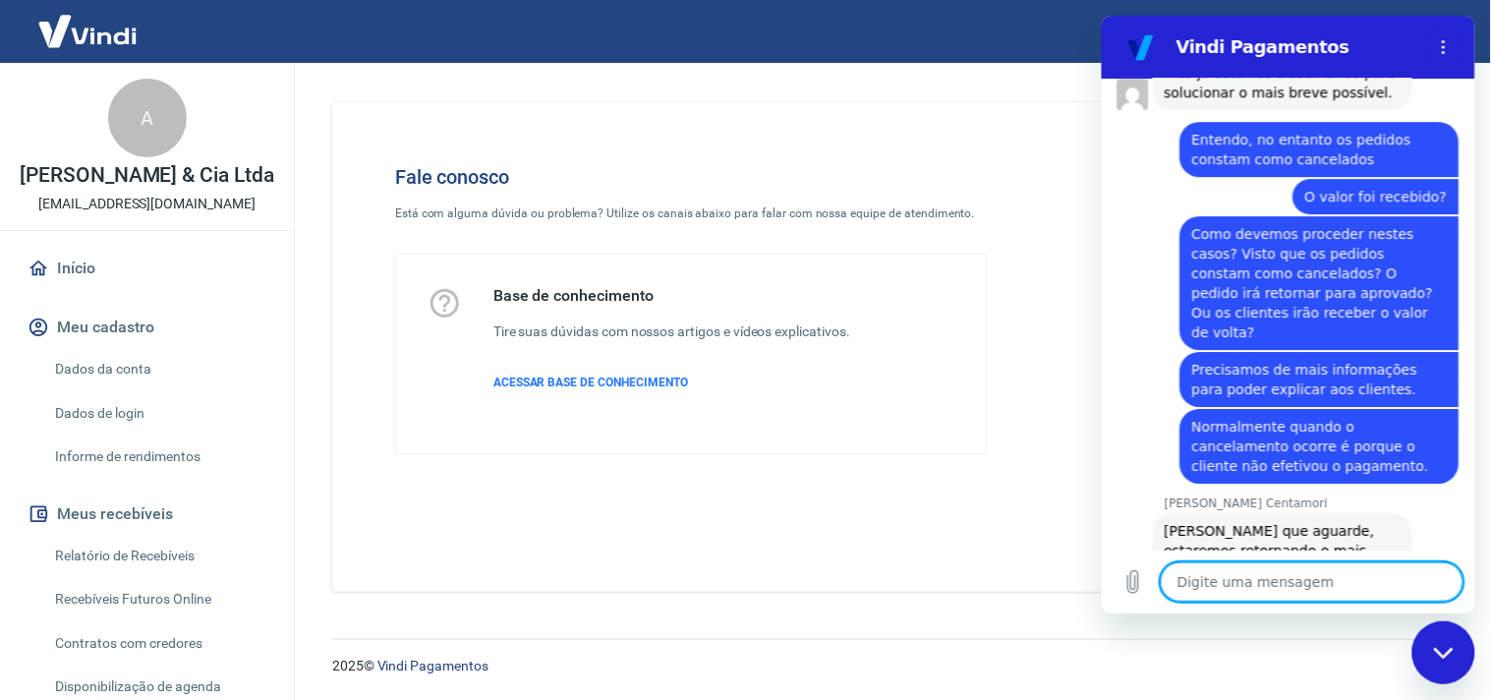
click at [1257, 577] on textarea at bounding box center [1310, 580] width 303 height 39
click at [1243, 583] on textarea at bounding box center [1310, 580] width 303 height 39
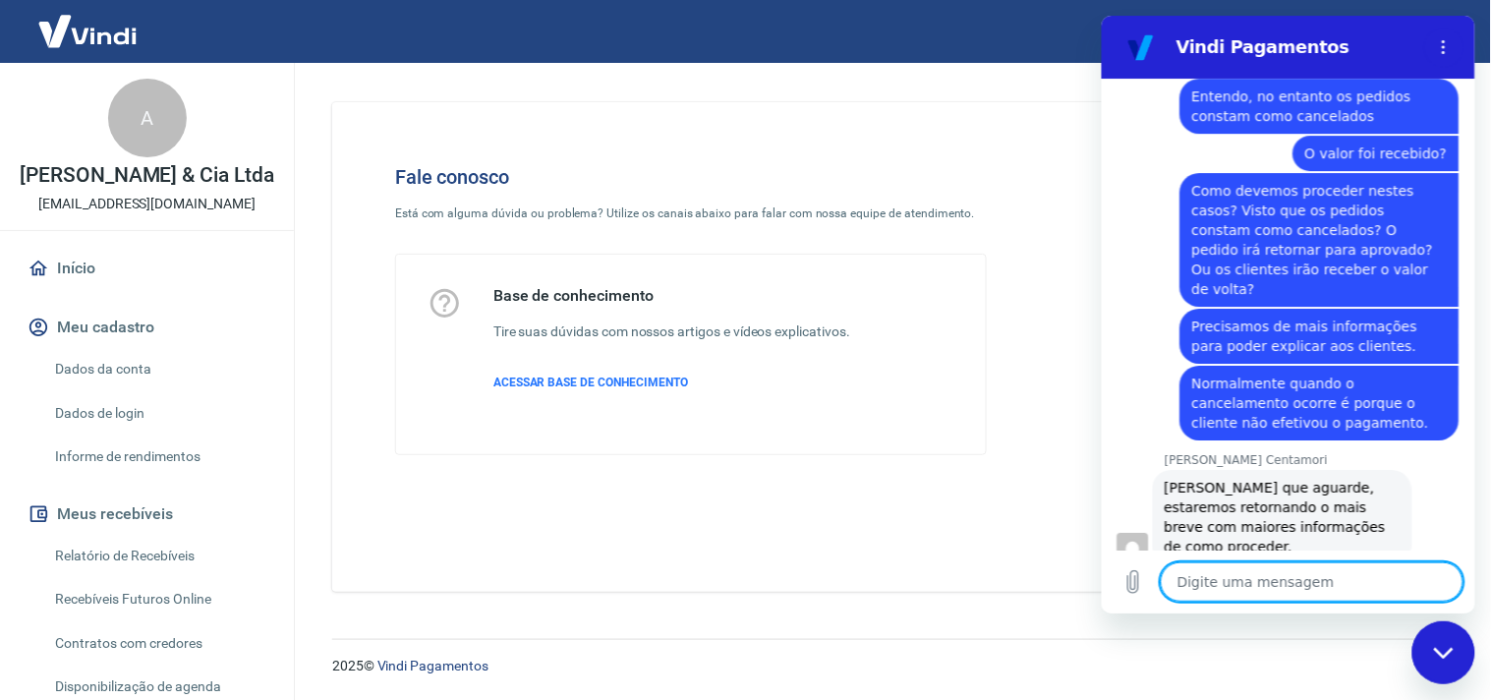
scroll to position [1631, 0]
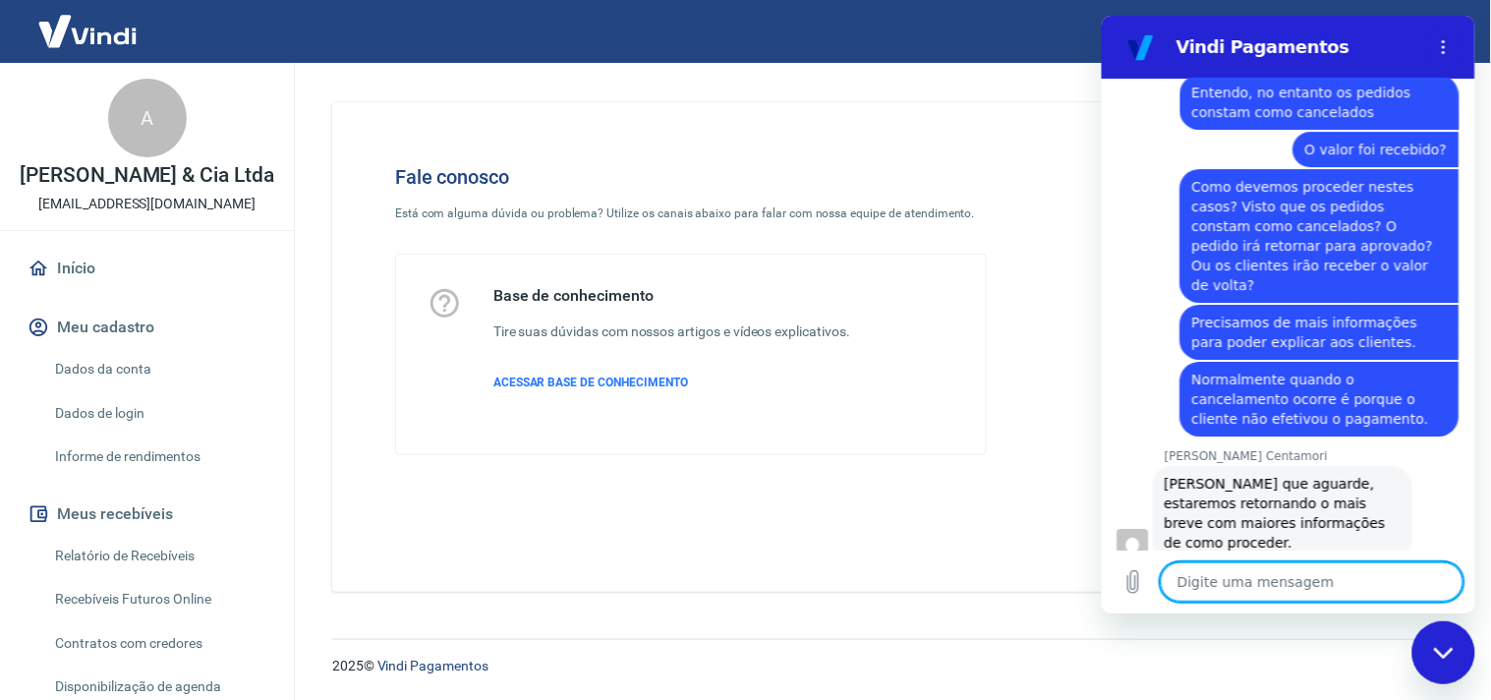
click at [1240, 587] on textarea at bounding box center [1310, 580] width 303 height 39
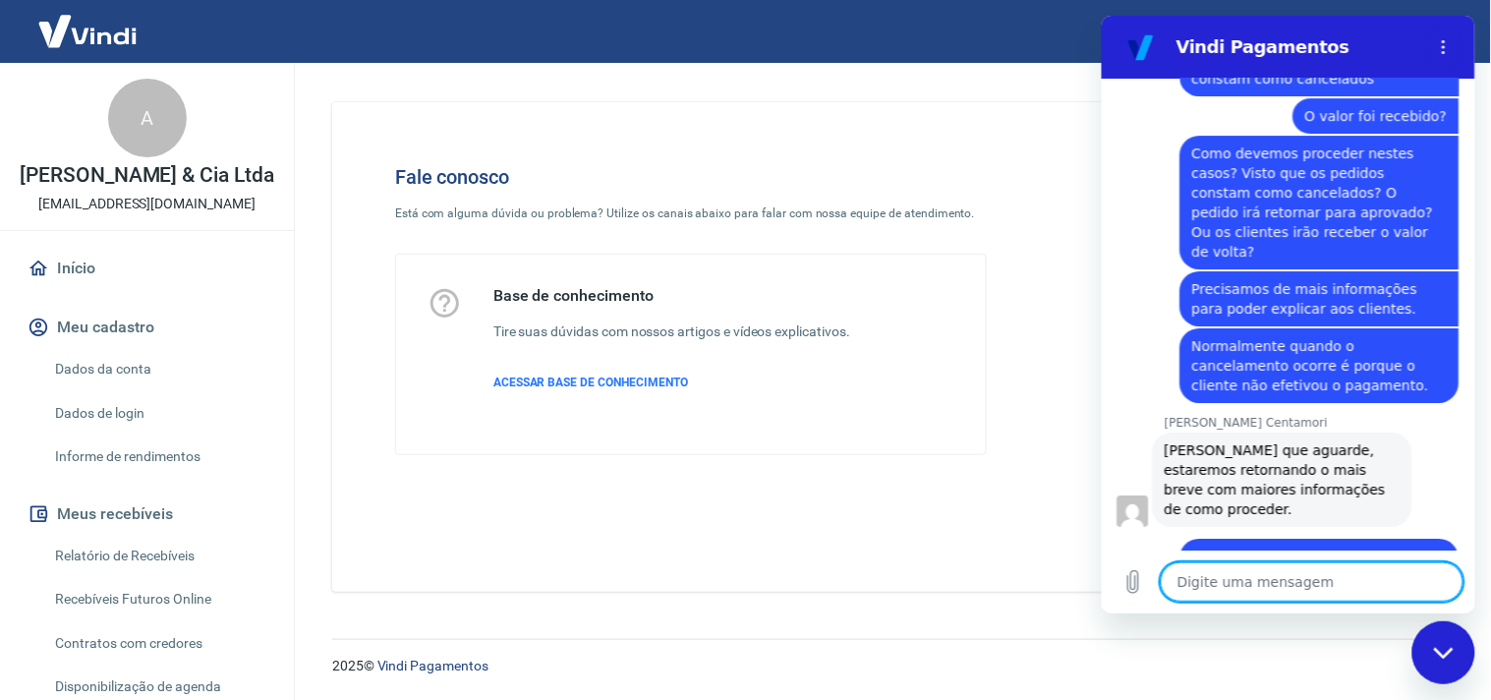
scroll to position [1667, 0]
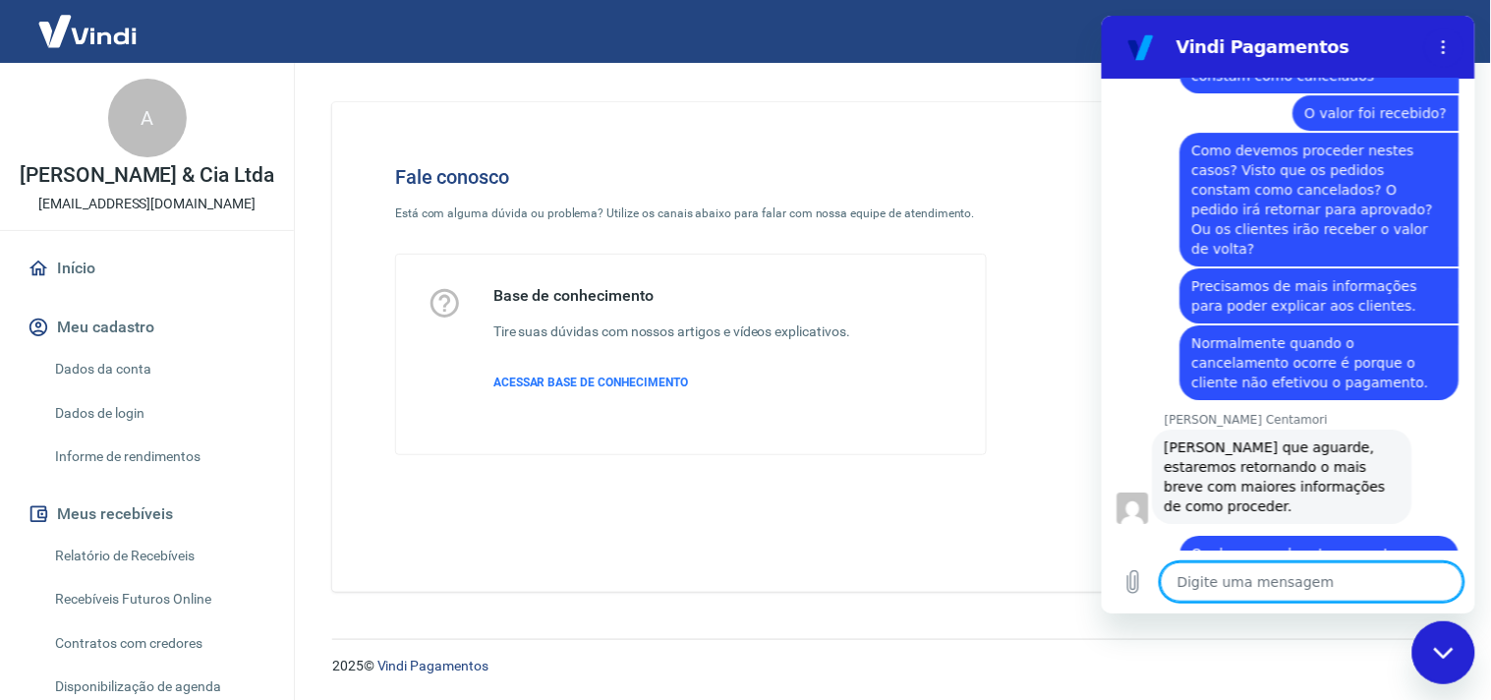
click at [1231, 585] on textarea at bounding box center [1310, 580] width 303 height 39
click at [1441, 650] on icon "Fechar janela de mensagens" at bounding box center [1443, 652] width 21 height 13
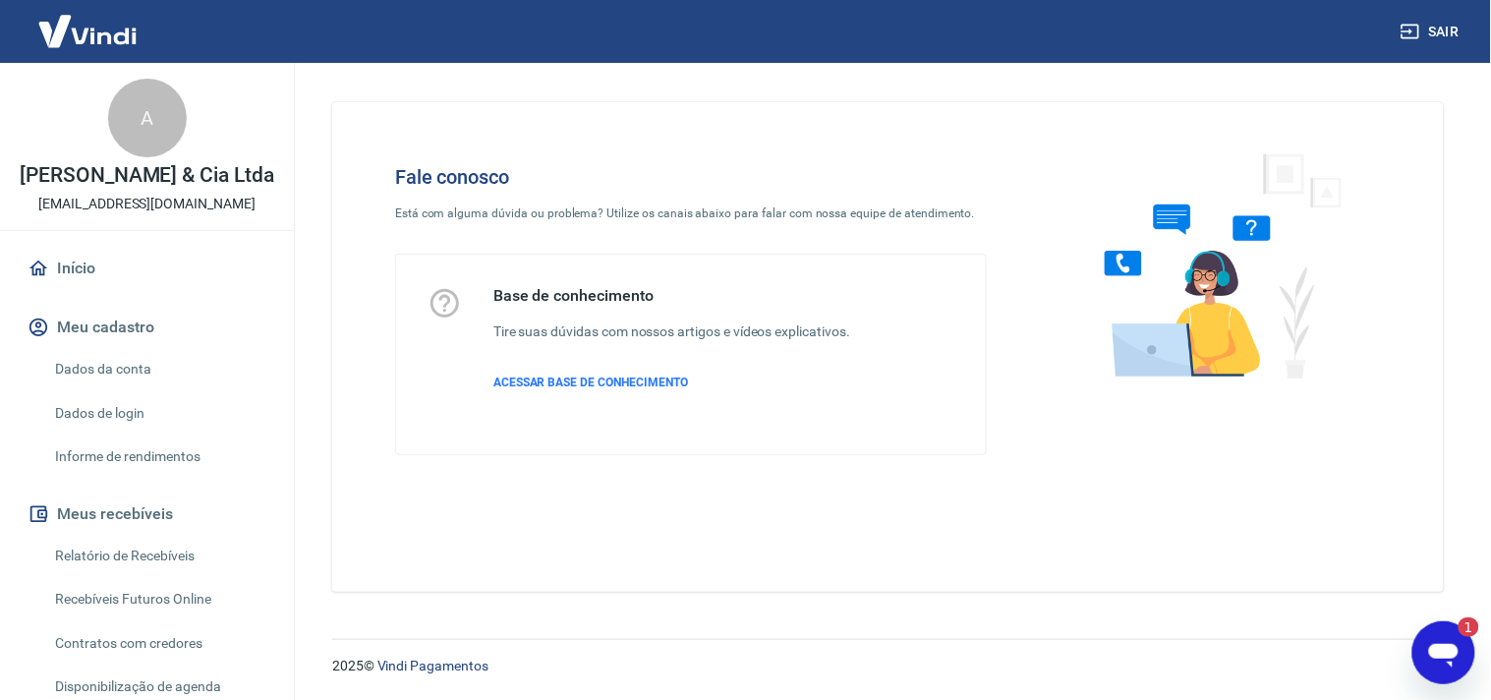
scroll to position [0, 0]
click at [1430, 653] on icon "Abrir janela de mensagens, 2 mensagens não lidas" at bounding box center [1442, 655] width 29 height 24
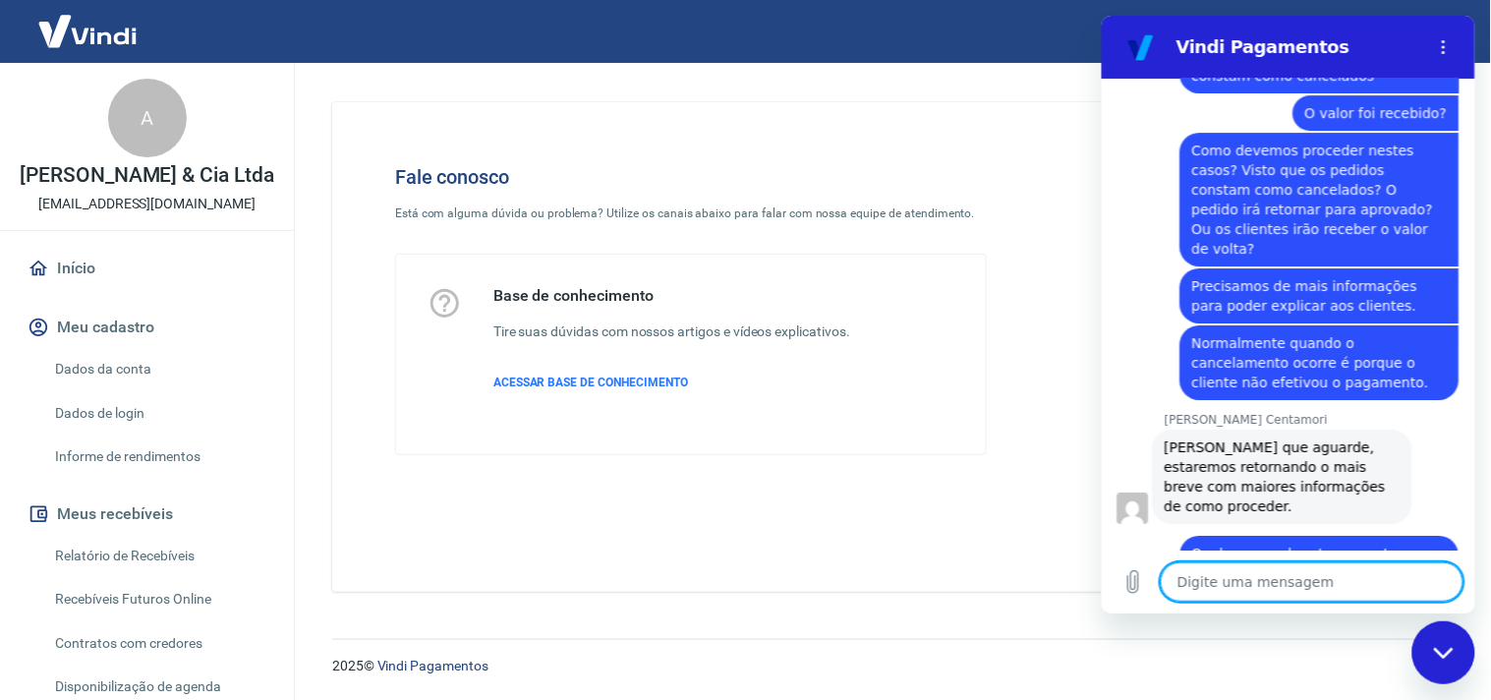
scroll to position [1822, 0]
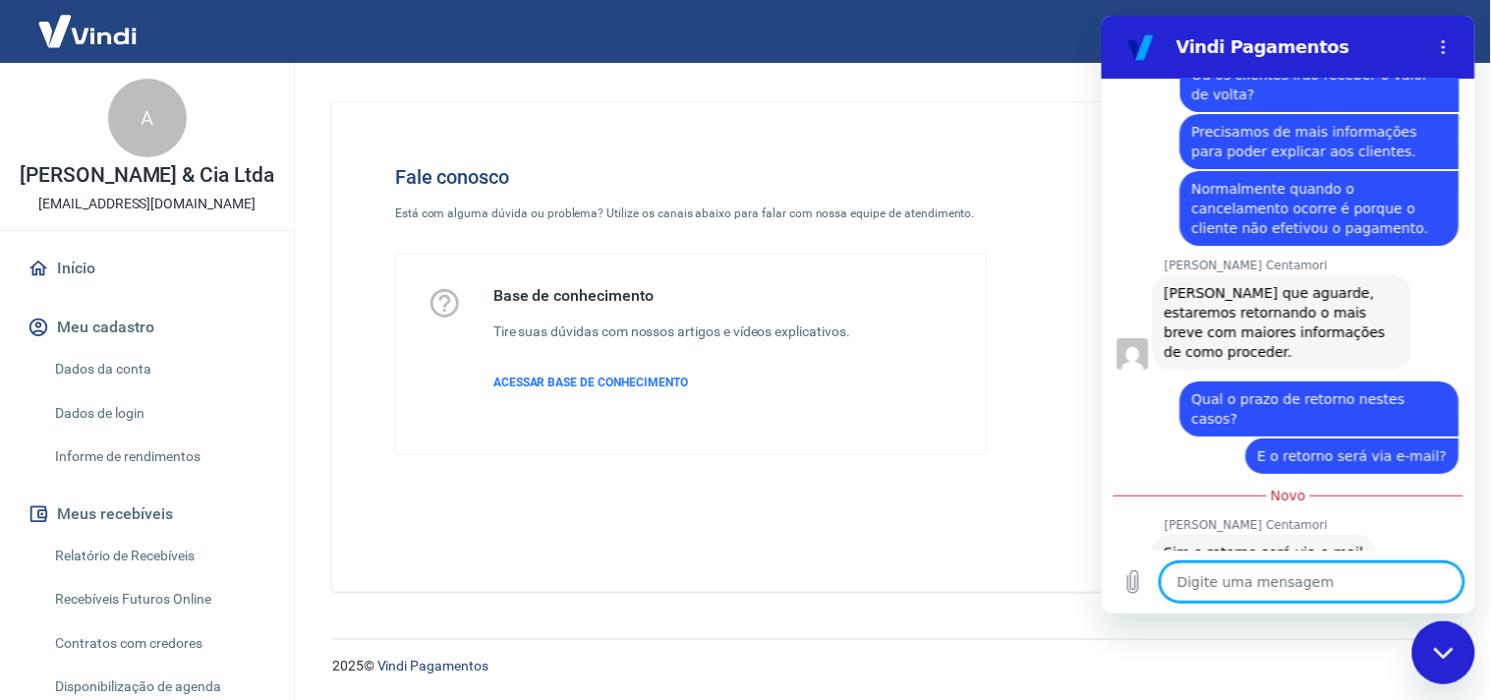
click at [1242, 583] on textarea at bounding box center [1310, 580] width 303 height 39
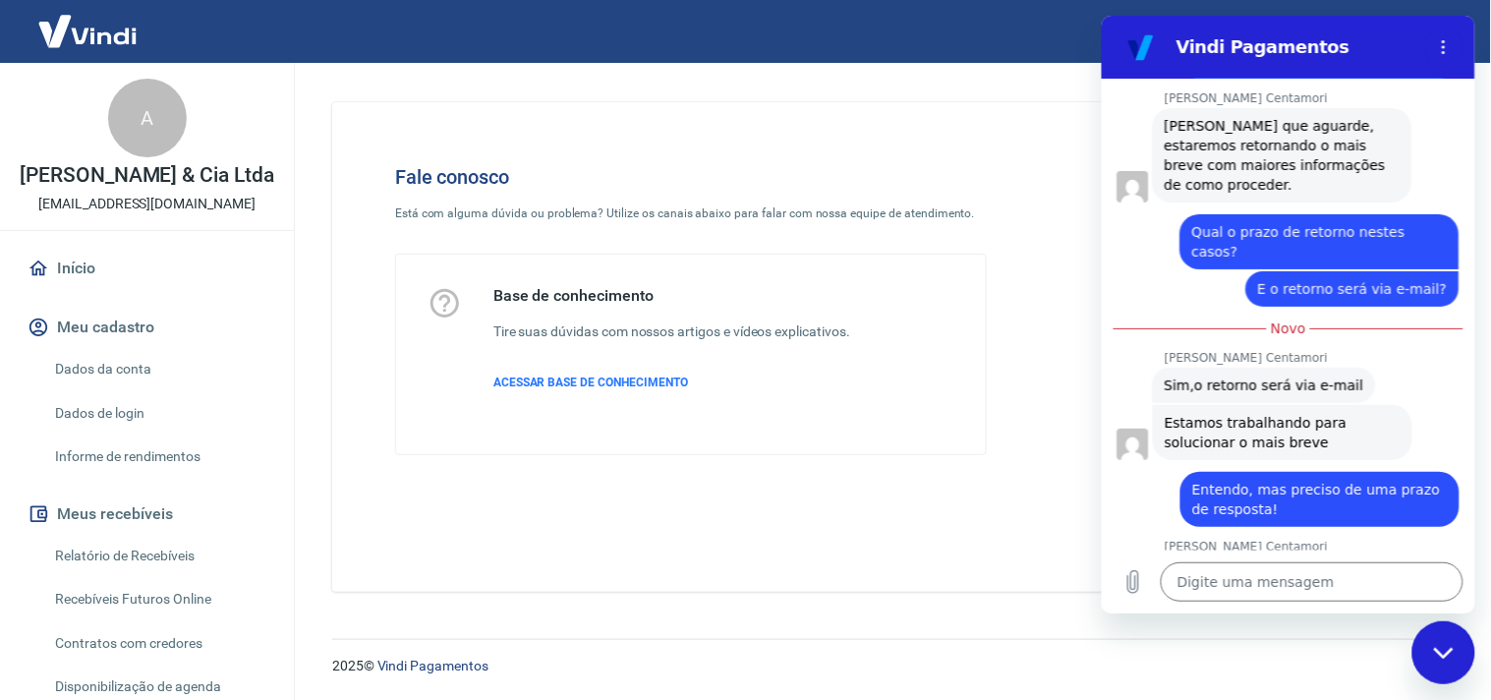
scroll to position [1992, 0]
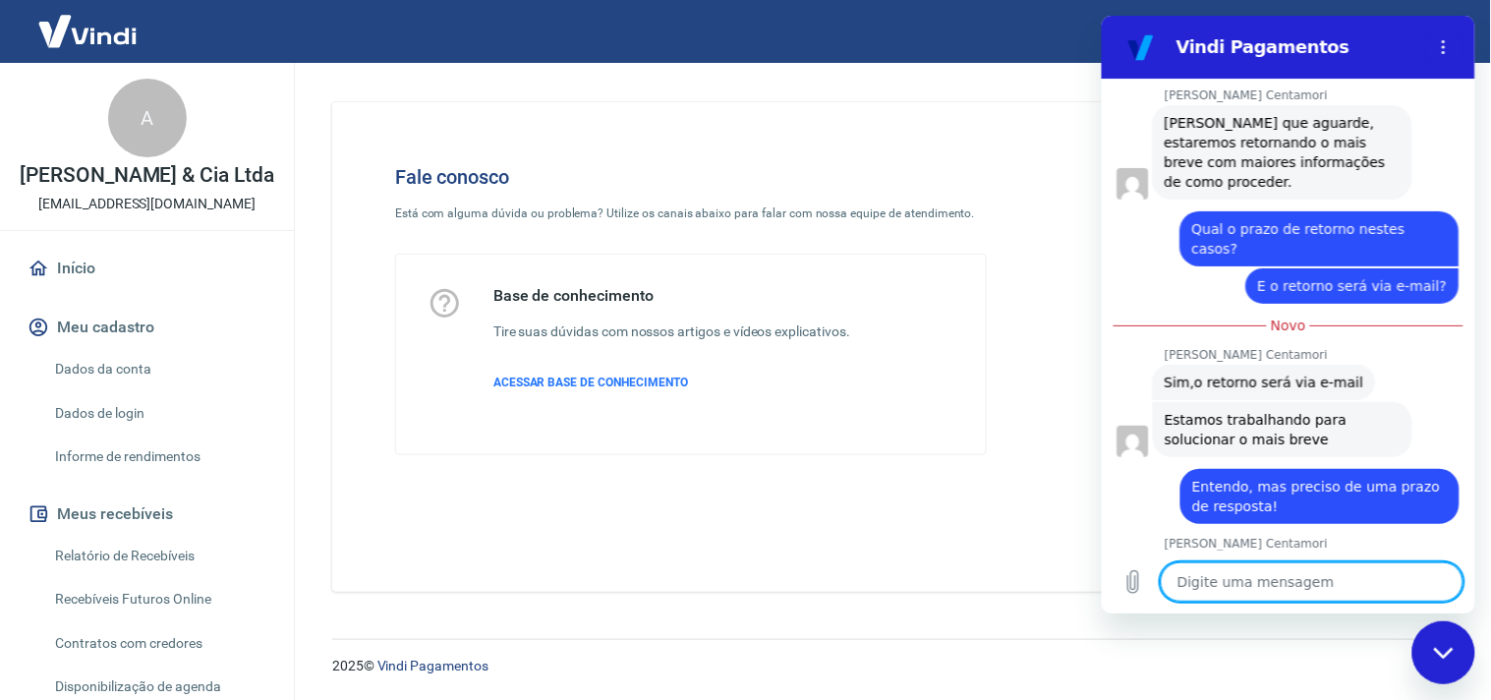
click at [1301, 571] on textarea at bounding box center [1310, 580] width 303 height 39
click at [1324, 585] on textarea at bounding box center [1310, 580] width 303 height 39
click at [1299, 576] on textarea at bounding box center [1310, 580] width 303 height 39
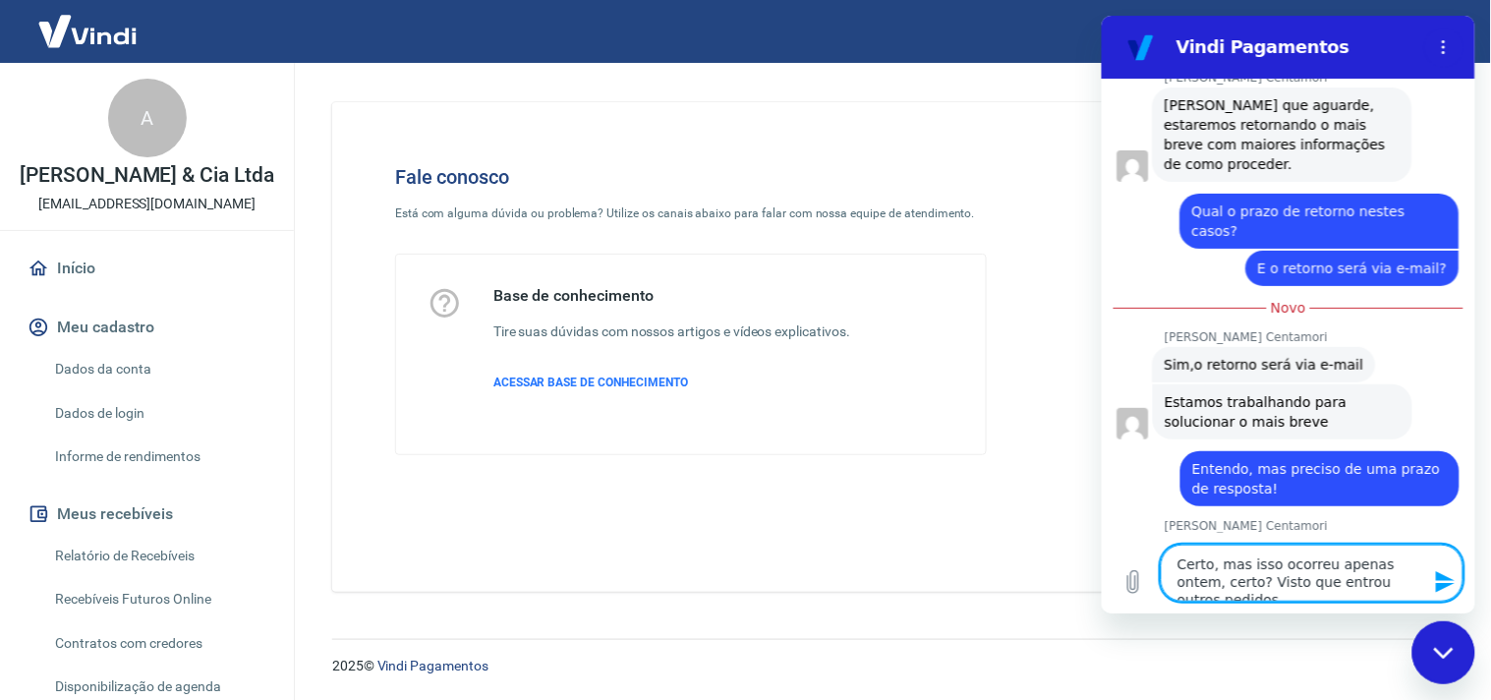
click at [1196, 564] on textarea "Certo, mas isso ocorreu apenas ontem, certo? Visto que entrou outros pedidos" at bounding box center [1310, 571] width 303 height 57
click at [1415, 580] on textarea "Ok, mas isso ocorreu apenas ontem, certo? Visto que entrou outros pedidos" at bounding box center [1310, 571] width 303 height 57
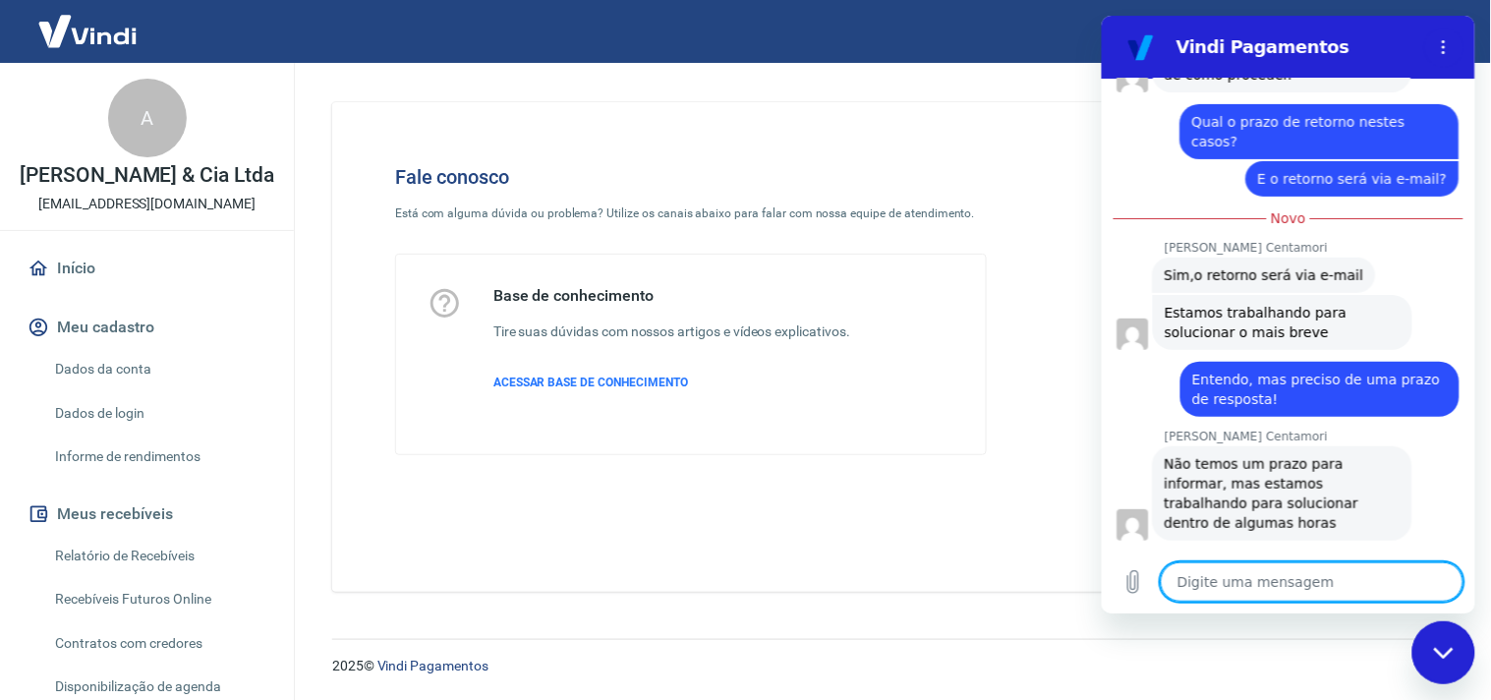
scroll to position [2316, 0]
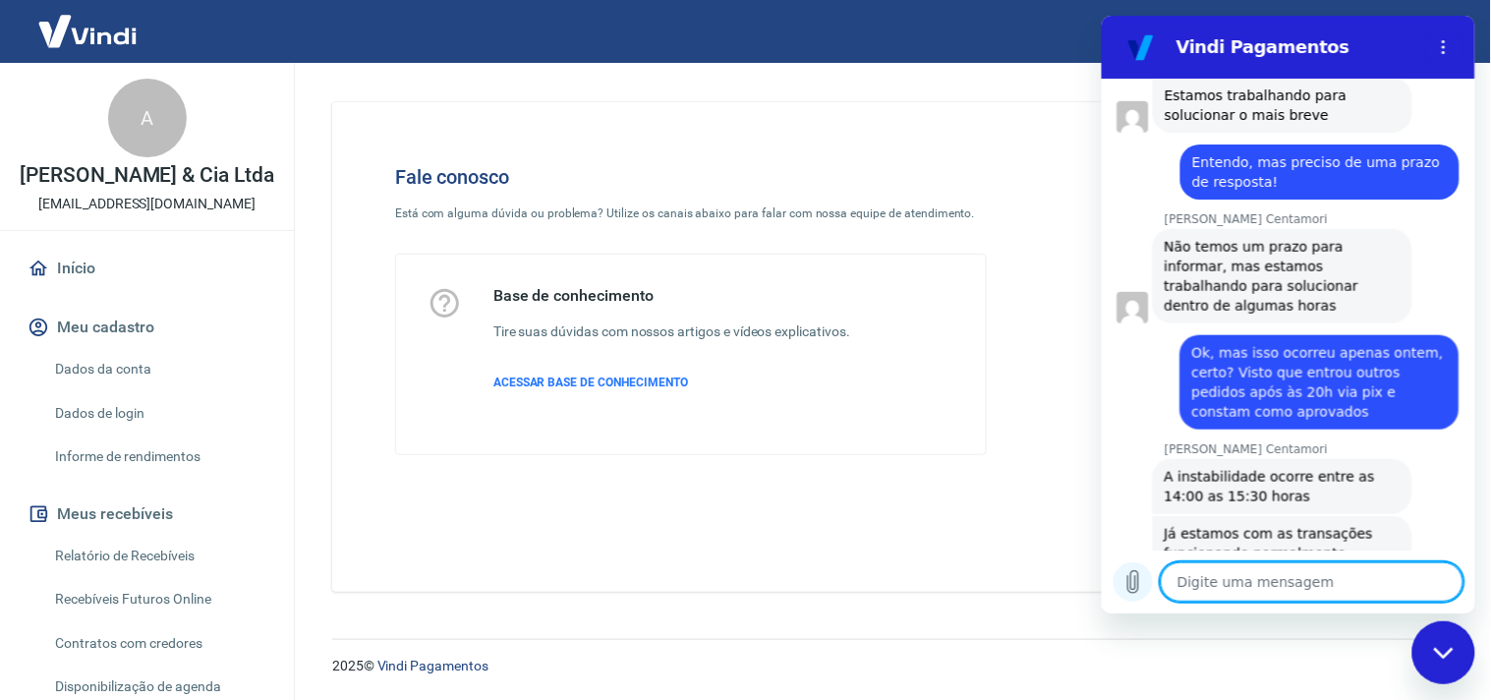
click at [1131, 575] on icon "Carregar arquivo" at bounding box center [1132, 581] width 24 height 24
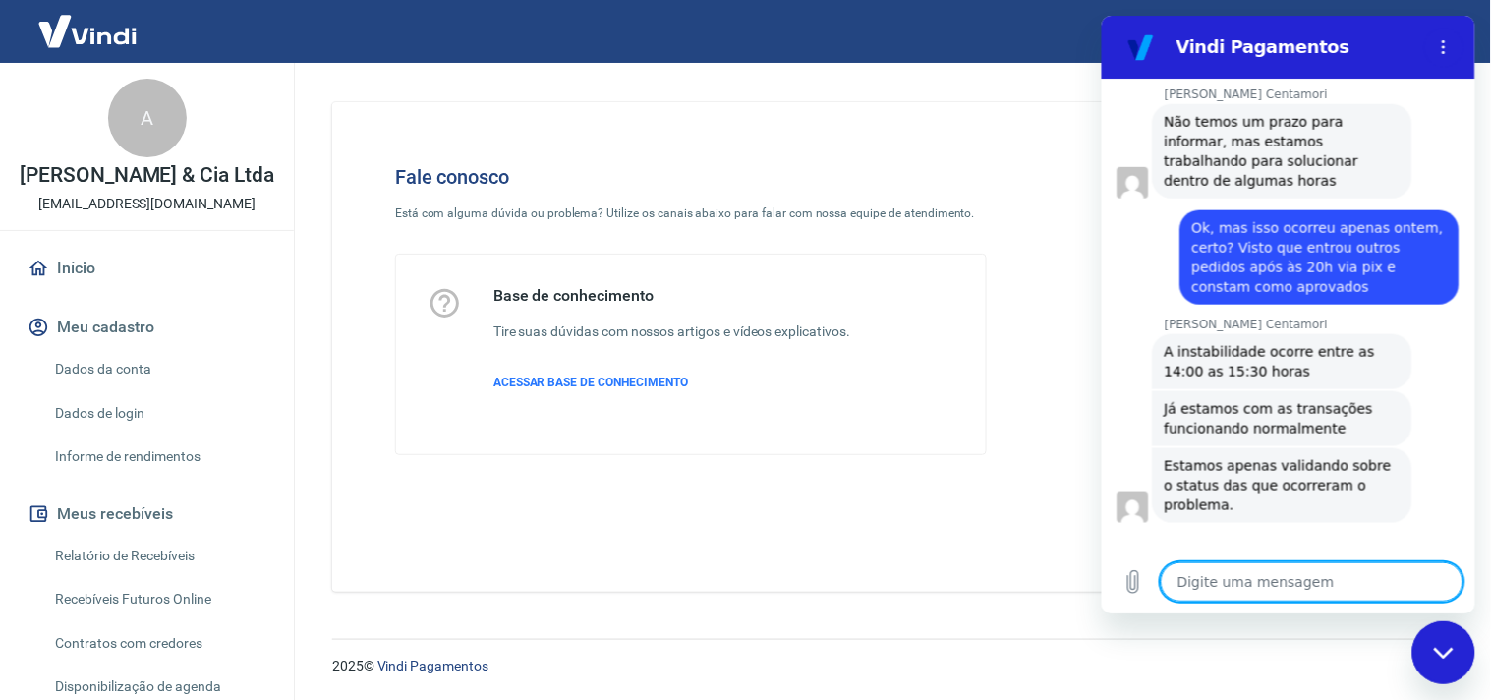
scroll to position [2439, 0]
click at [1338, 580] on textarea at bounding box center [1310, 580] width 303 height 39
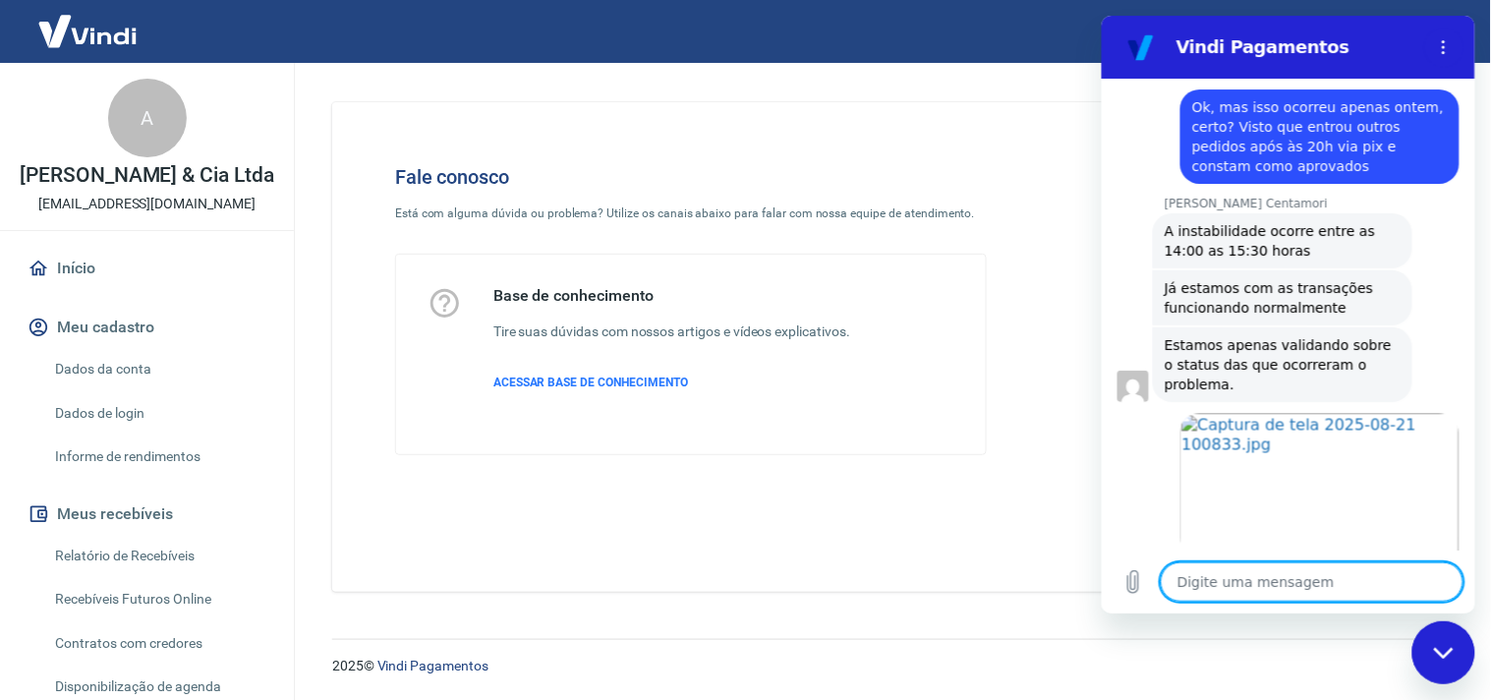
scroll to position [2566, 0]
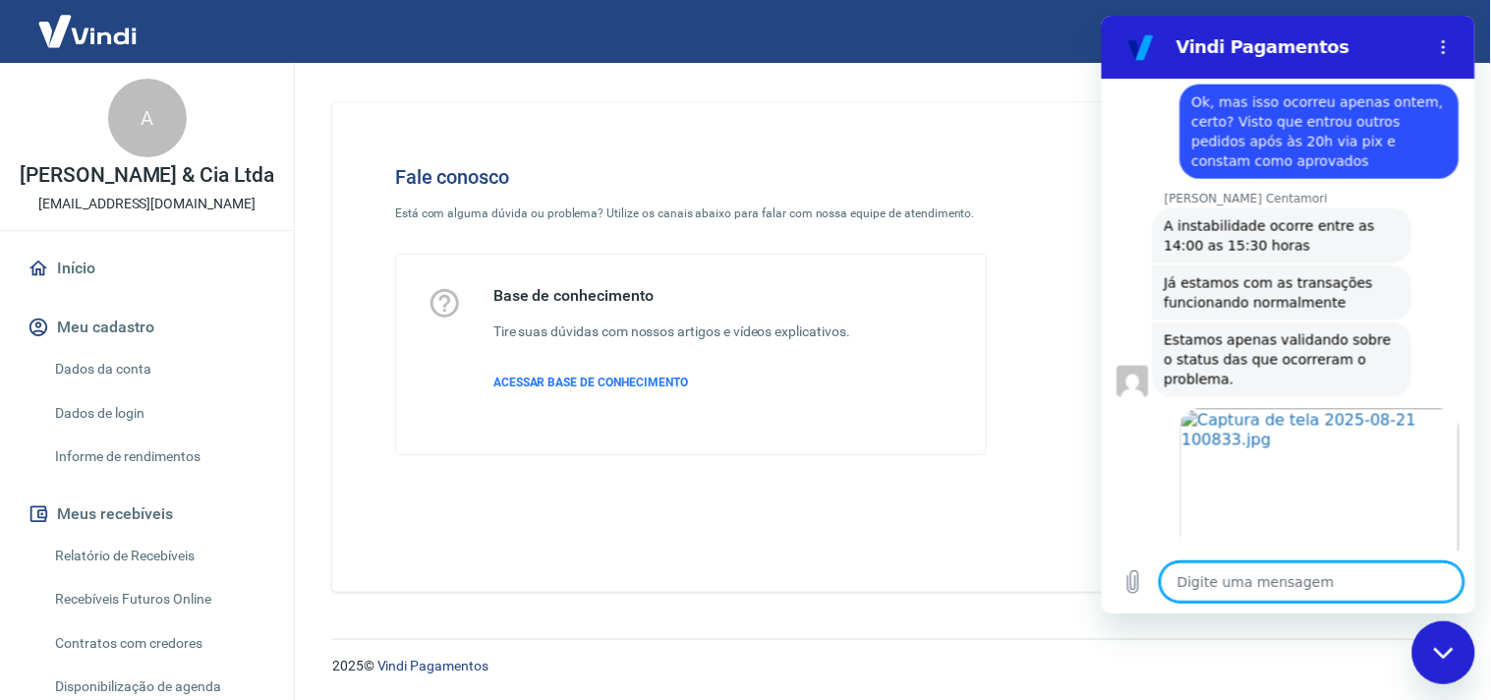
click at [1320, 577] on textarea at bounding box center [1310, 580] width 303 height 39
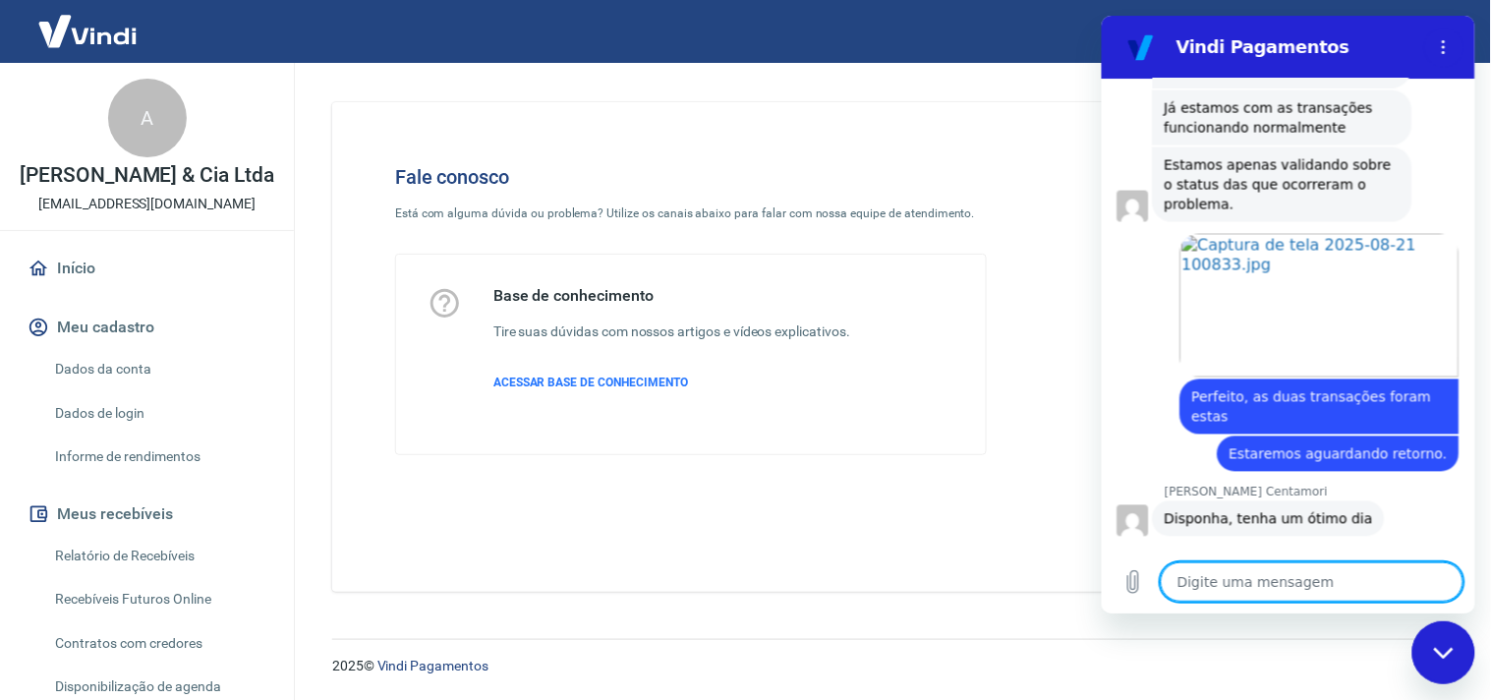
scroll to position [2304, 0]
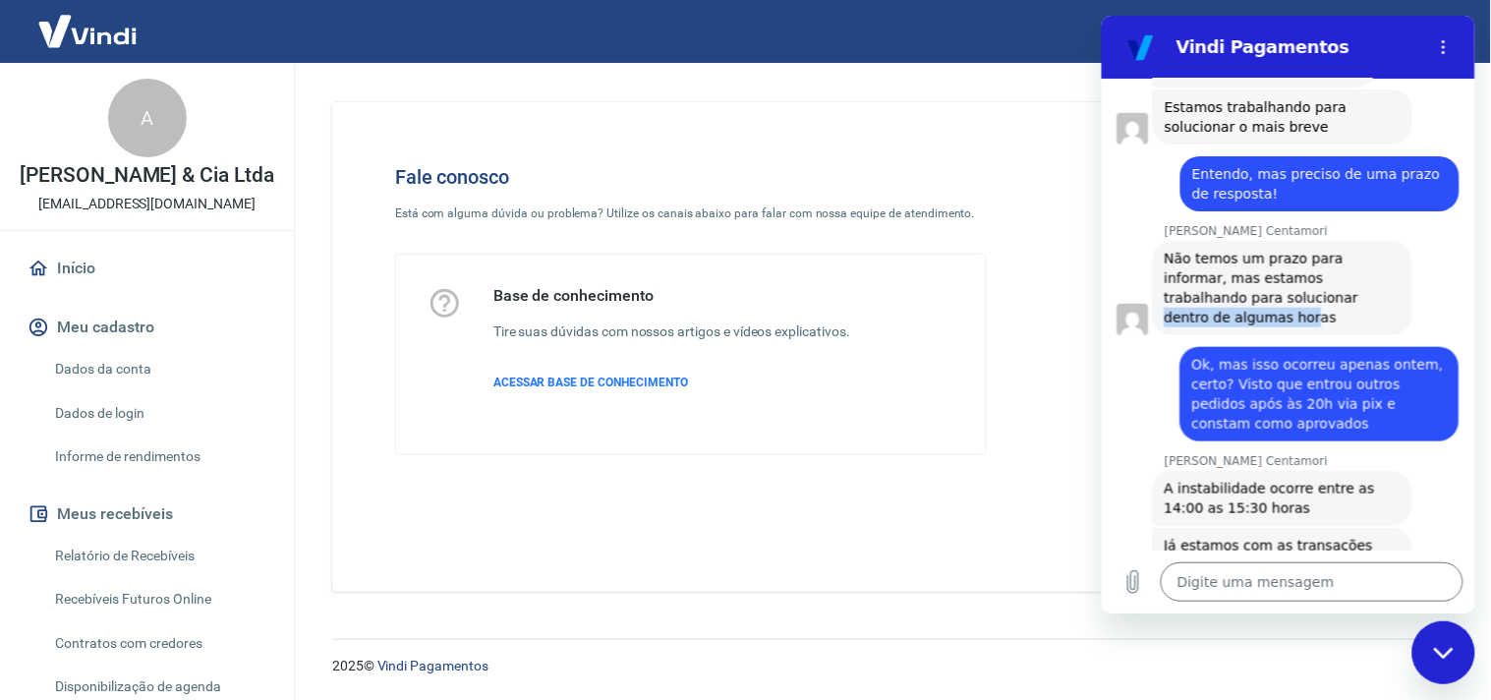
drag, startPoint x: 1228, startPoint y: 190, endPoint x: 1371, endPoint y: 200, distance: 142.9
click at [1362, 250] on span "Não temos um prazo para informar, mas estamos trabalhando para solucionar dentr…" at bounding box center [1262, 287] width 198 height 75
